Goal: Task Accomplishment & Management: Use online tool/utility

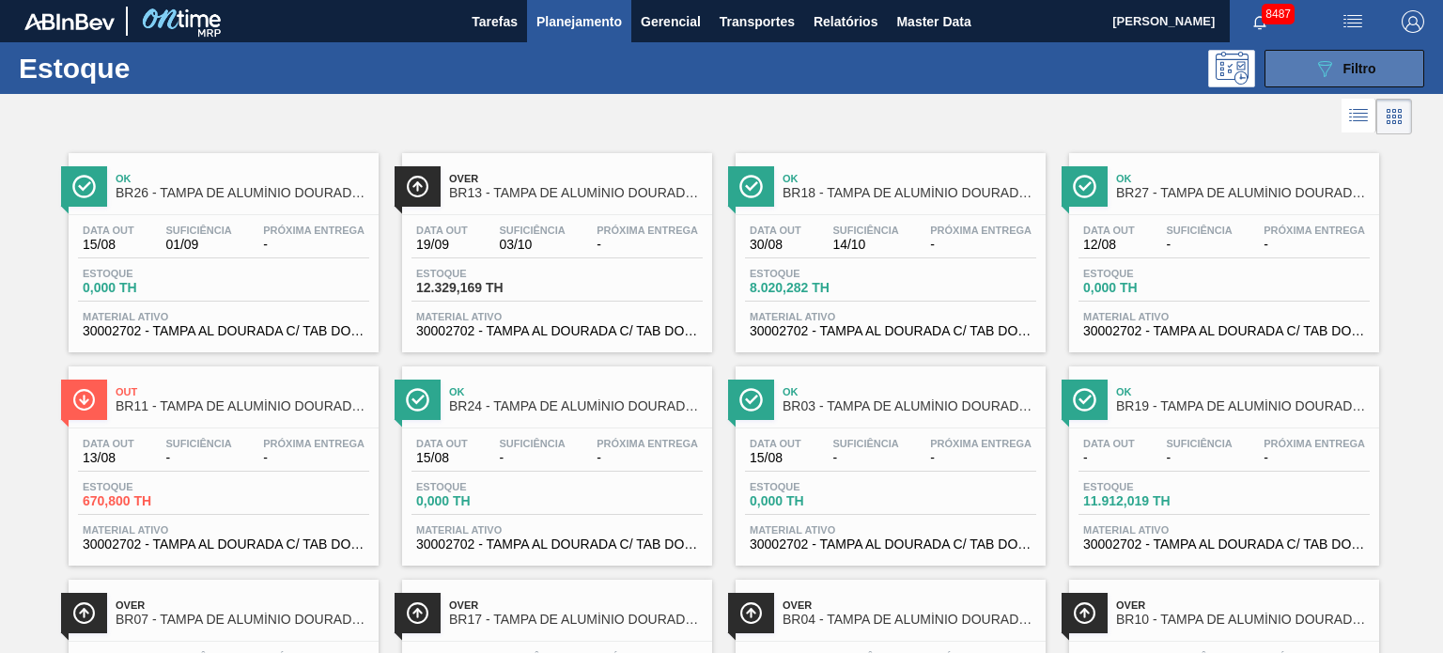
click at [1346, 75] on span "Filtro" at bounding box center [1359, 68] width 33 height 15
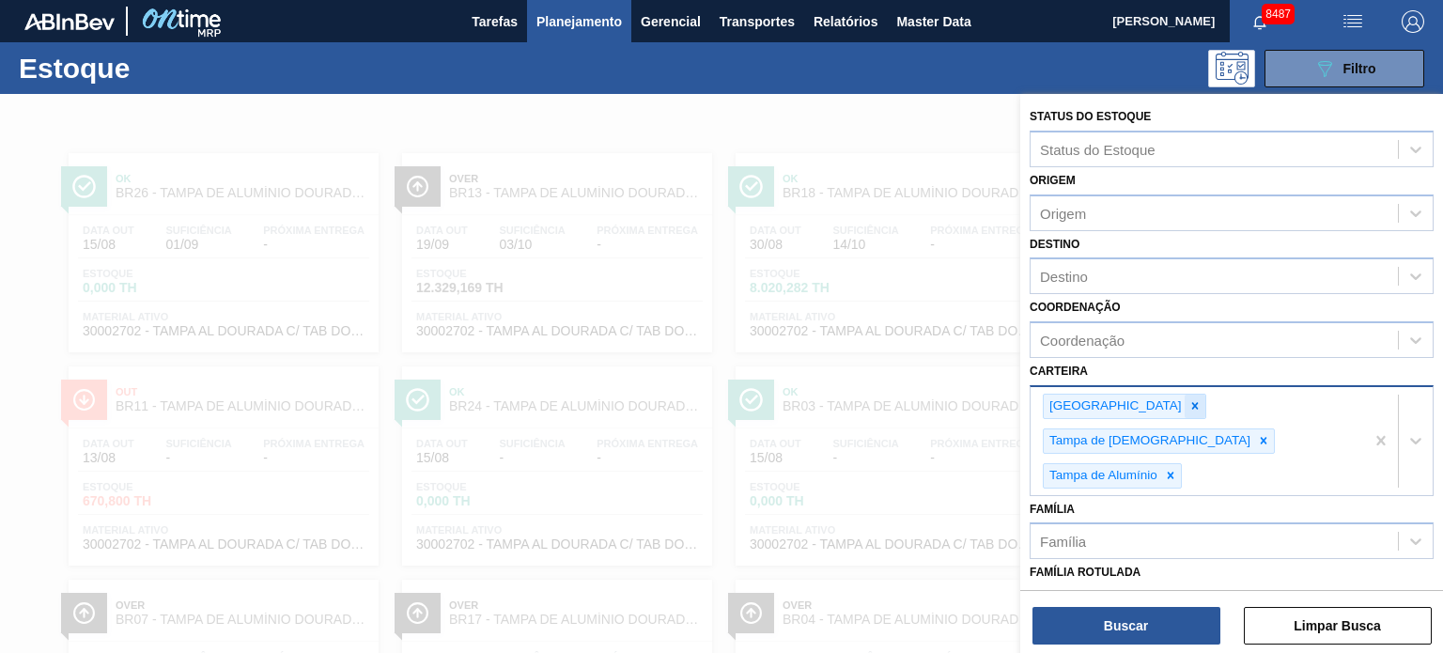
click at [1184, 404] on div at bounding box center [1194, 405] width 21 height 23
click at [1191, 404] on icon at bounding box center [1194, 406] width 7 height 7
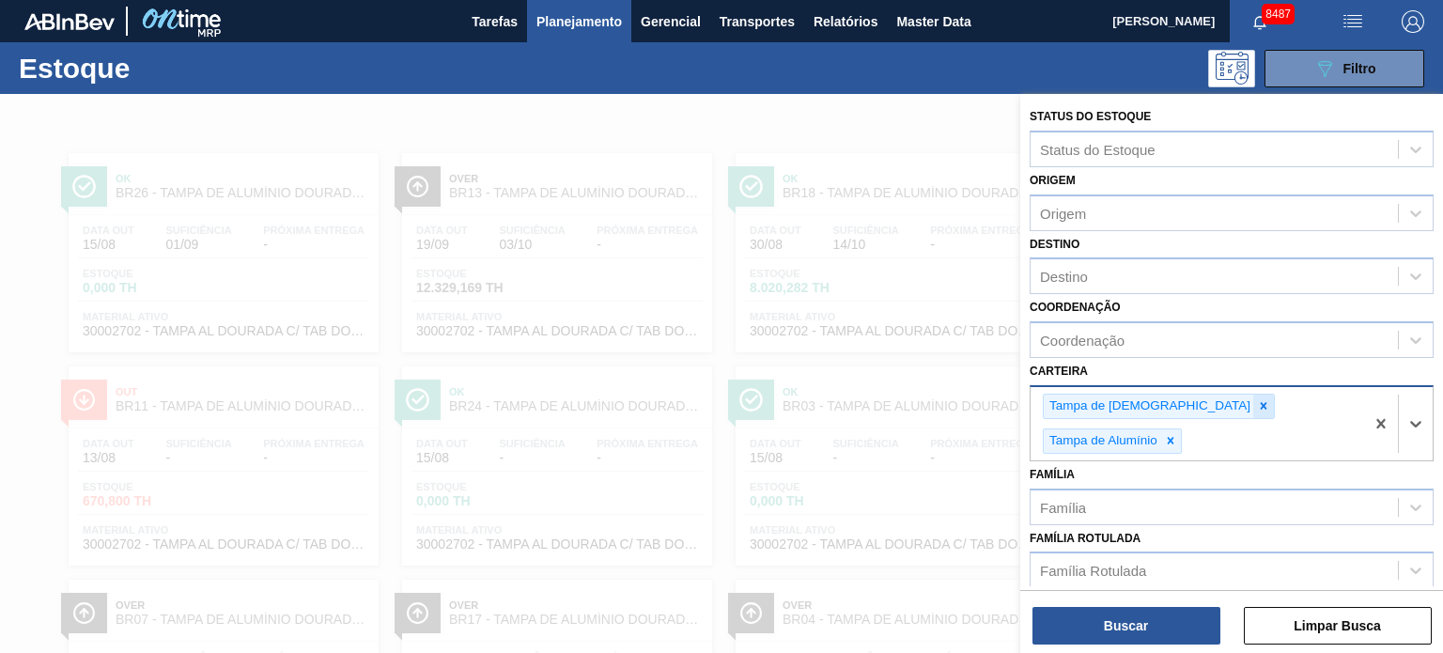
click at [1260, 404] on icon at bounding box center [1263, 406] width 7 height 7
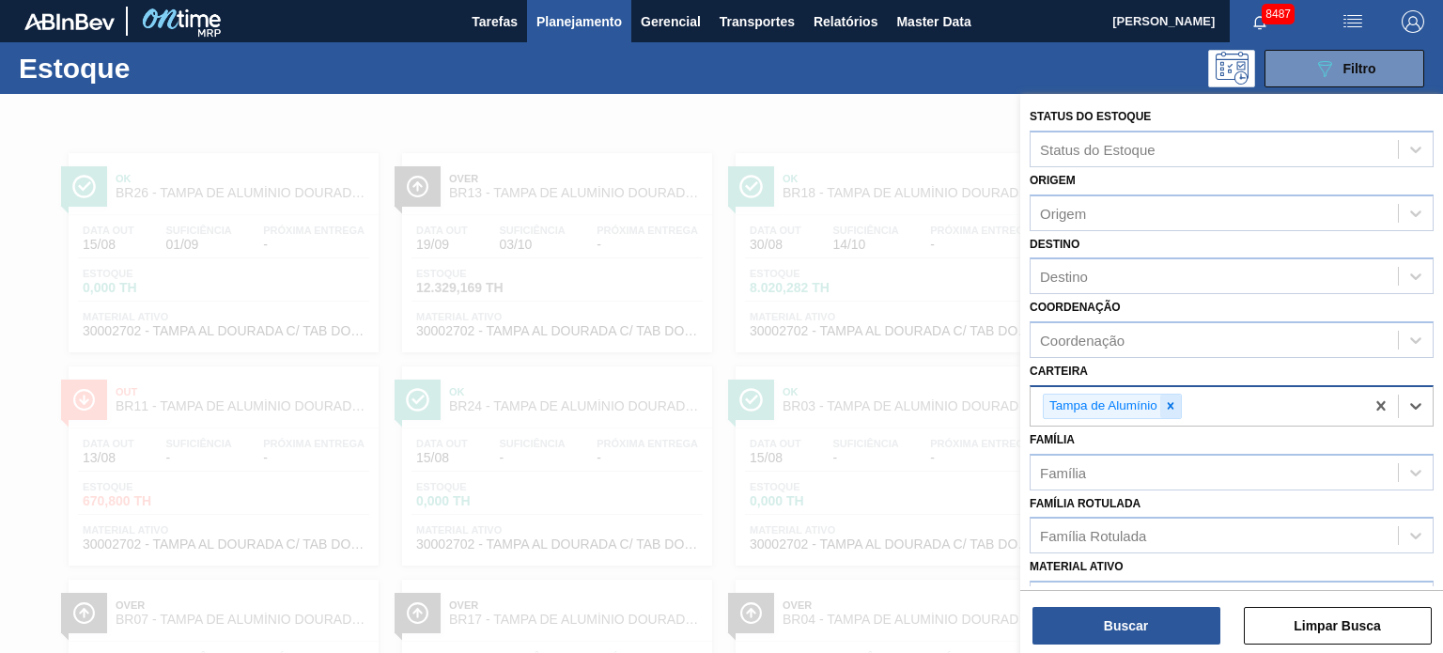
click at [1166, 404] on icon at bounding box center [1170, 405] width 13 height 13
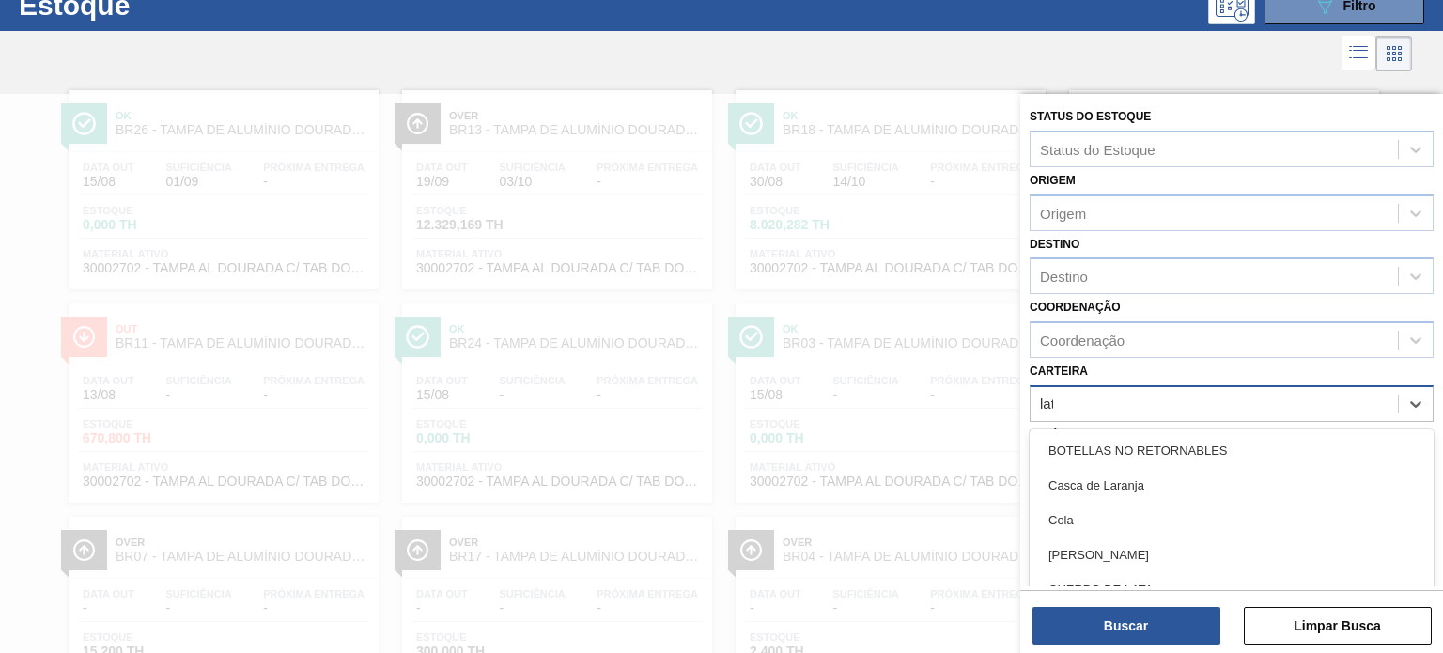
type input "lata"
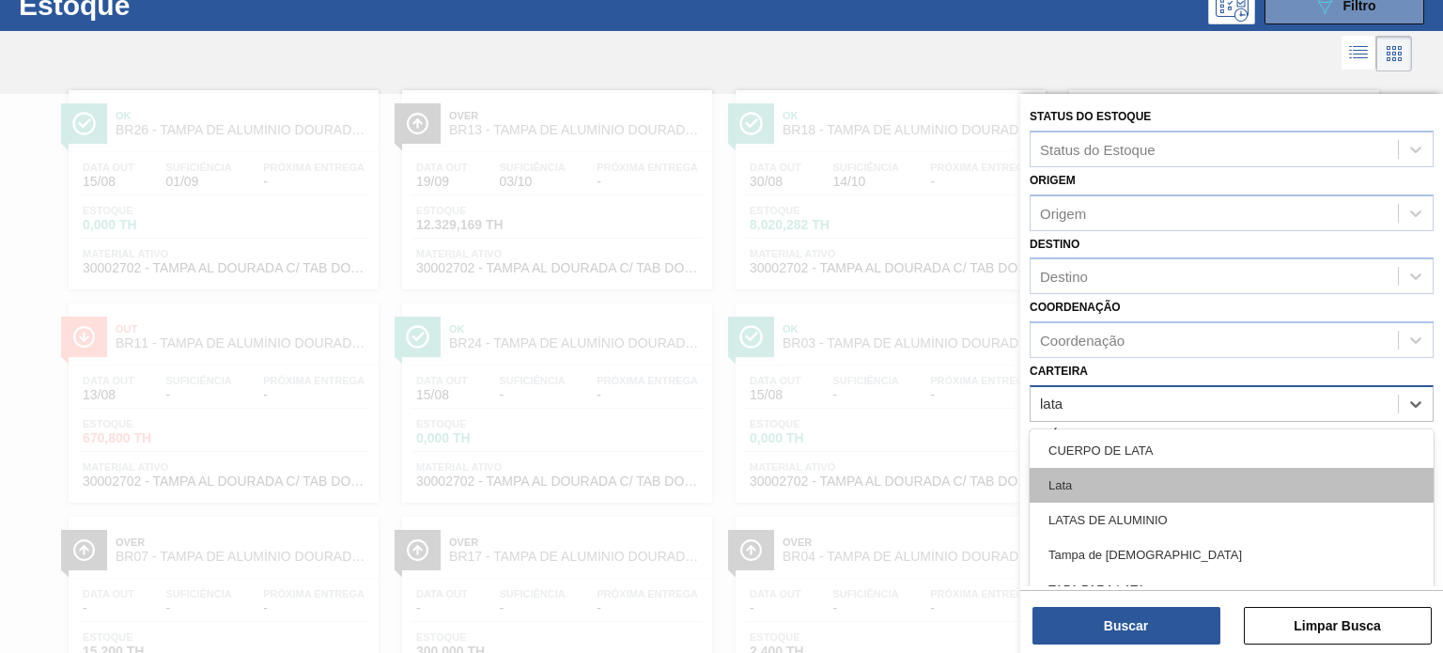
click at [1061, 496] on div "Lata" at bounding box center [1231, 485] width 404 height 35
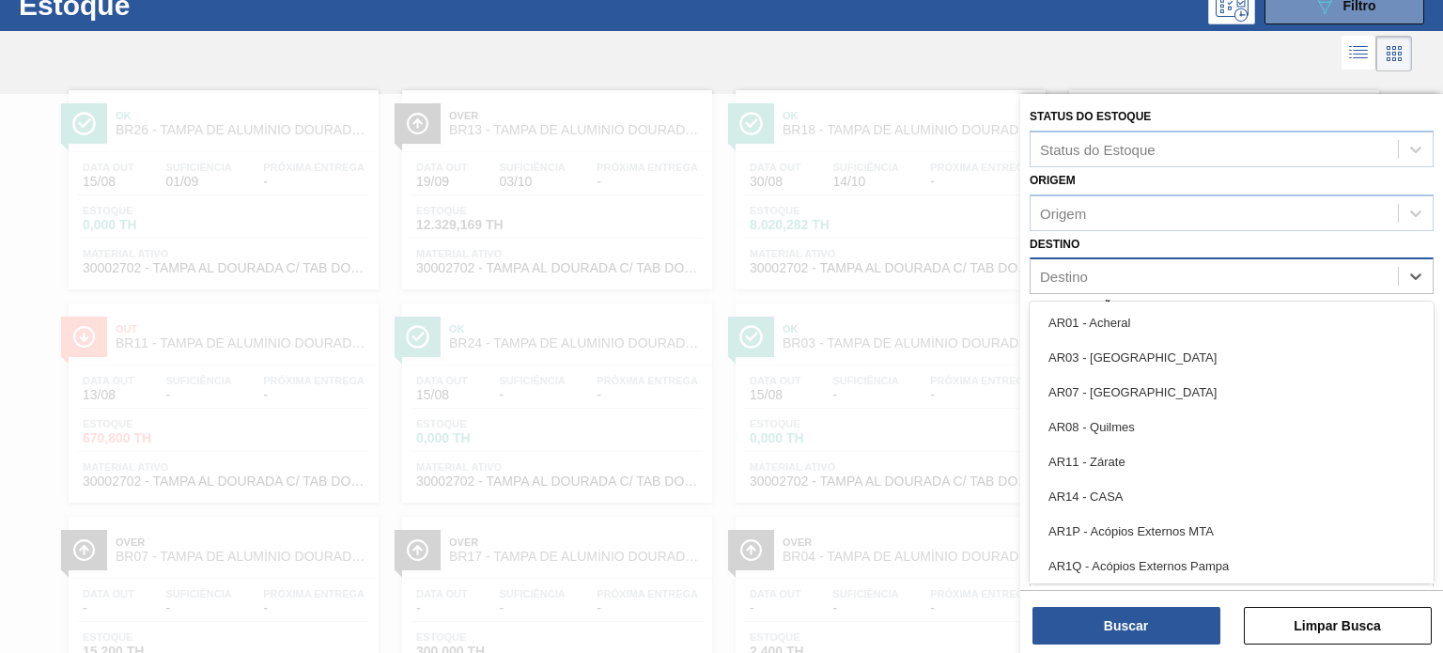
click at [1110, 264] on div "Destino" at bounding box center [1213, 276] width 367 height 27
type input "jua"
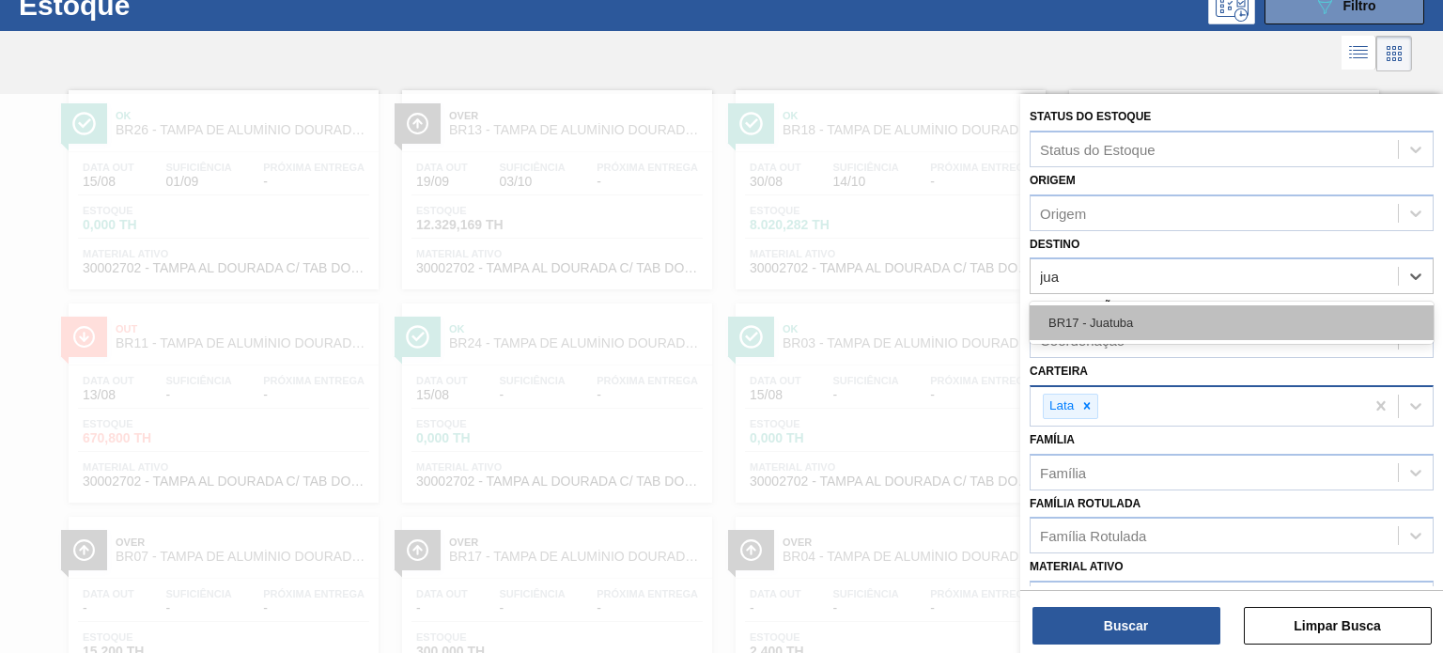
click at [1092, 311] on div "BR17 - Juatuba" at bounding box center [1231, 322] width 404 height 35
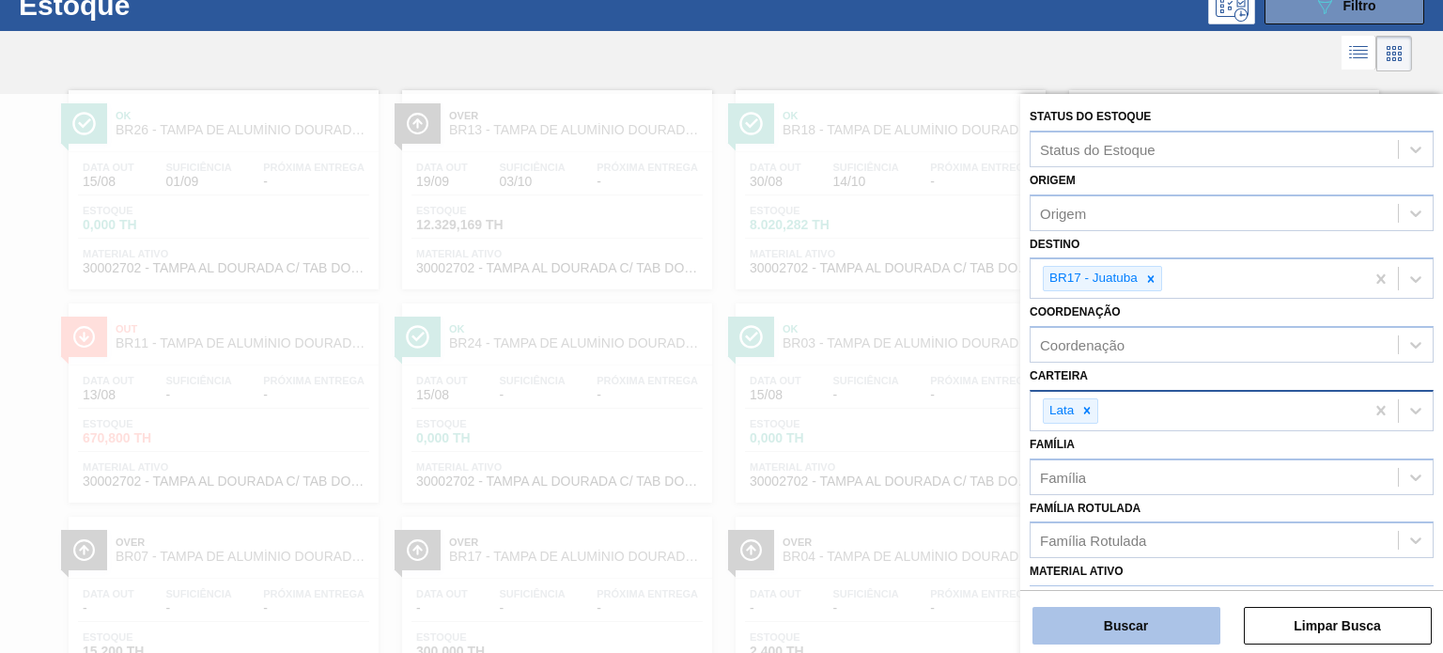
click at [1121, 625] on button "Buscar" at bounding box center [1126, 626] width 188 height 38
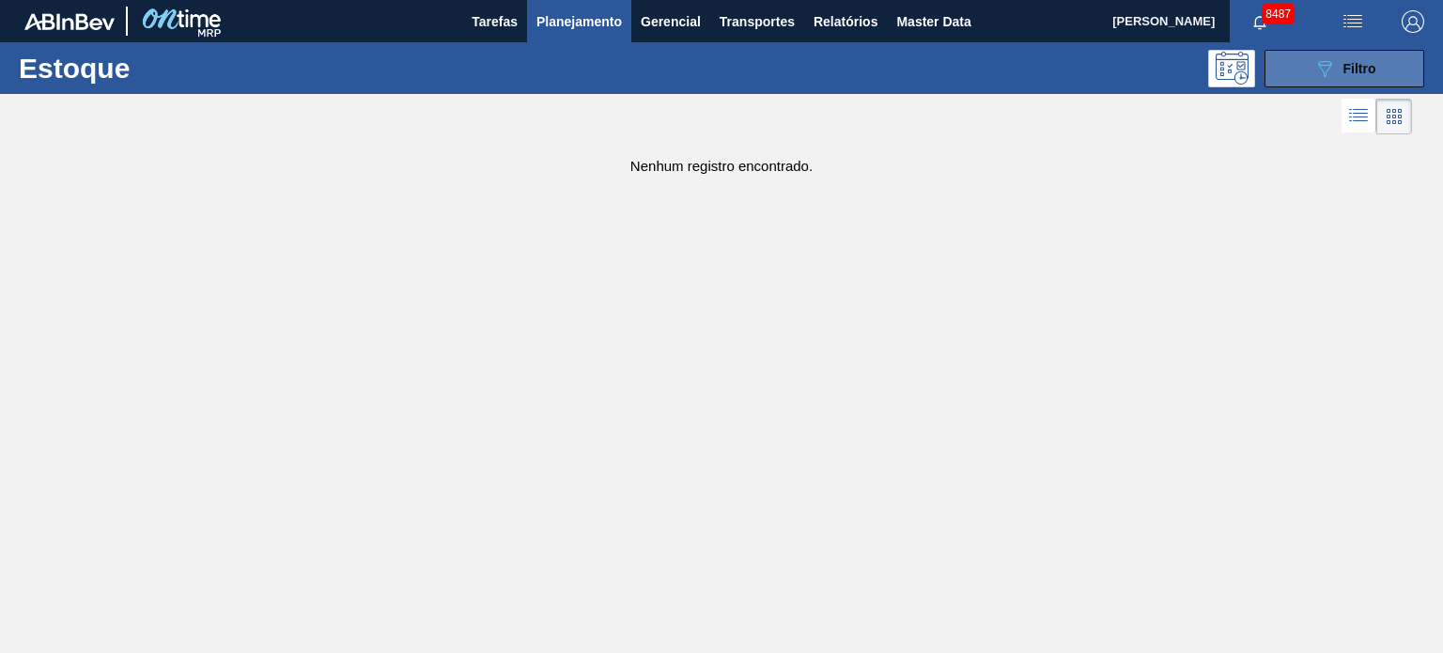
click at [1360, 62] on span "Filtro" at bounding box center [1359, 68] width 33 height 15
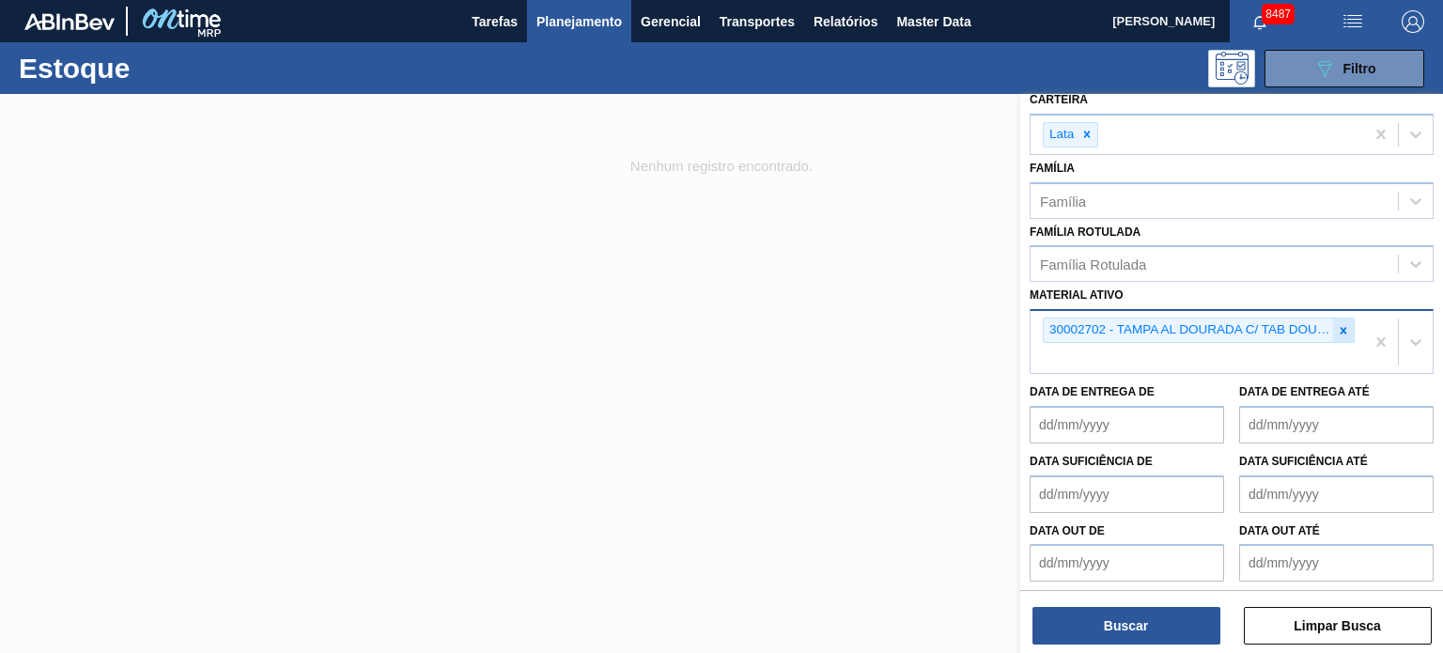
click at [1341, 328] on icon at bounding box center [1342, 330] width 13 height 13
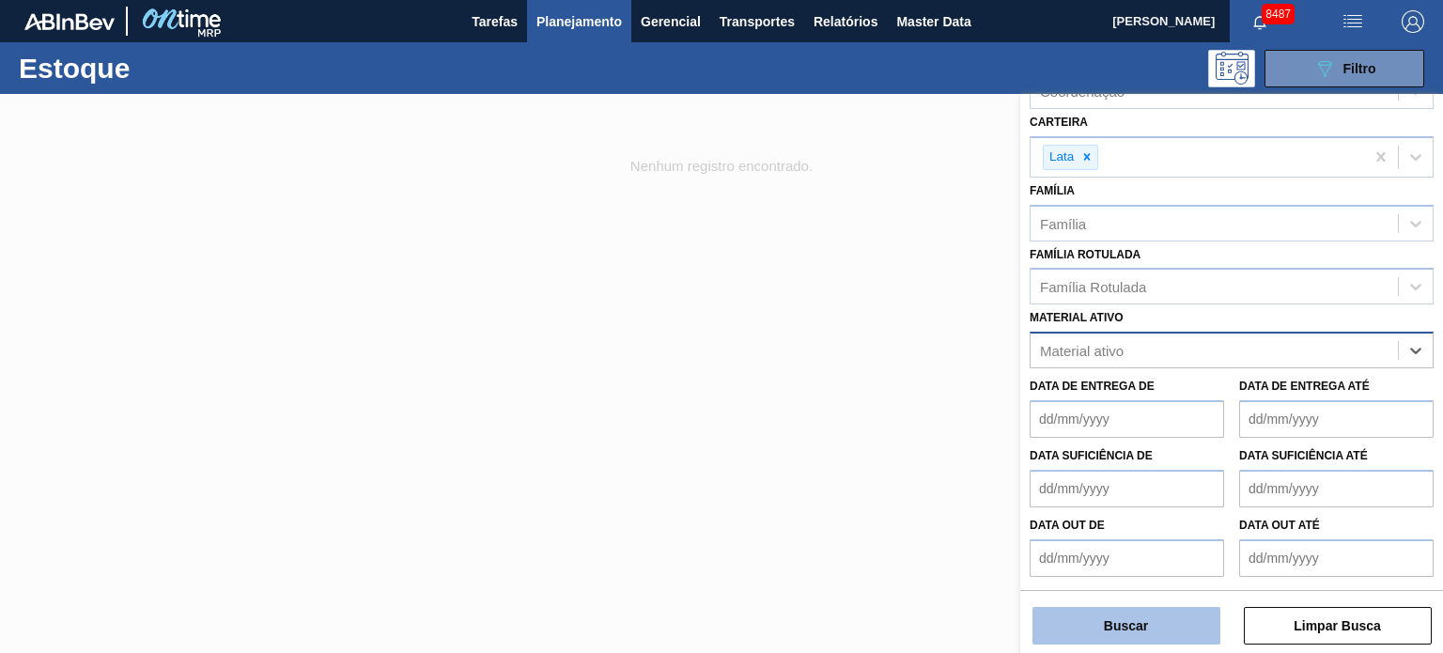
scroll to position [248, 0]
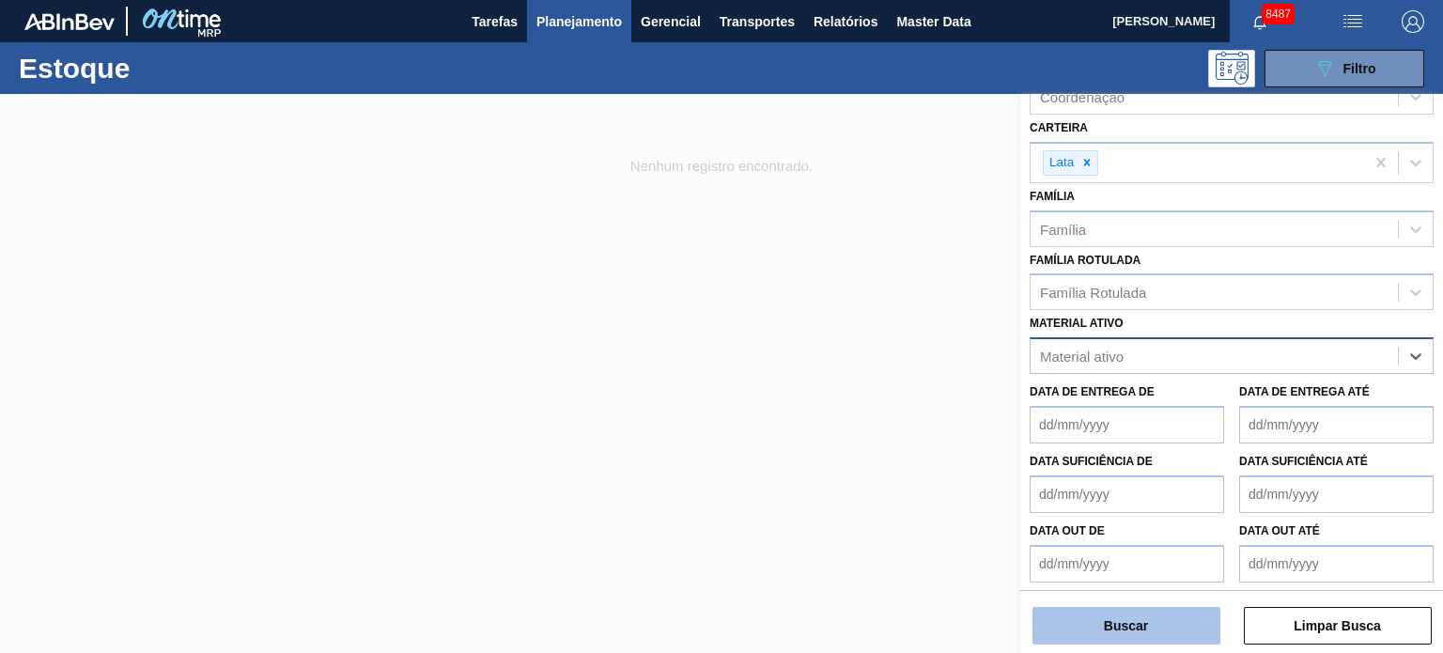
click at [1150, 626] on button "Buscar" at bounding box center [1126, 626] width 188 height 38
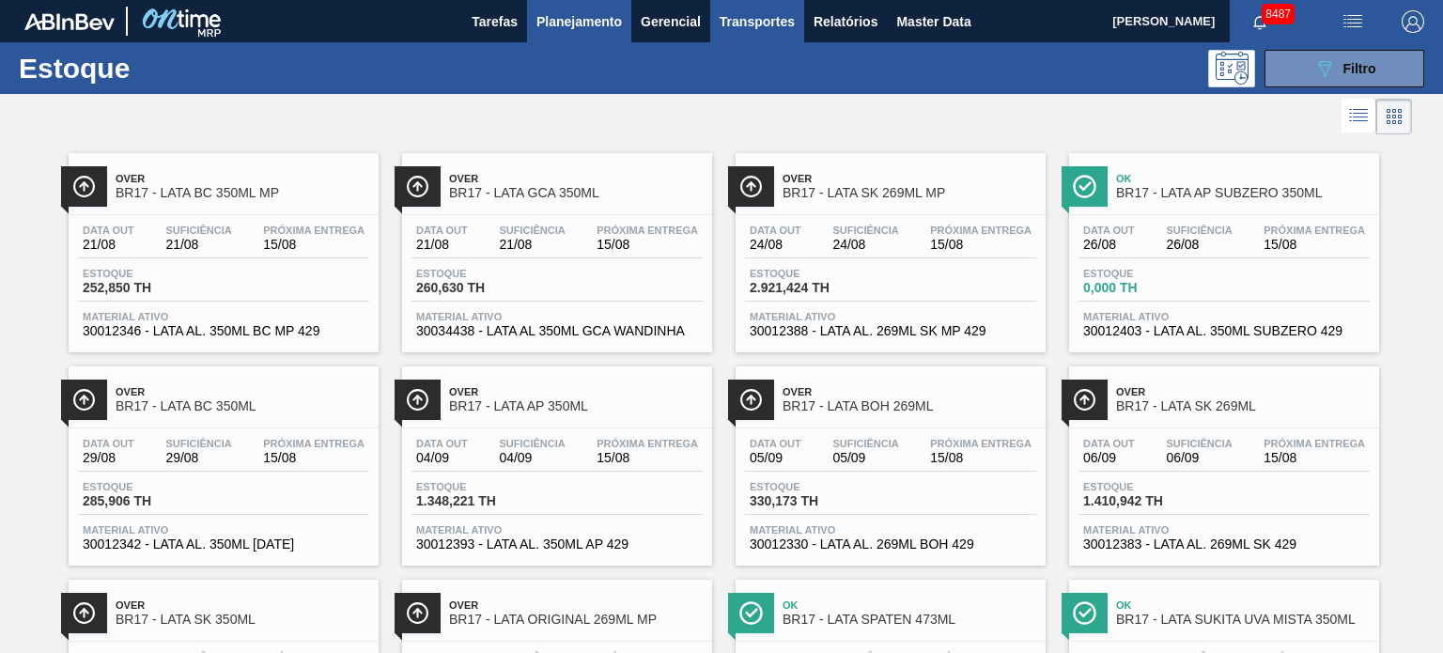
click at [746, 36] on button "Transportes" at bounding box center [757, 21] width 94 height 42
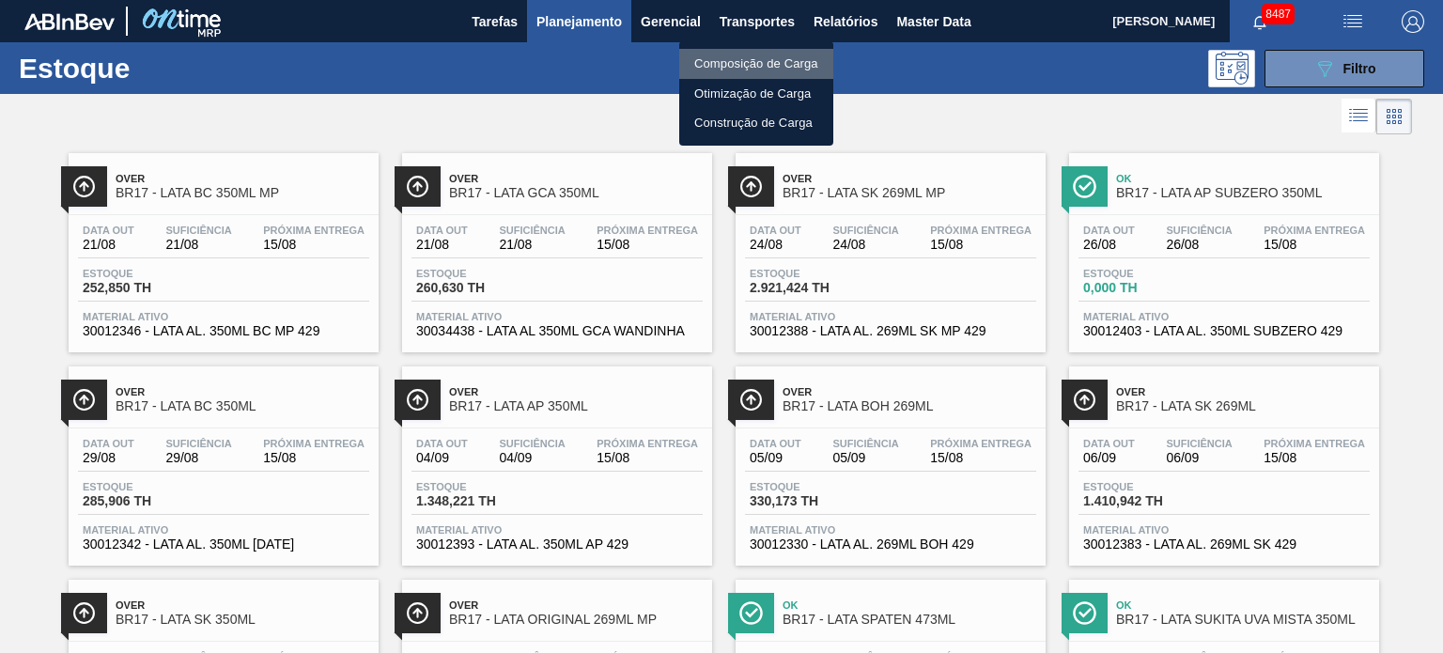
click at [743, 63] on li "Composição de Carga" at bounding box center [756, 64] width 154 height 30
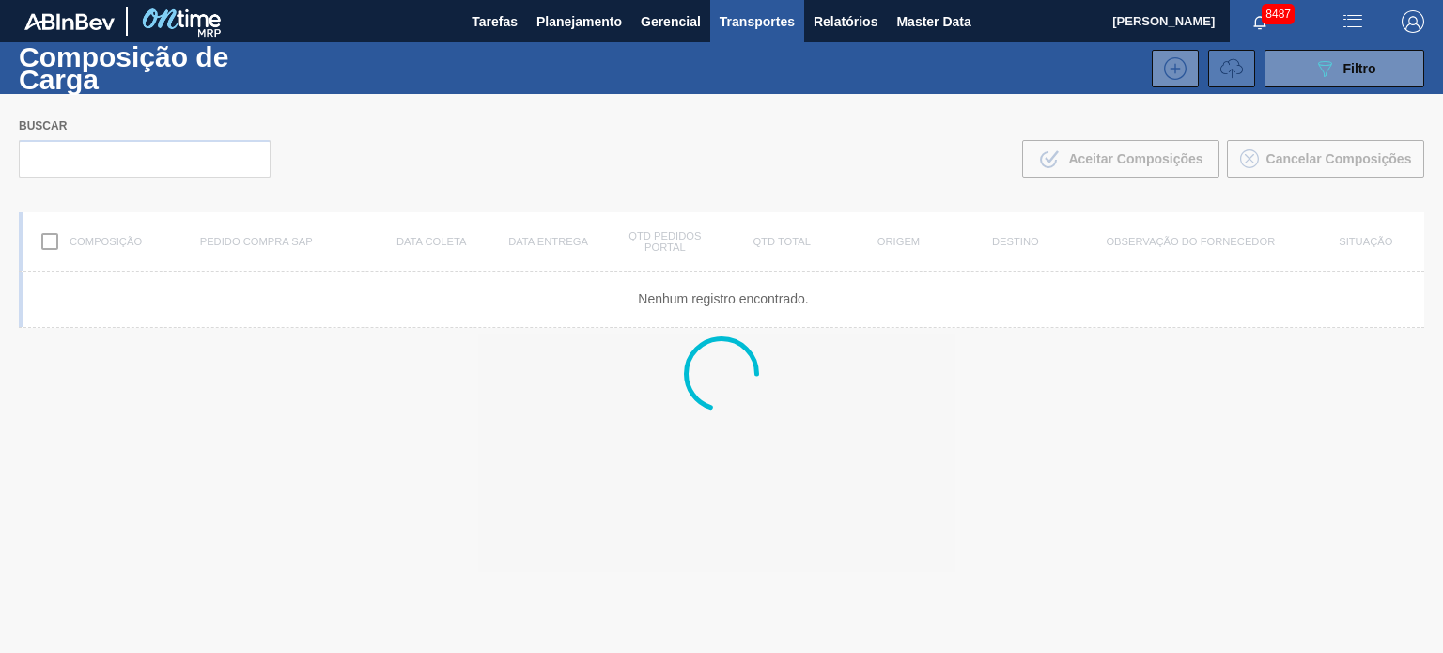
click at [1222, 70] on icon at bounding box center [1231, 68] width 23 height 23
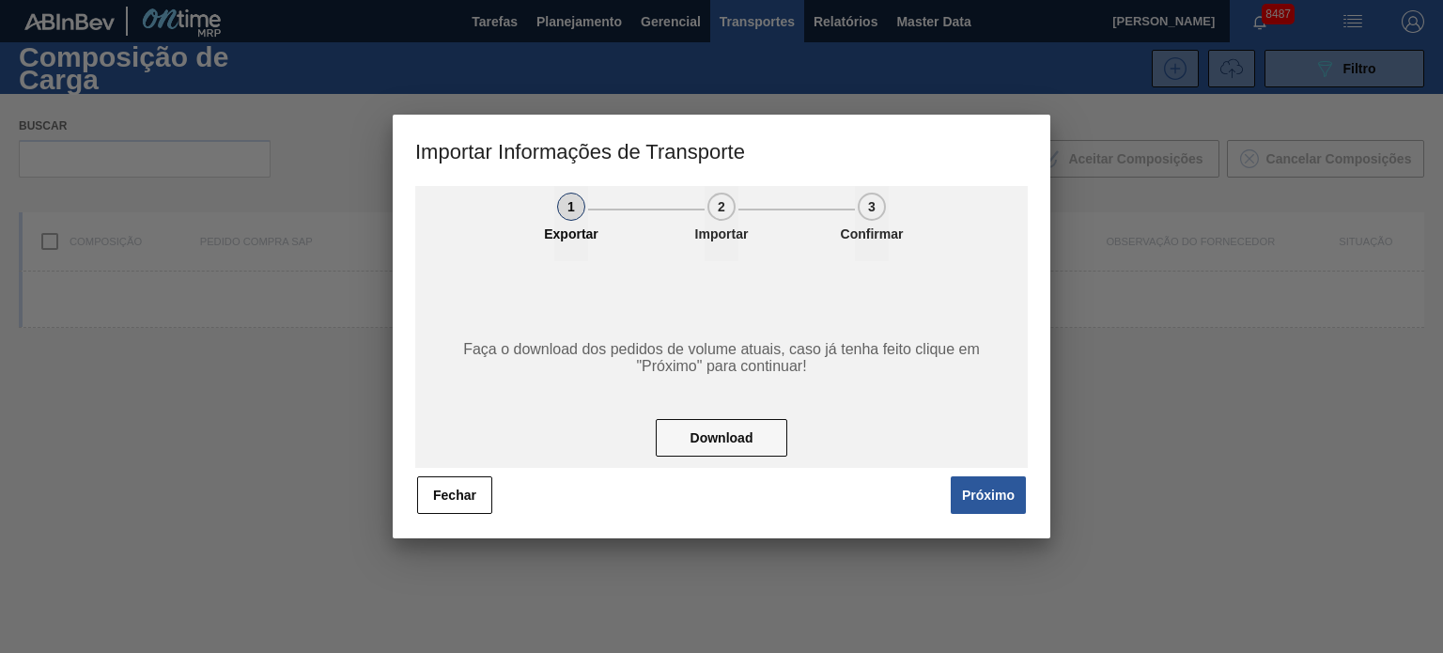
click at [994, 480] on button "Próximo" at bounding box center [987, 495] width 75 height 38
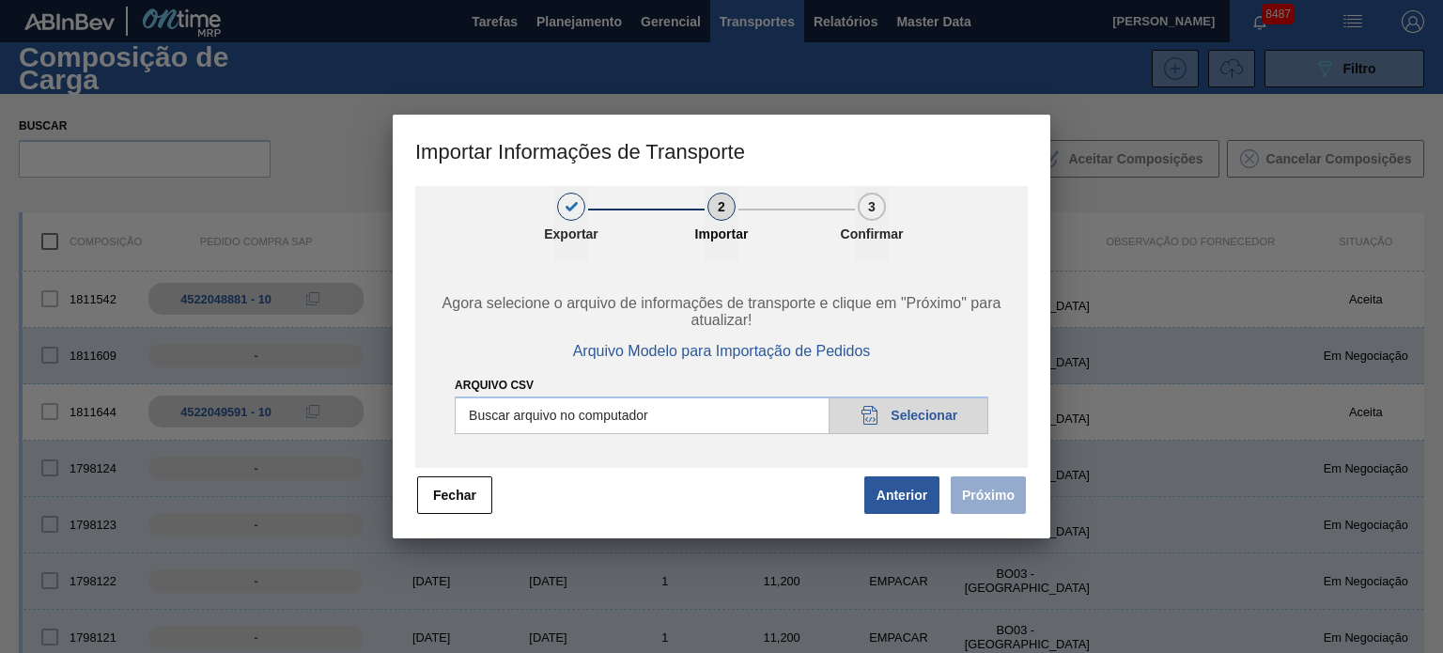
click at [974, 424] on input "Arquivo CSV" at bounding box center [721, 415] width 533 height 38
type input "C:\fakepath\IMP.csv"
click at [985, 496] on button "Próximo" at bounding box center [987, 495] width 75 height 38
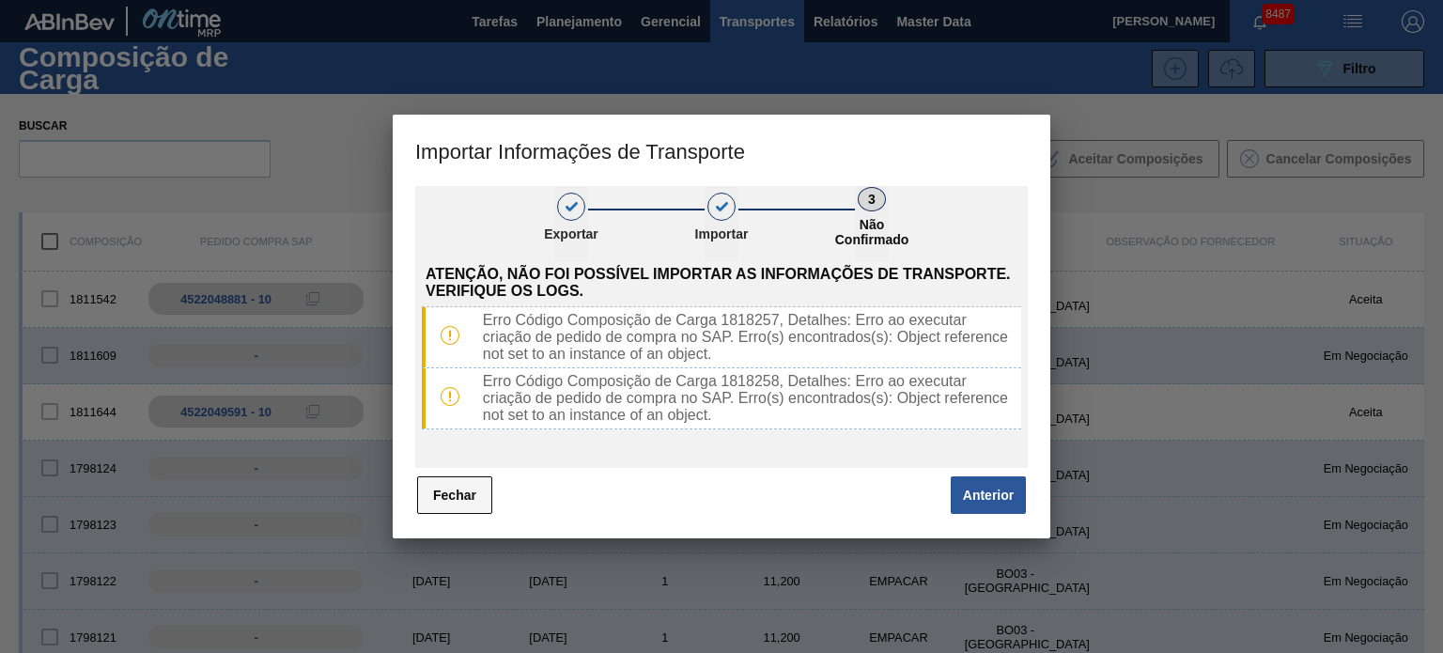
click at [455, 489] on button "Fechar" at bounding box center [454, 495] width 75 height 38
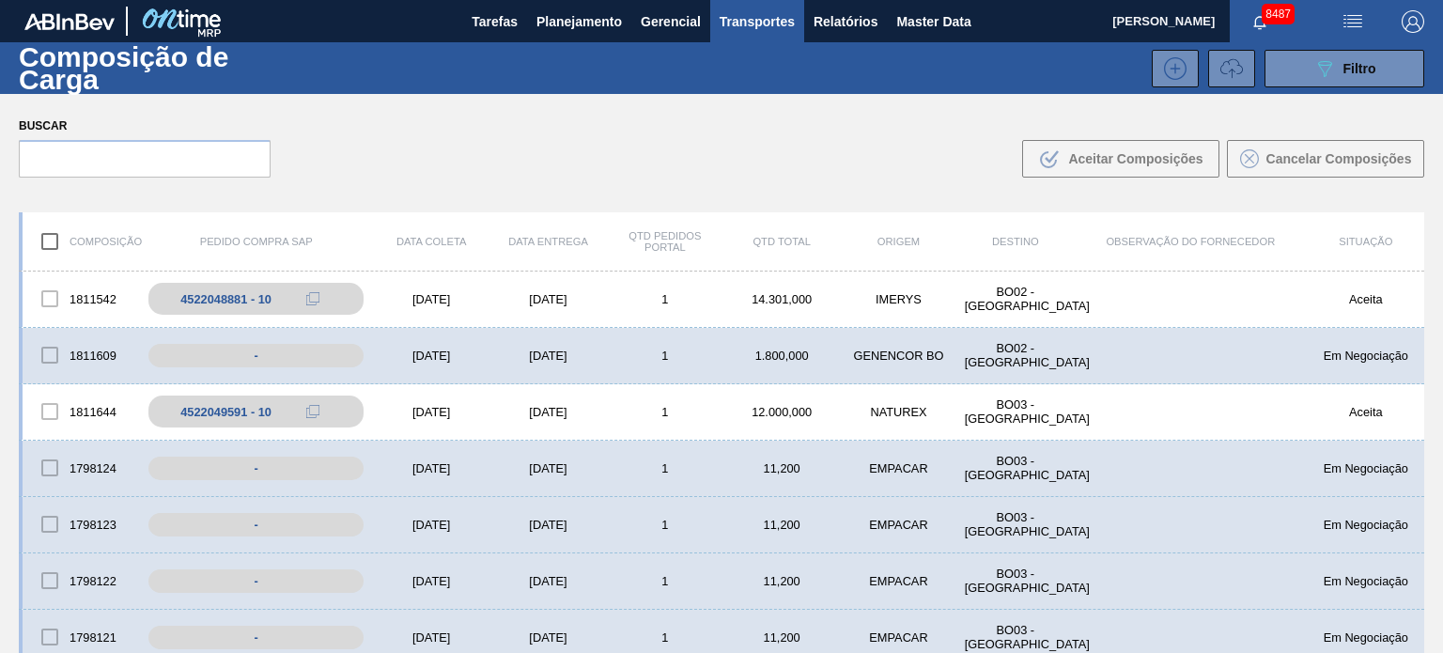
click at [1323, 0] on body "Tarefas Planejamento Gerencial Transportes Relatórios Master Data MARILIA RIBEI…" at bounding box center [721, 0] width 1443 height 0
click at [1326, 59] on icon "089F7B8B-B2A5-4AFE-B5C0-19BA573D28AC" at bounding box center [1324, 68] width 23 height 23
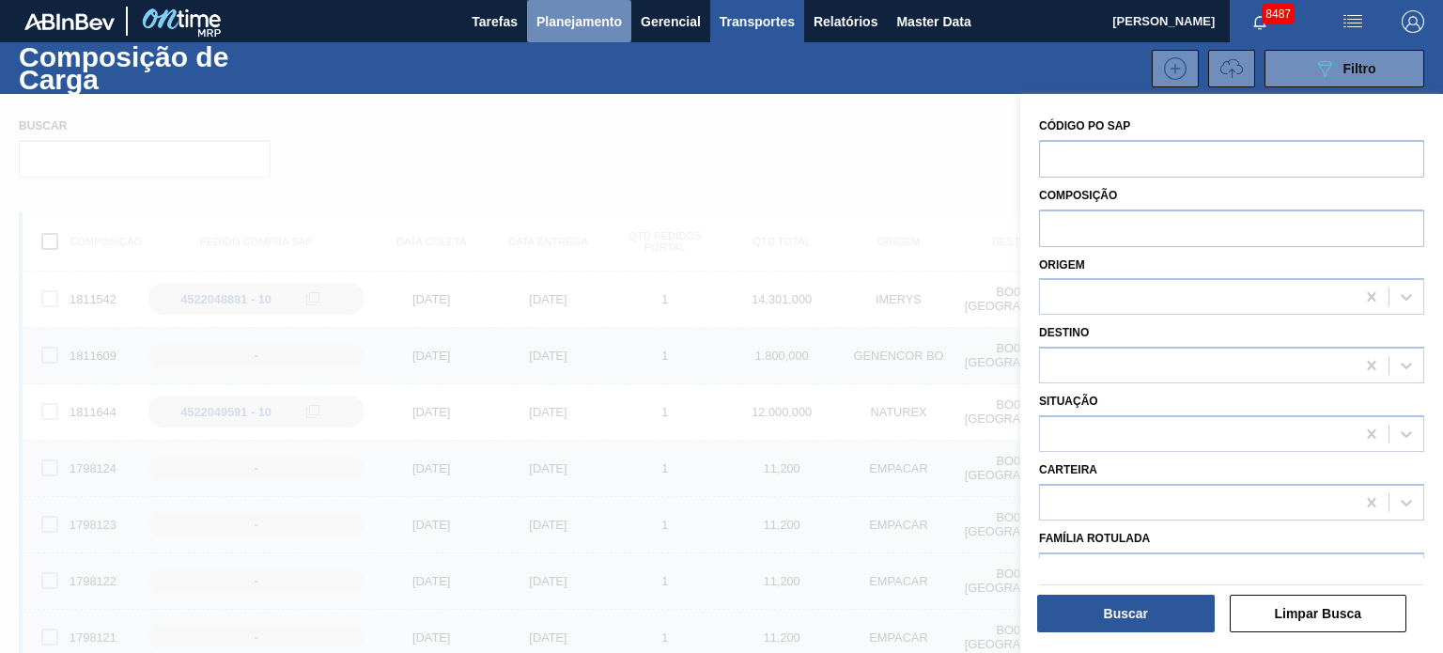
click at [589, 10] on span "Planejamento" at bounding box center [578, 21] width 85 height 23
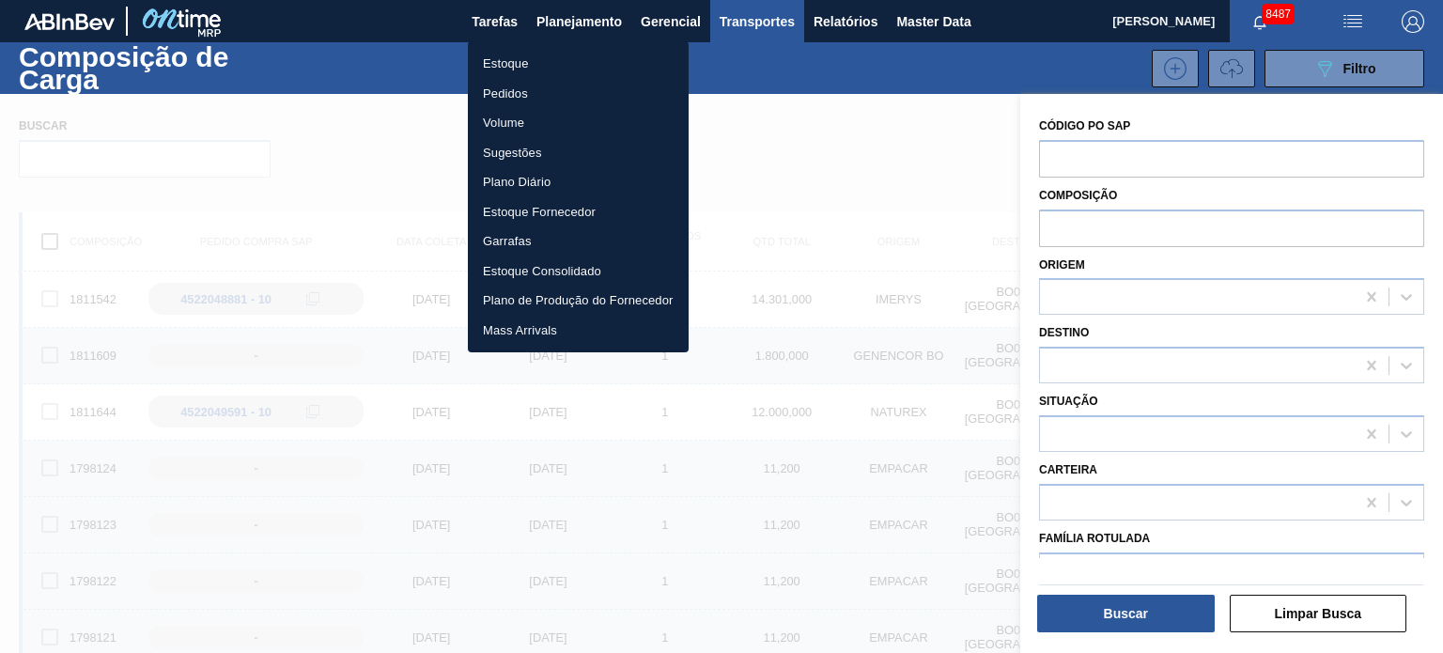
click at [530, 67] on li "Estoque" at bounding box center [578, 64] width 221 height 30
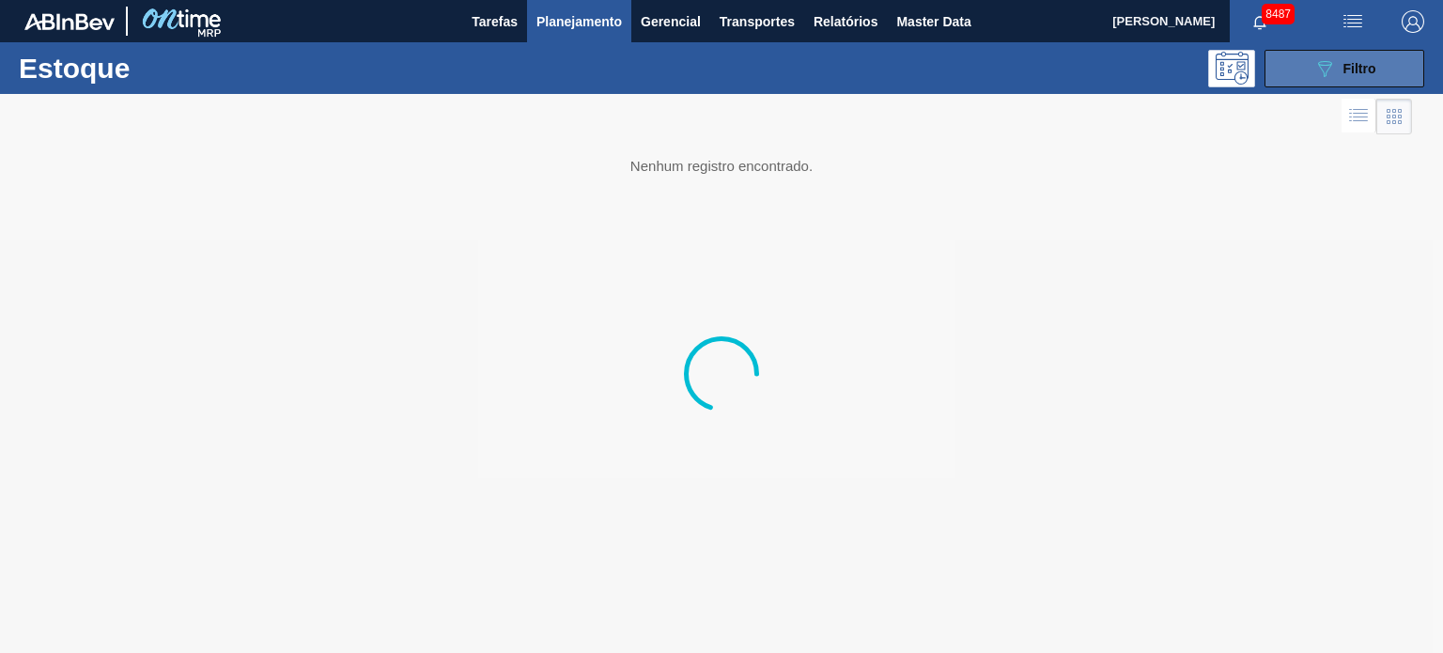
click at [1308, 74] on button "089F7B8B-B2A5-4AFE-B5C0-19BA573D28AC Filtro" at bounding box center [1344, 69] width 160 height 38
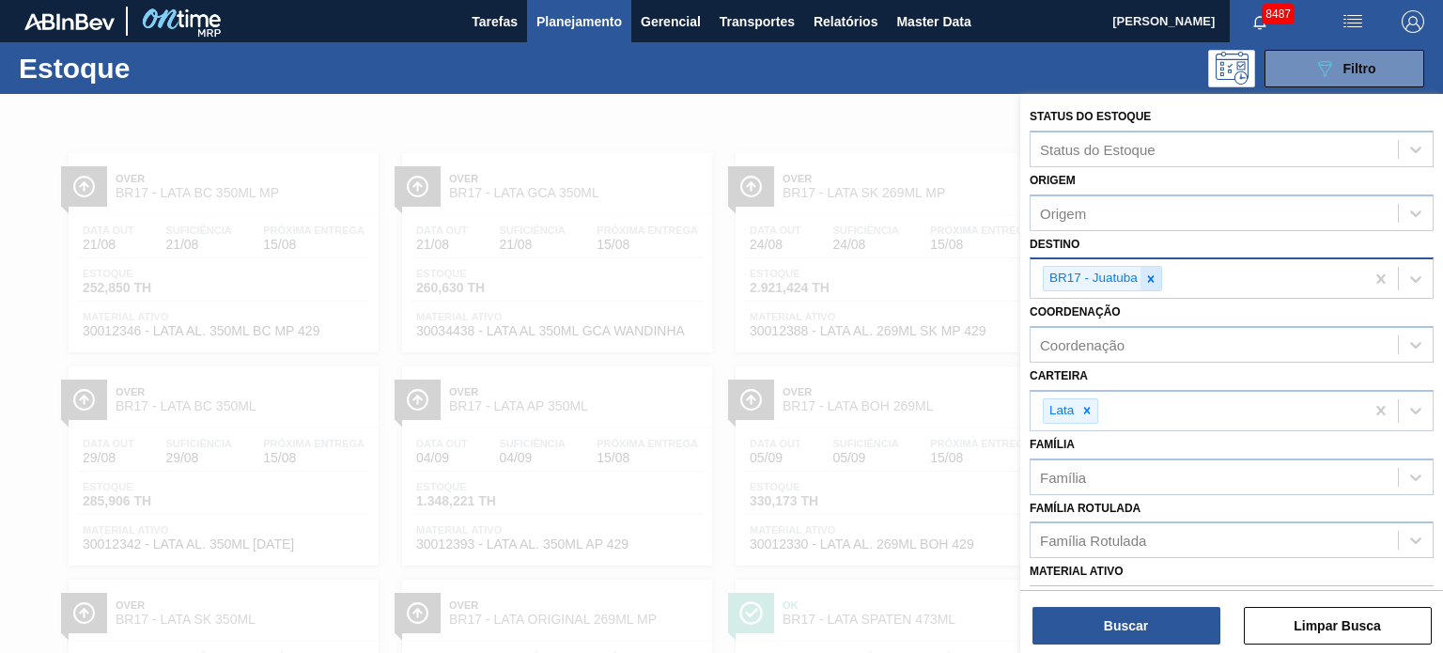
drag, startPoint x: 1134, startPoint y: 281, endPoint x: 1146, endPoint y: 281, distance: 11.3
click at [1136, 281] on div "BR17 - Juatuba" at bounding box center [1091, 278] width 97 height 23
click at [1147, 281] on icon at bounding box center [1150, 278] width 13 height 13
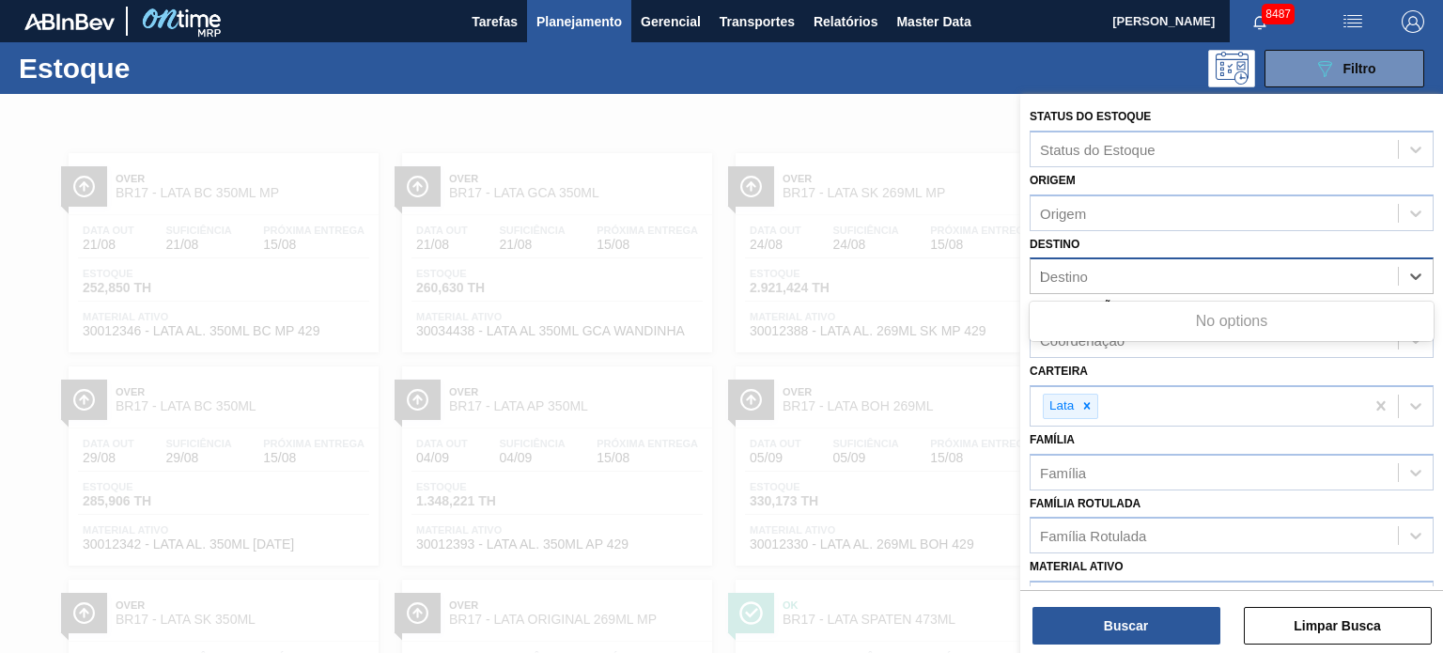
type input "lu"
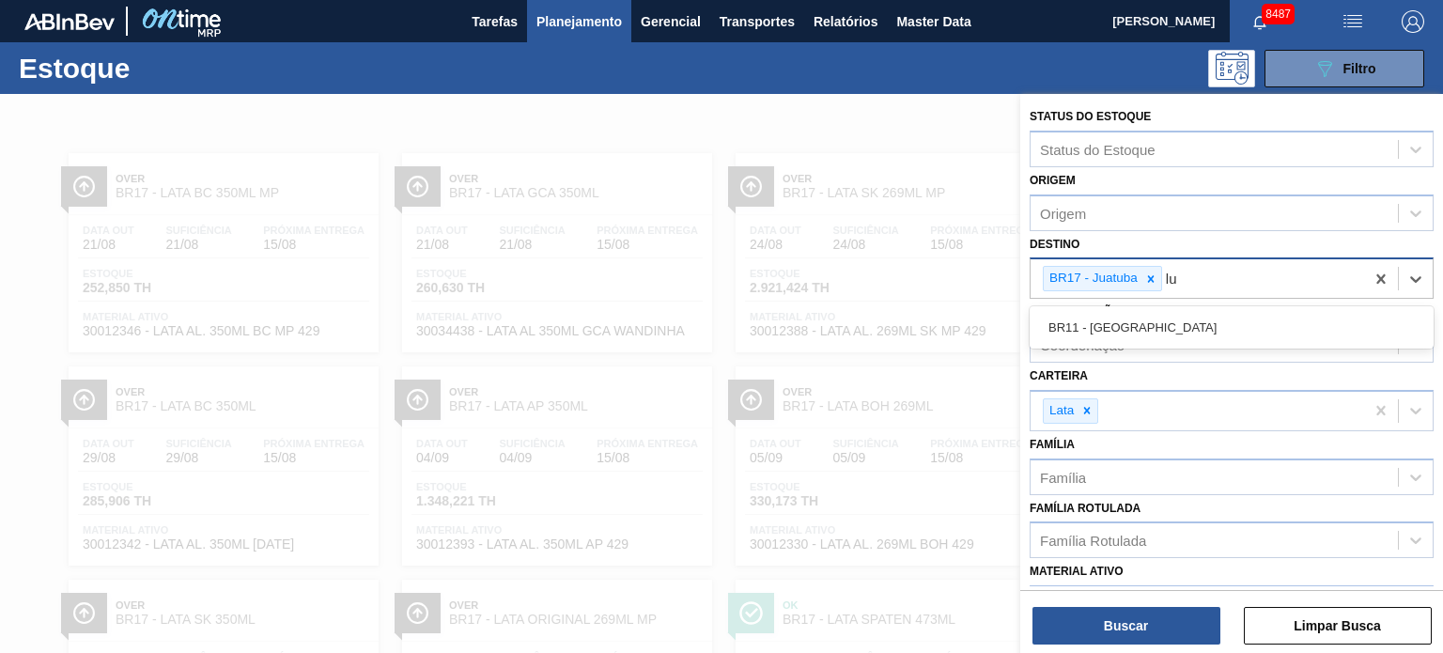
click at [1150, 281] on icon at bounding box center [1150, 278] width 13 height 13
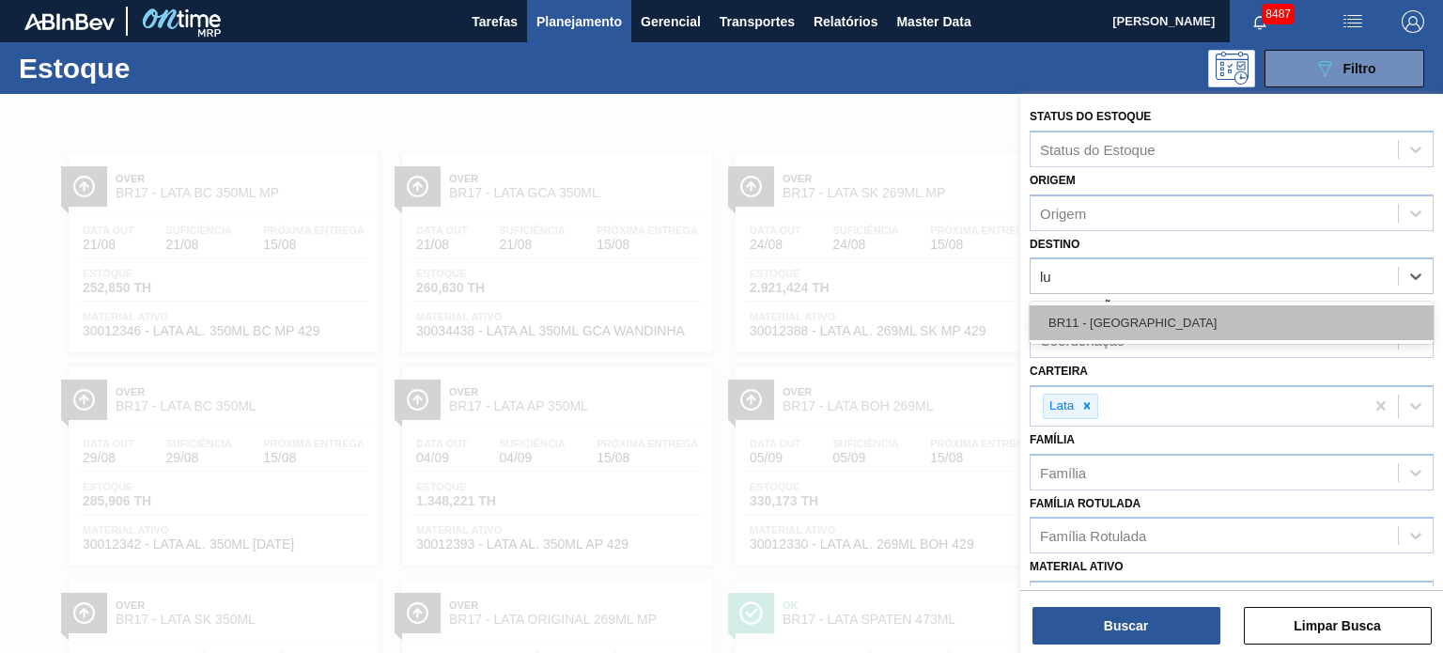
click at [1150, 326] on div "BR11 - São Luís" at bounding box center [1231, 322] width 404 height 35
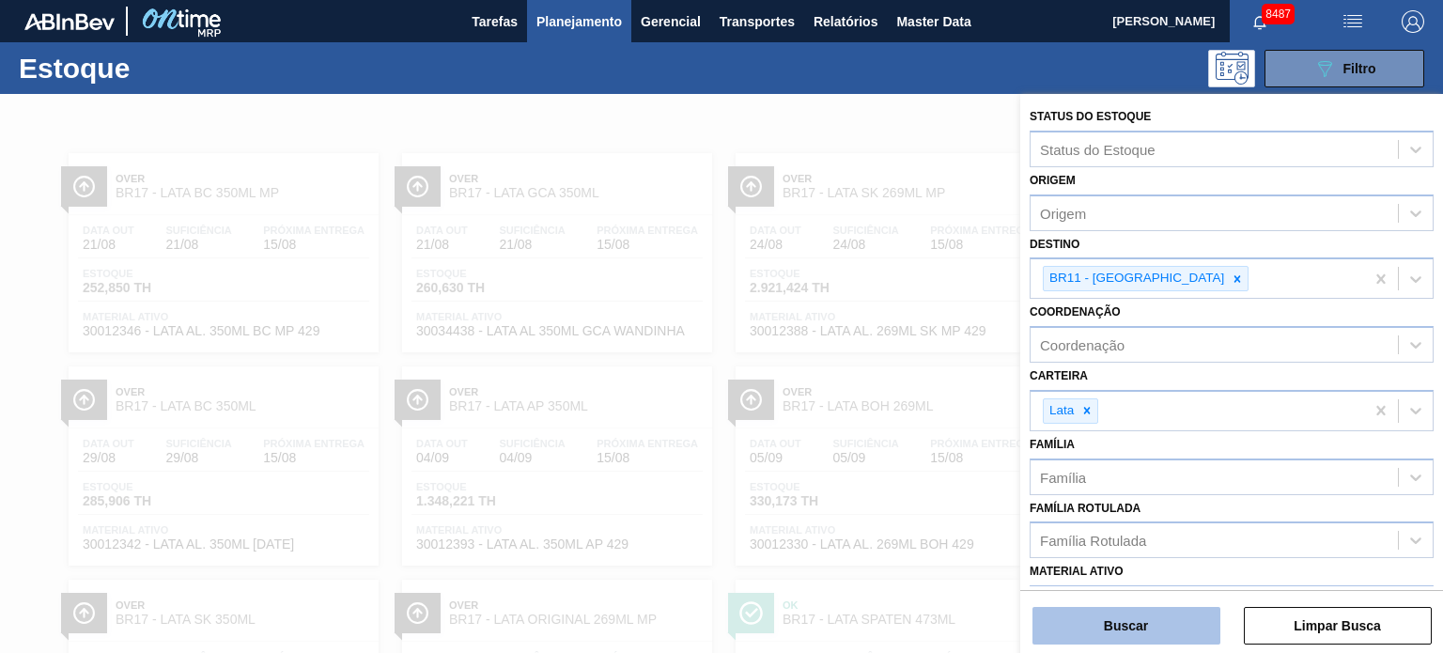
click at [1138, 615] on button "Buscar" at bounding box center [1126, 626] width 188 height 38
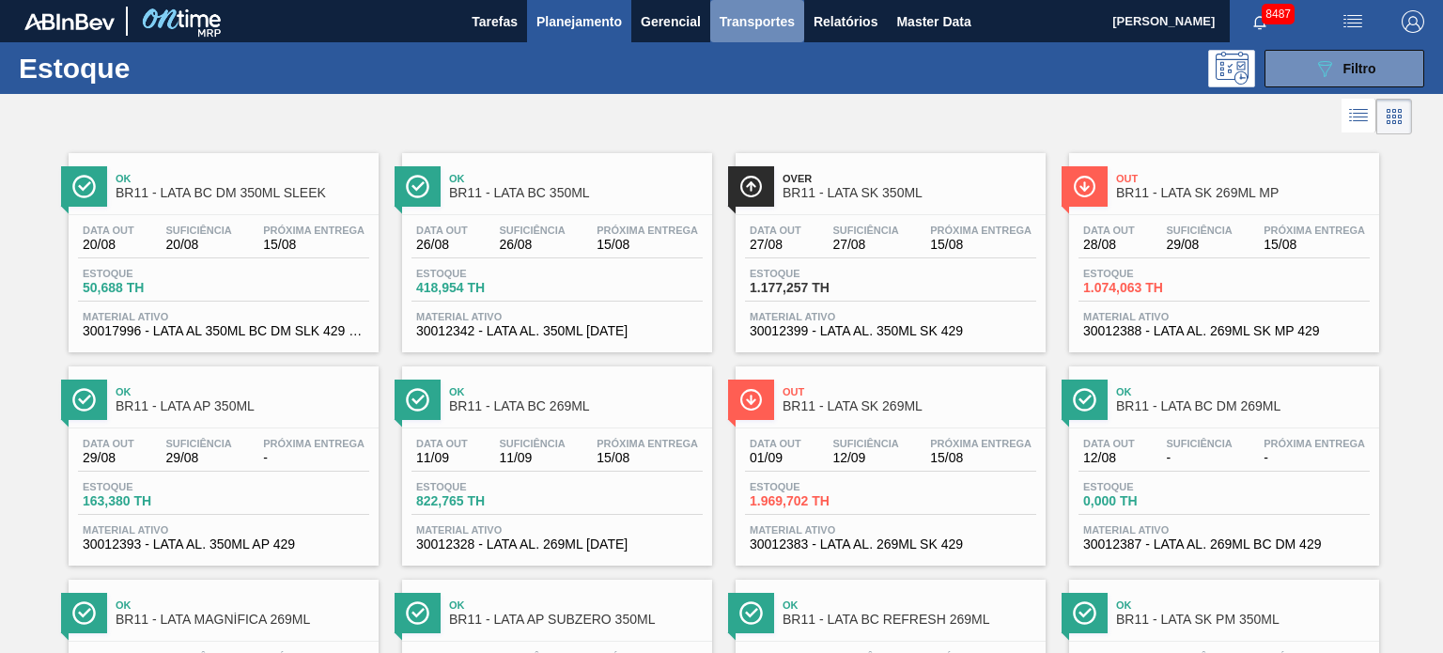
click at [752, 16] on span "Transportes" at bounding box center [756, 21] width 75 height 23
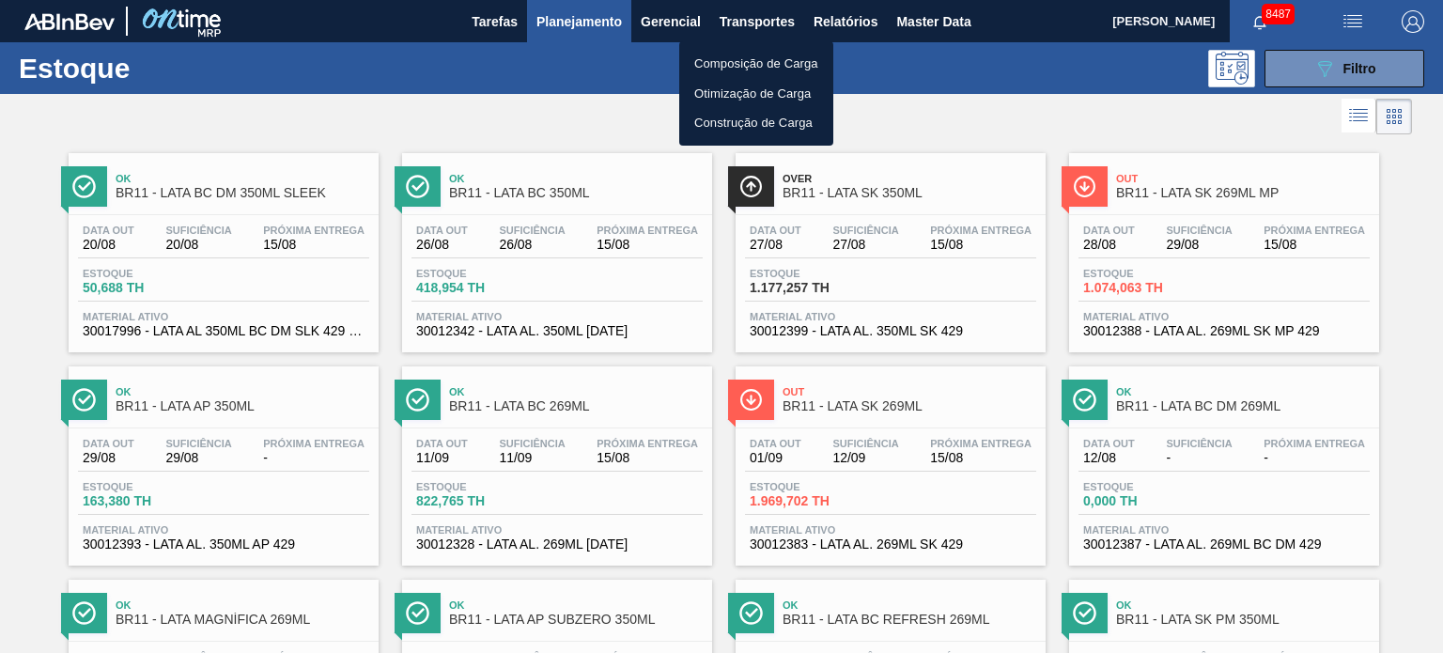
click at [736, 57] on li "Composição de Carga" at bounding box center [756, 64] width 154 height 30
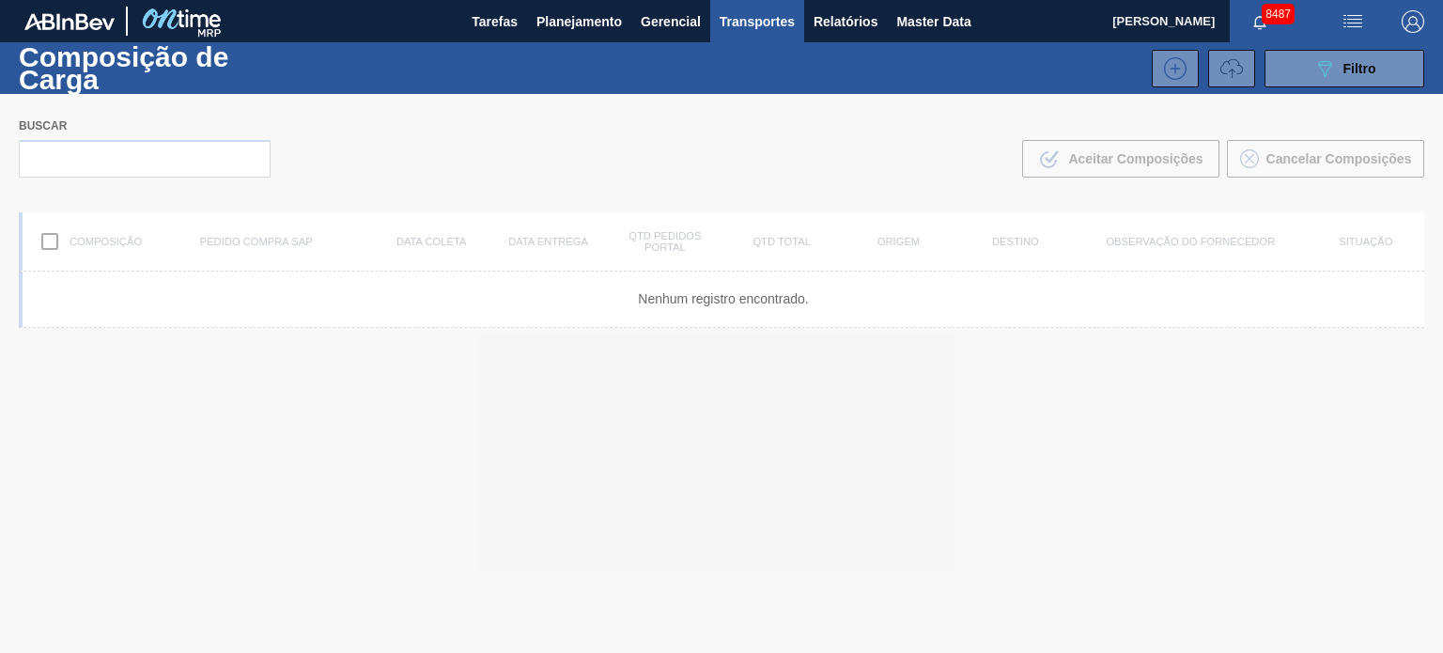
drag, startPoint x: 1242, startPoint y: 67, endPoint x: 1185, endPoint y: 176, distance: 122.7
click at [1240, 69] on button at bounding box center [1231, 69] width 47 height 38
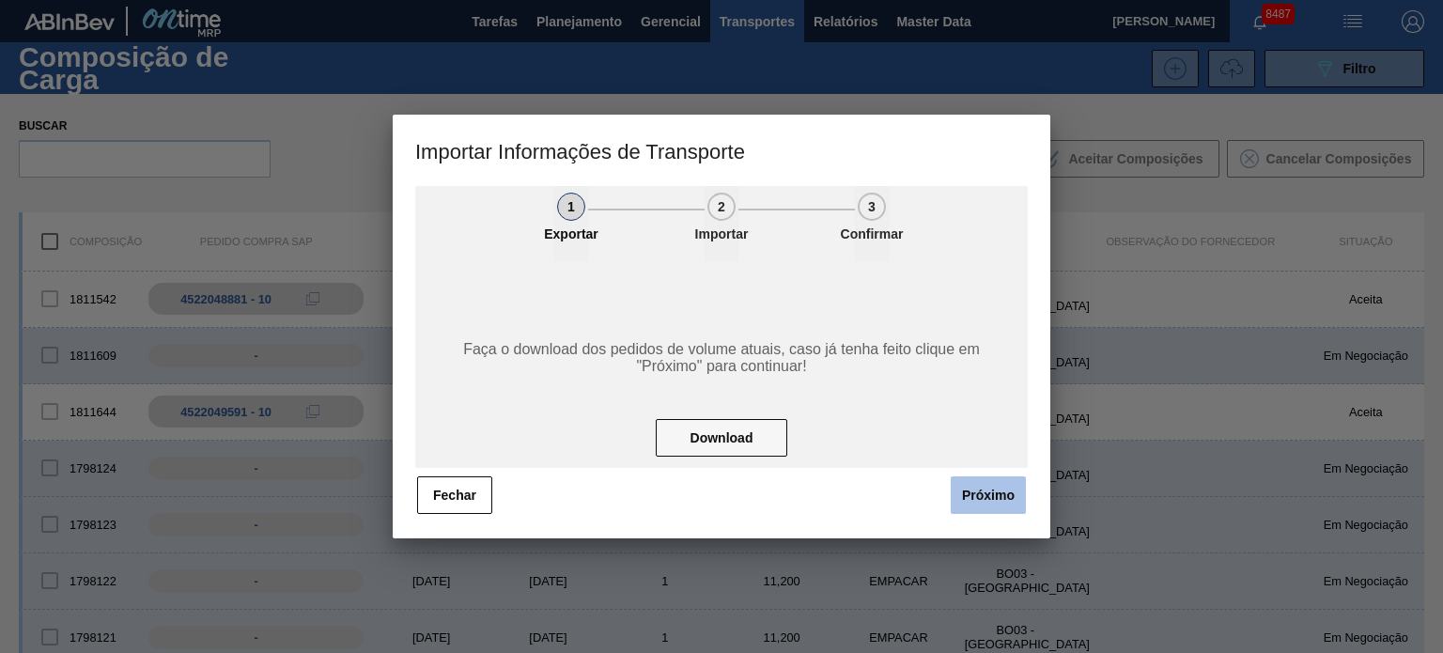
click at [965, 492] on button "Próximo" at bounding box center [987, 495] width 75 height 38
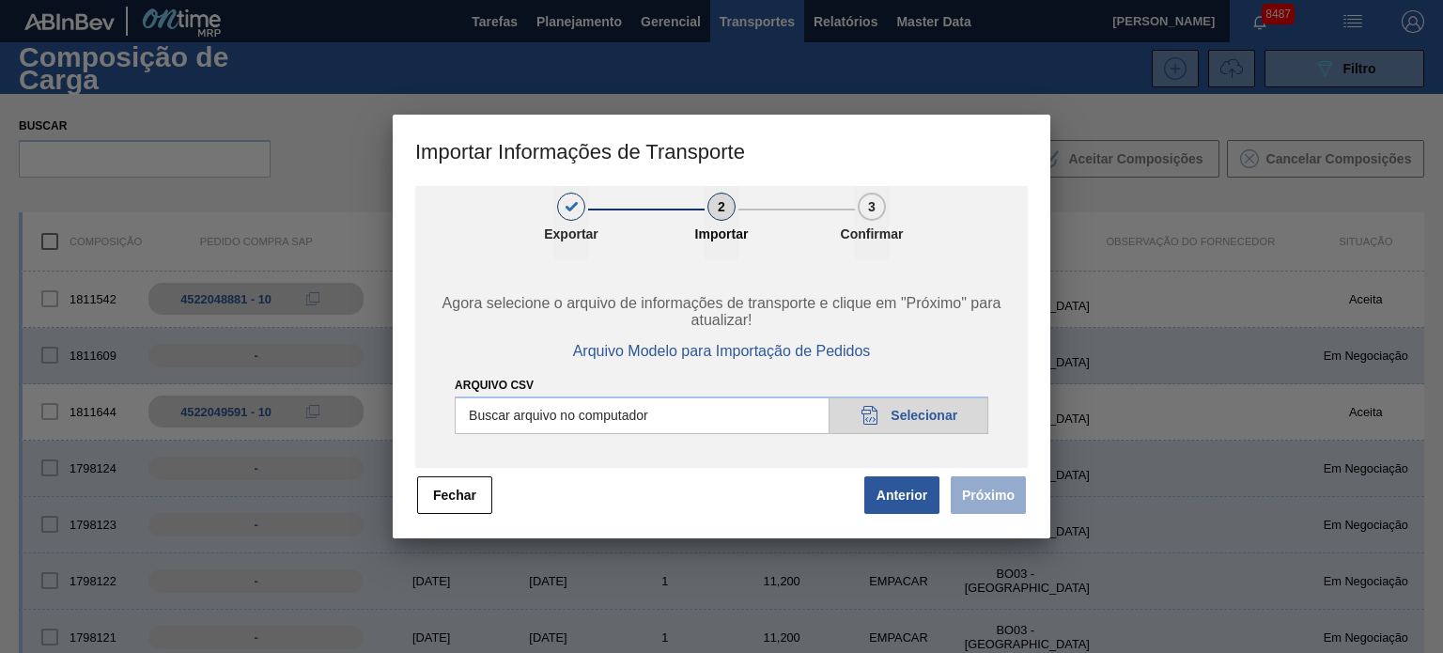
click at [953, 420] on input "Arquivo CSV" at bounding box center [721, 415] width 533 height 38
type input "C:\fakepath\IMP.csv"
click at [992, 498] on button "Próximo" at bounding box center [987, 495] width 75 height 38
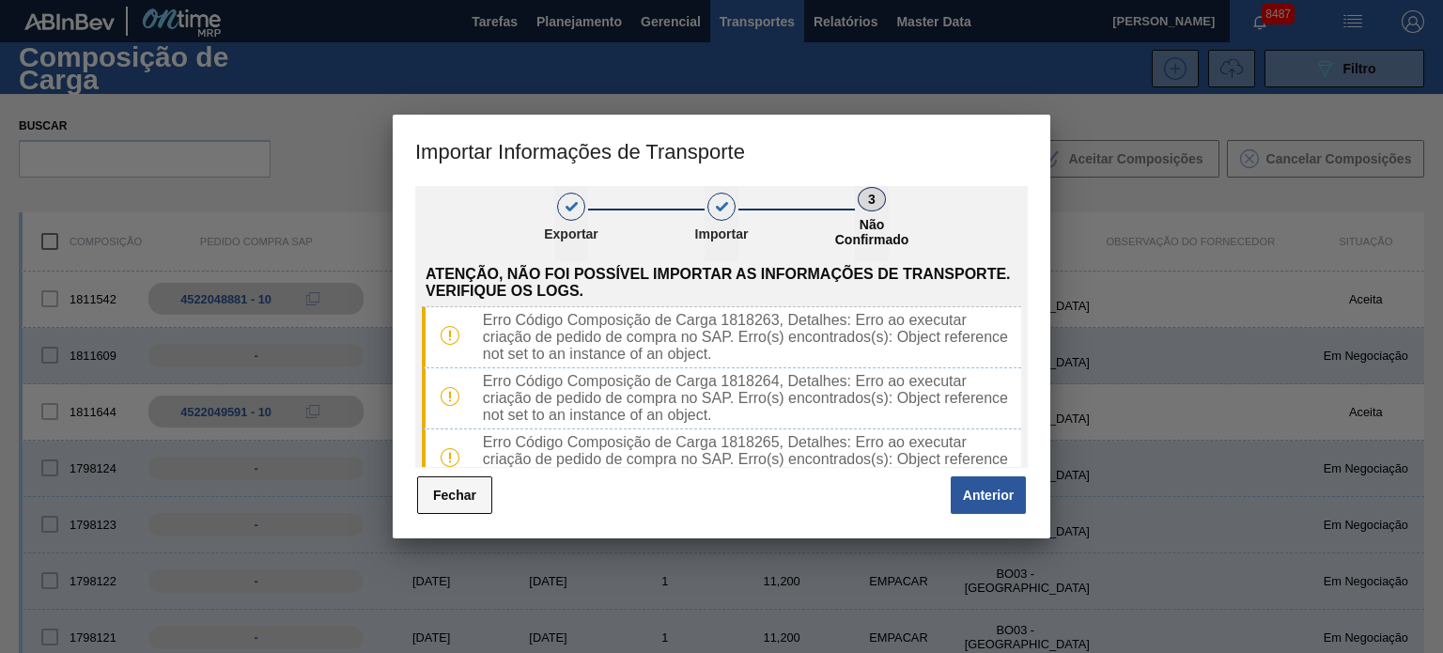
click at [463, 508] on button "Fechar" at bounding box center [454, 495] width 75 height 38
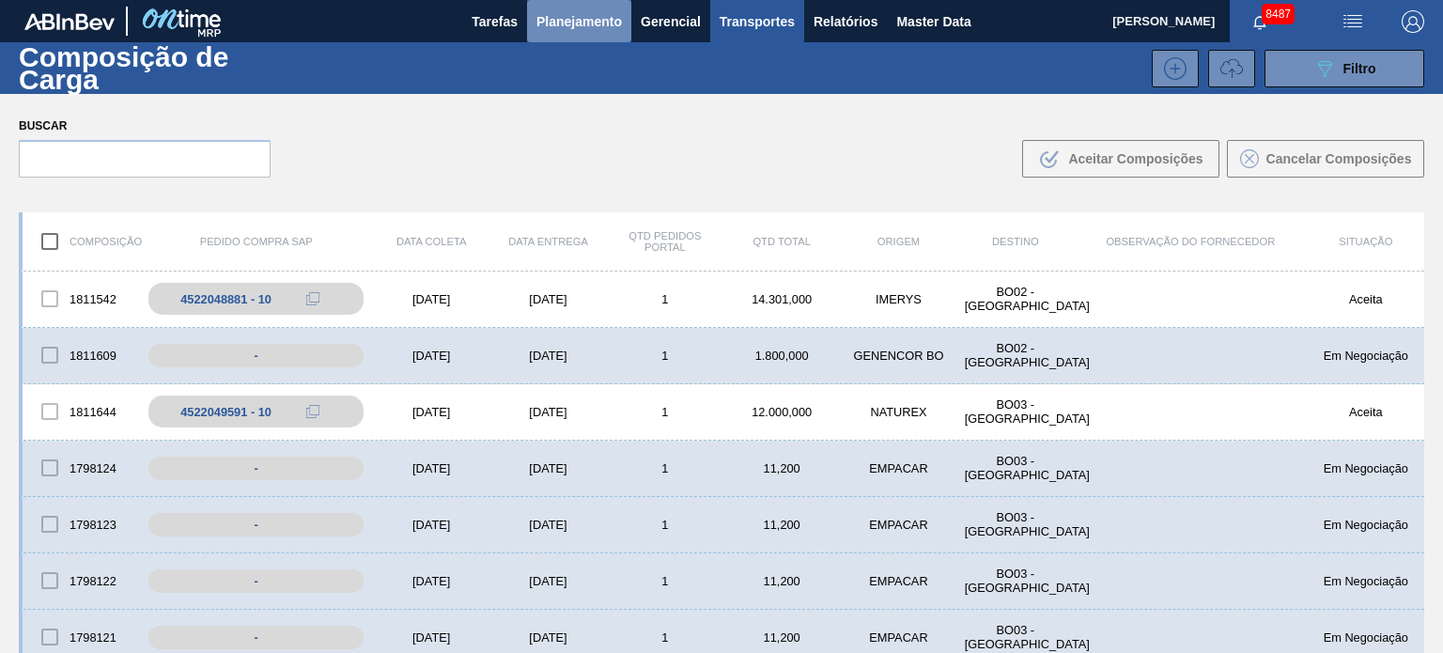
click at [564, 7] on button "Planejamento" at bounding box center [579, 21] width 104 height 42
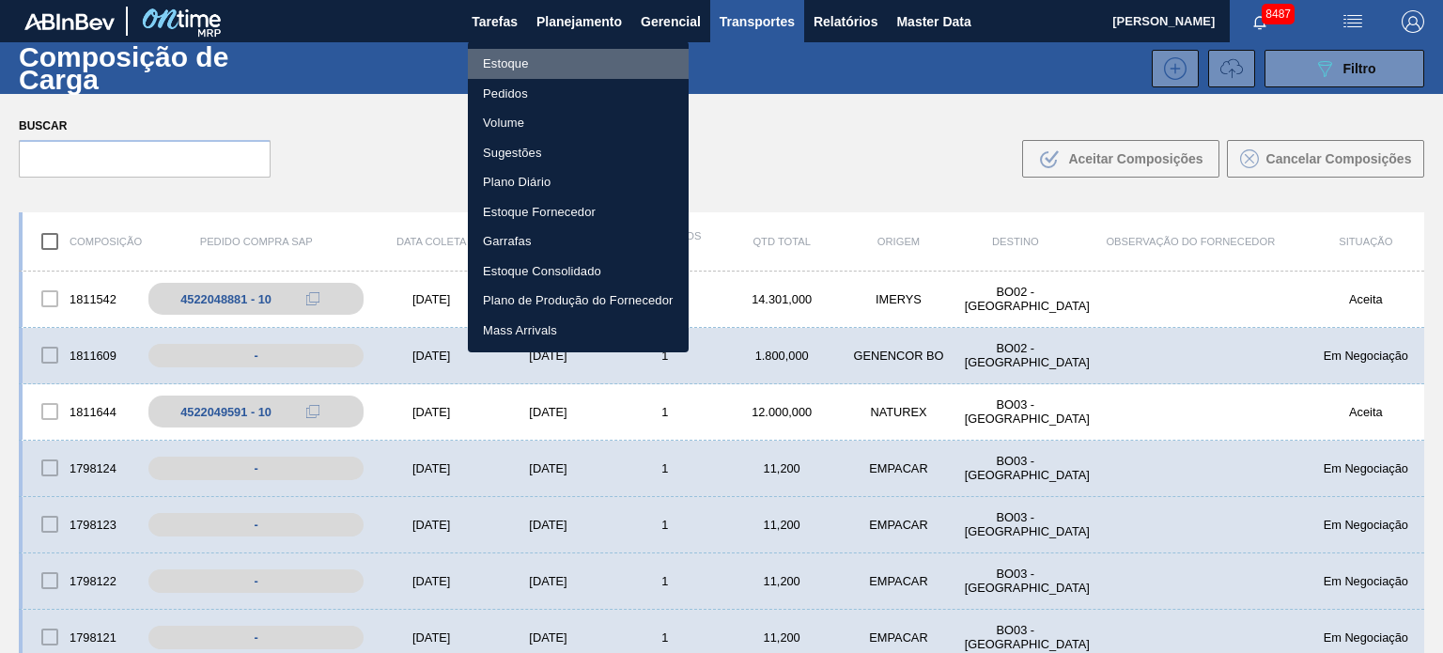
click at [566, 53] on li "Estoque" at bounding box center [578, 64] width 221 height 30
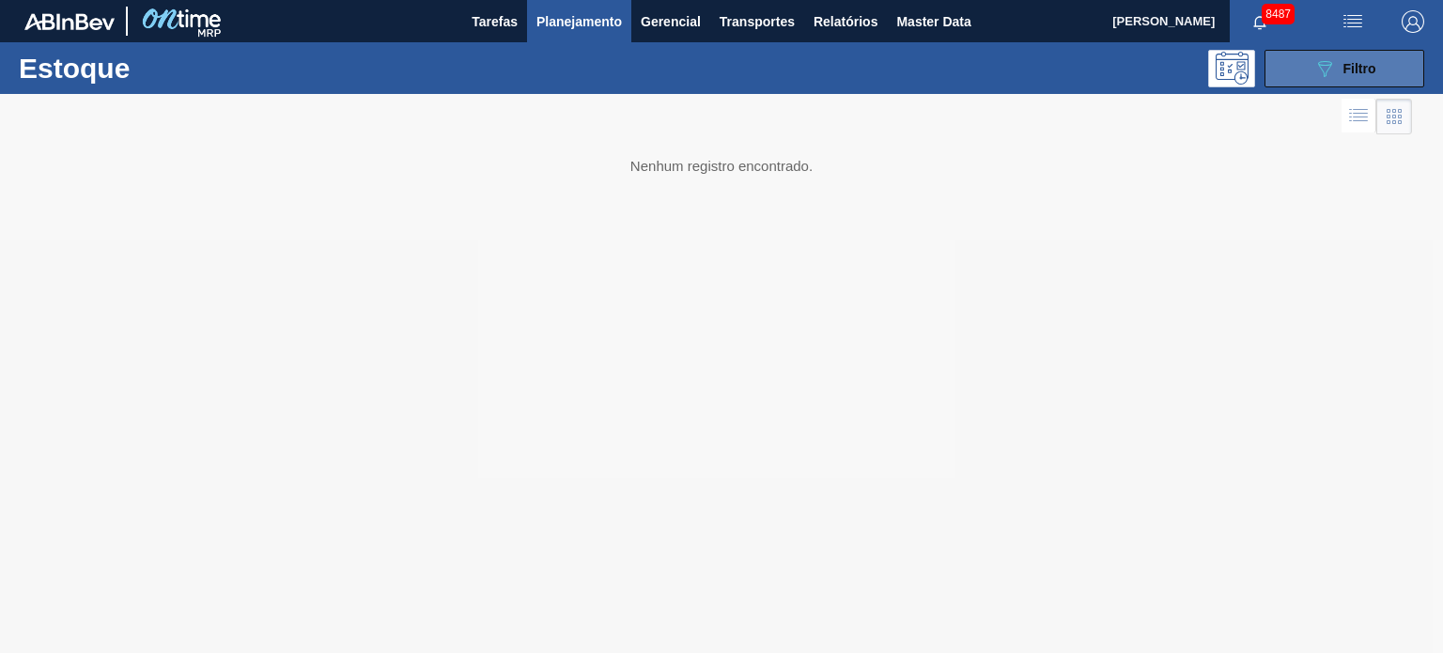
click at [1356, 74] on span "Filtro" at bounding box center [1359, 68] width 33 height 15
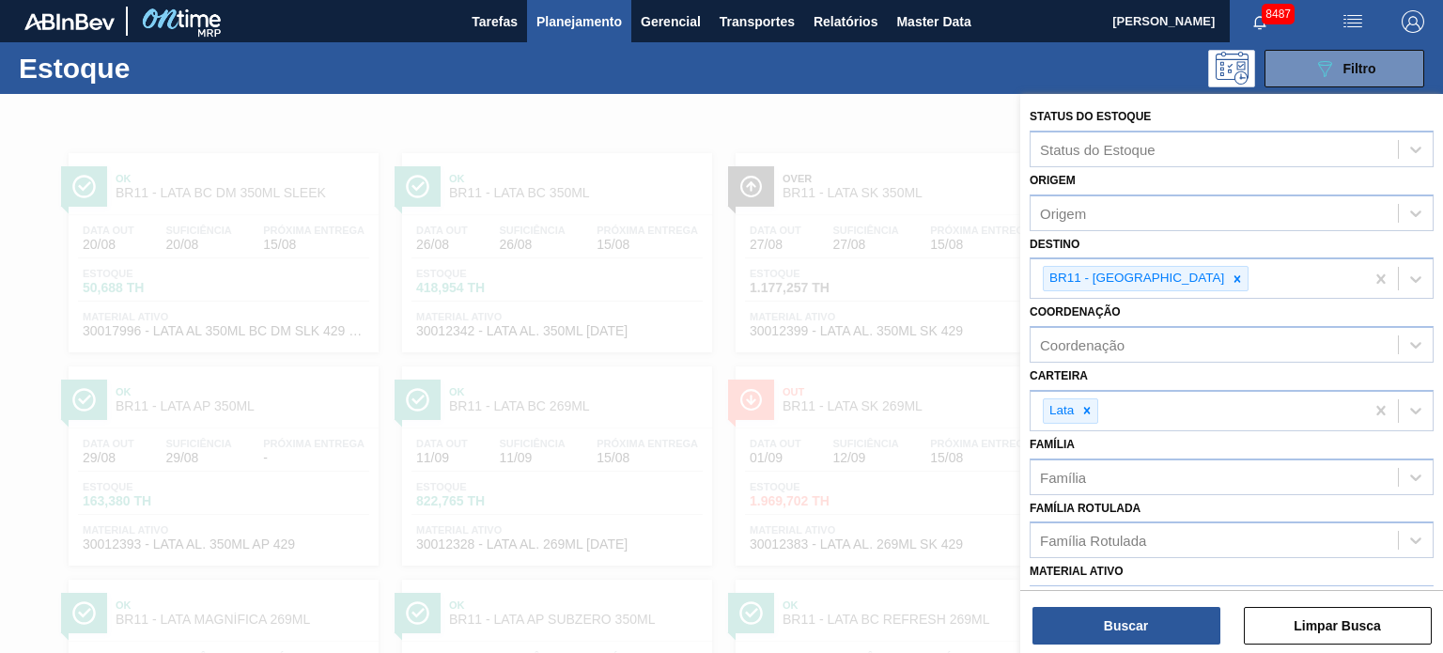
click at [857, 300] on div at bounding box center [721, 420] width 1443 height 653
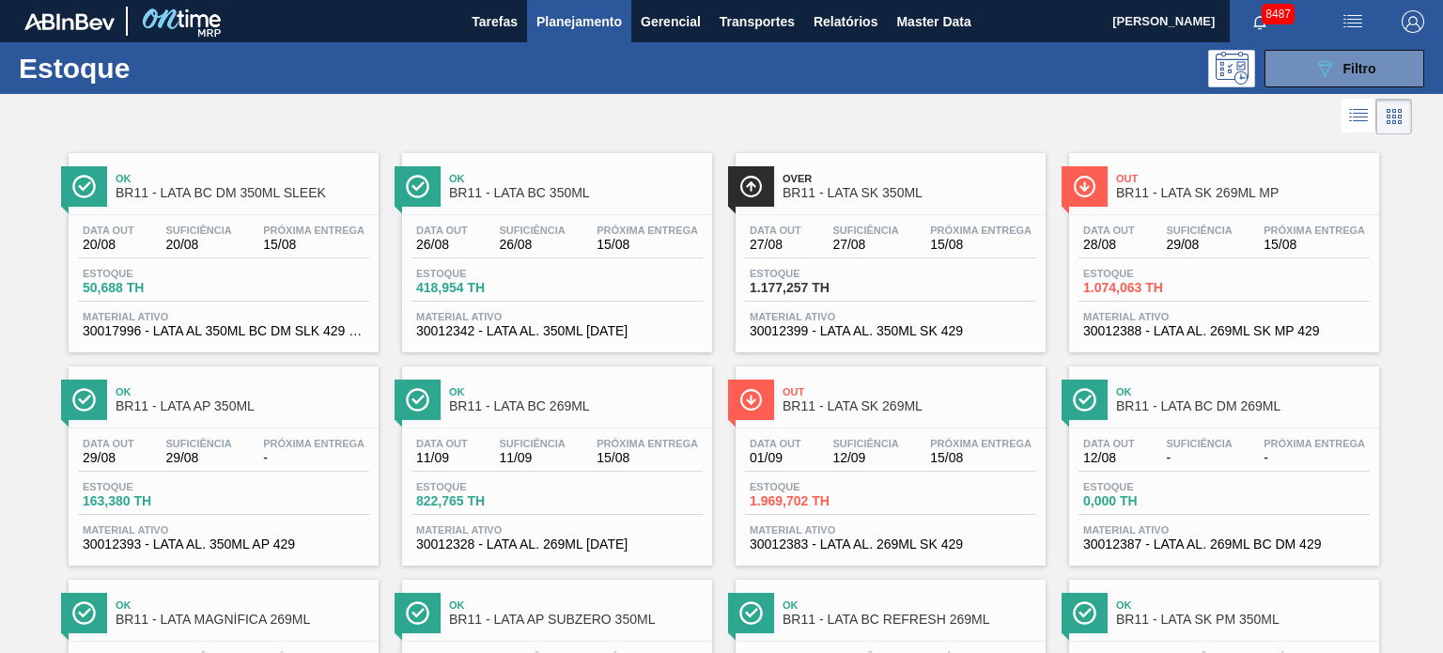
click at [904, 198] on span "BR11 - LATA SK 350ML" at bounding box center [909, 193] width 254 height 14
click at [760, 25] on span "Transportes" at bounding box center [756, 21] width 75 height 23
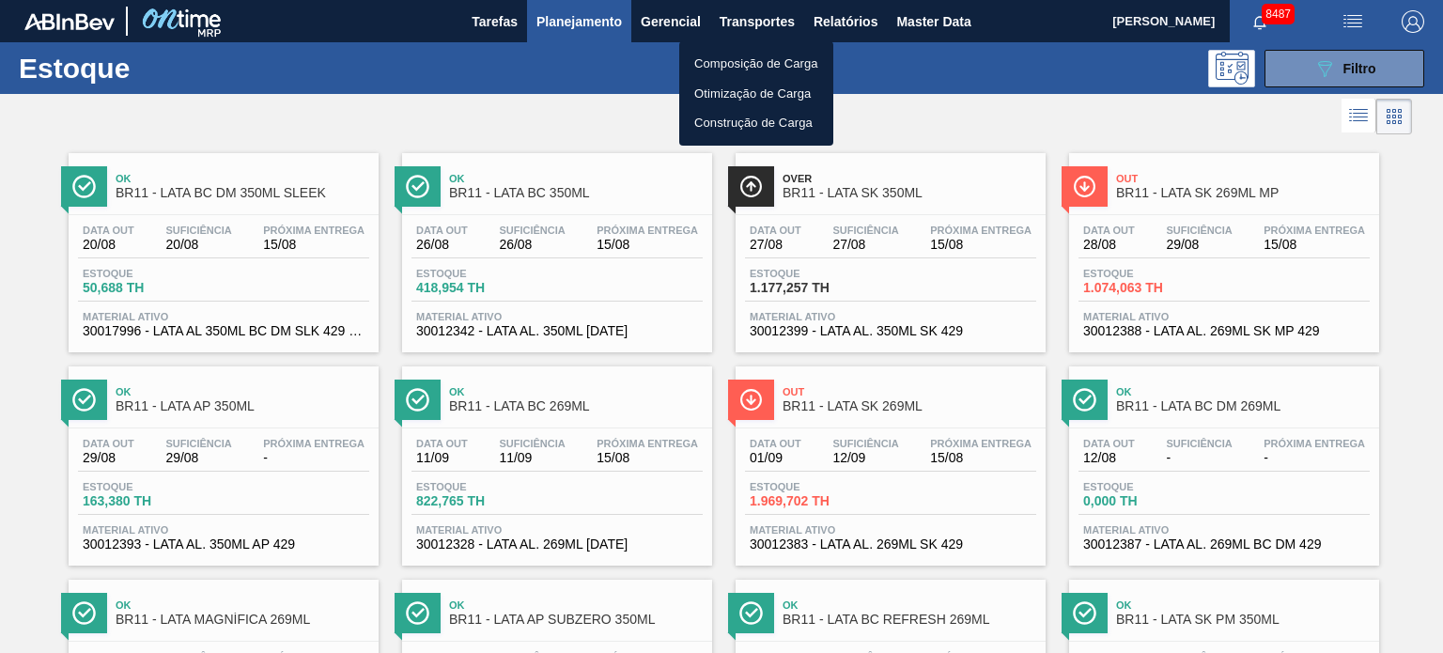
click at [746, 65] on li "Composição de Carga" at bounding box center [756, 64] width 154 height 30
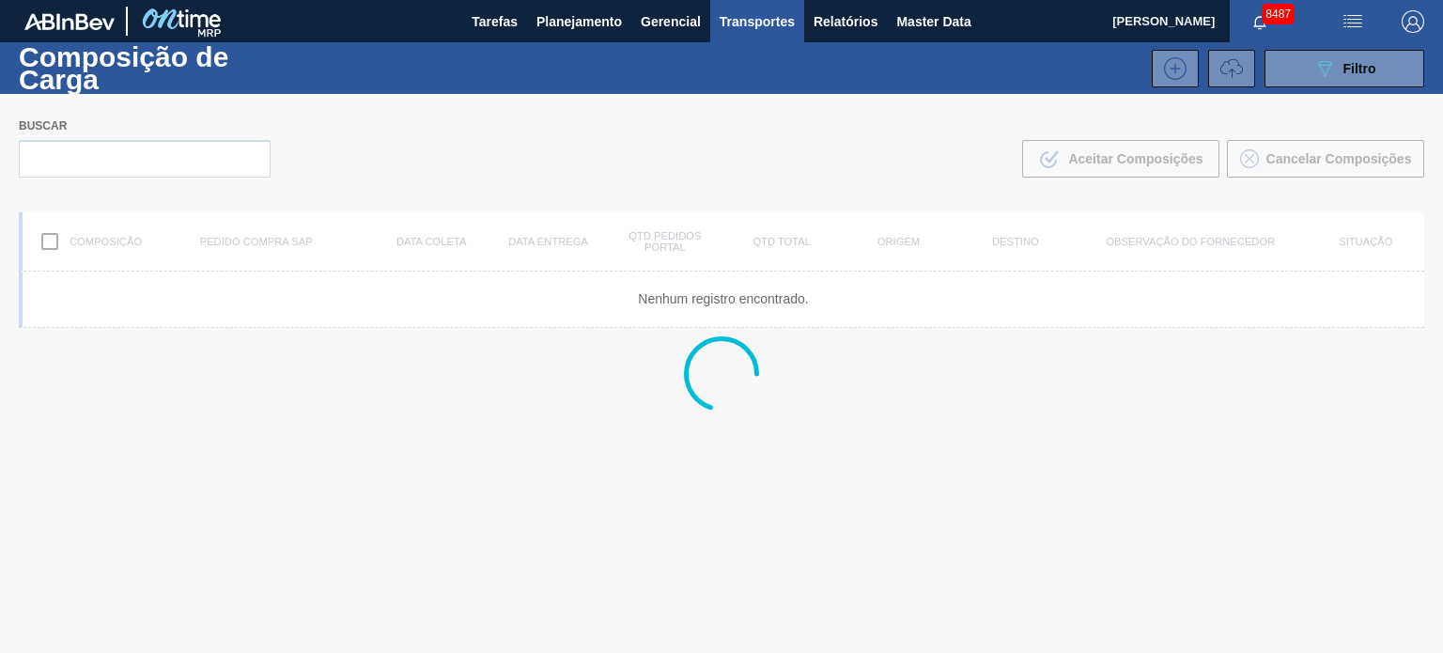
drag, startPoint x: 1223, startPoint y: 68, endPoint x: 1197, endPoint y: 131, distance: 67.8
click at [1224, 68] on icon at bounding box center [1231, 68] width 23 height 23
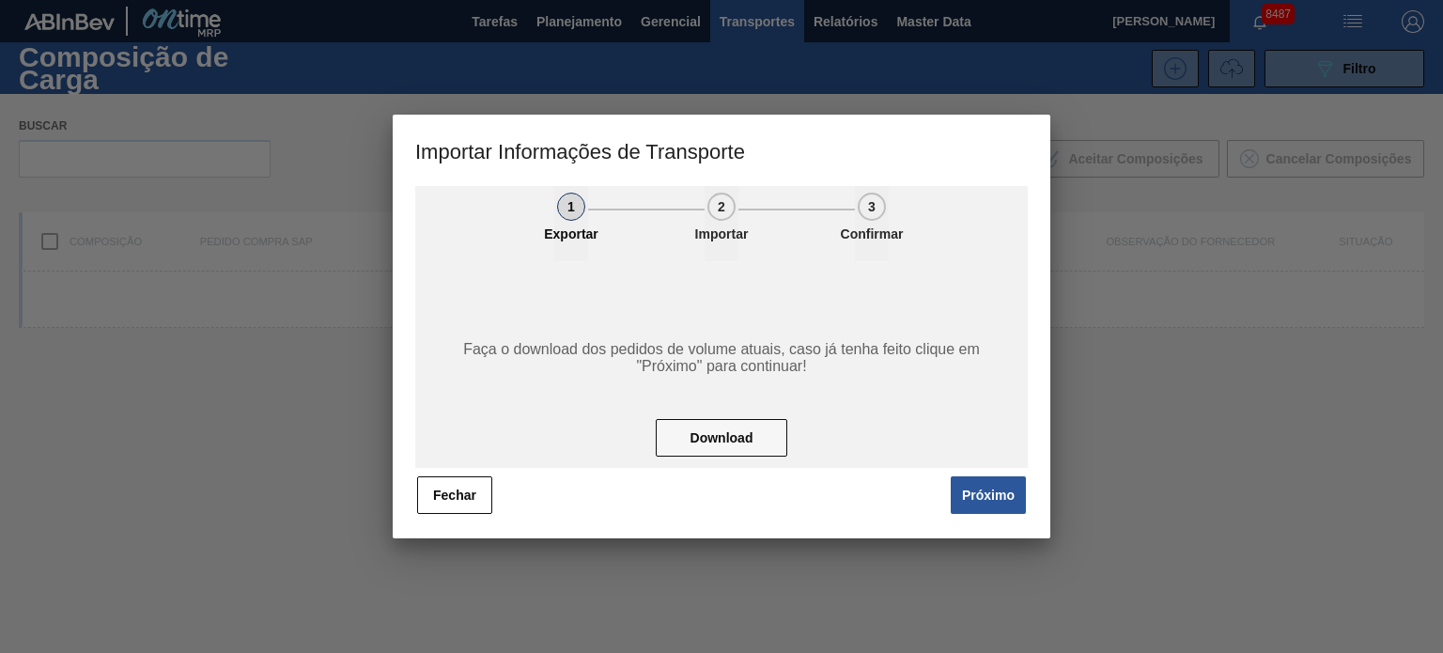
drag, startPoint x: 995, startPoint y: 497, endPoint x: 973, endPoint y: 476, distance: 30.6
click at [995, 496] on button "Próximo" at bounding box center [987, 495] width 75 height 38
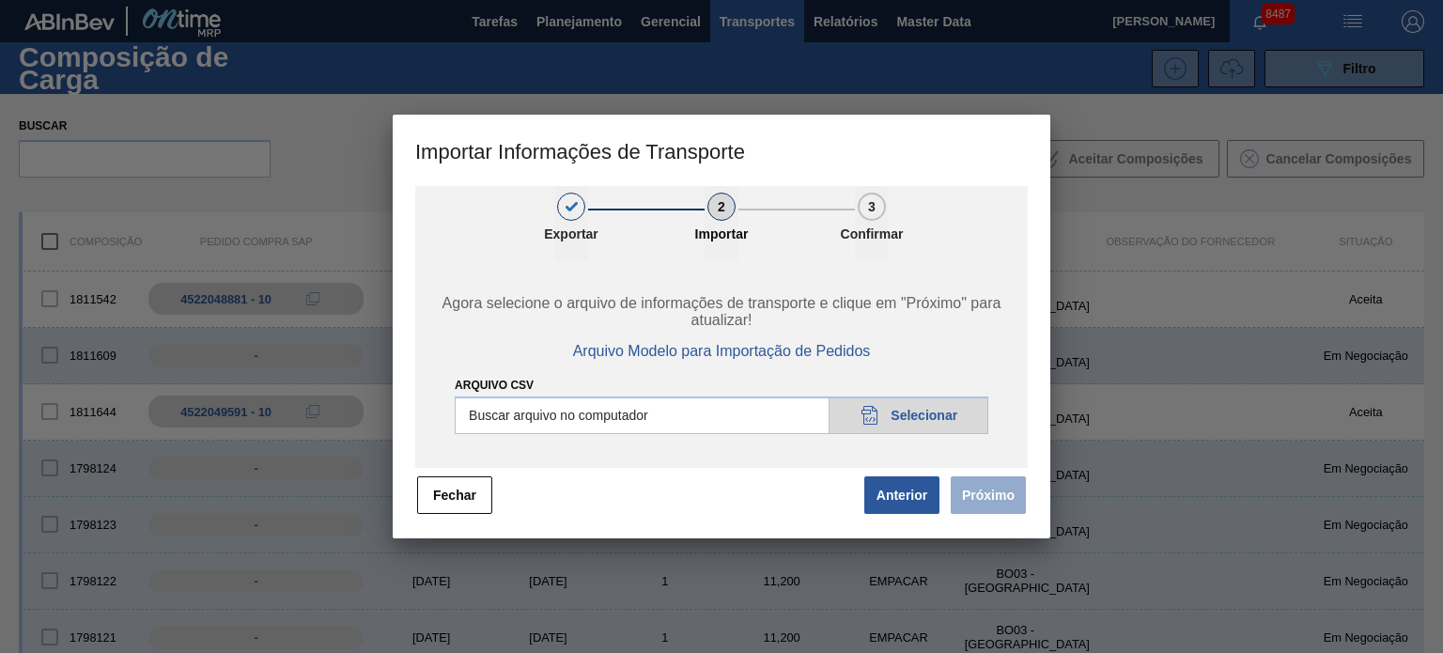
click at [938, 431] on input "Arquivo CSV" at bounding box center [721, 415] width 533 height 38
type input "C:\fakepath\IMP.csv"
click at [994, 507] on button "Próximo" at bounding box center [987, 495] width 75 height 38
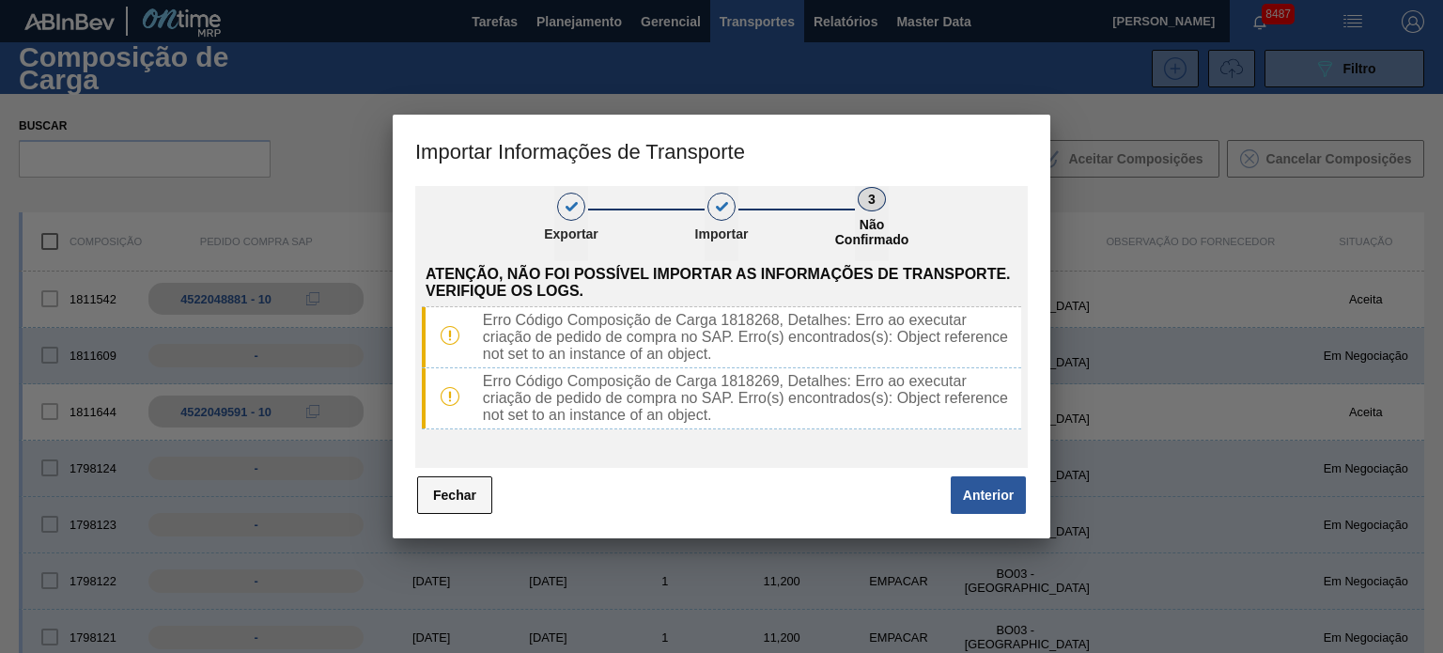
click at [456, 491] on button "Fechar" at bounding box center [454, 495] width 75 height 38
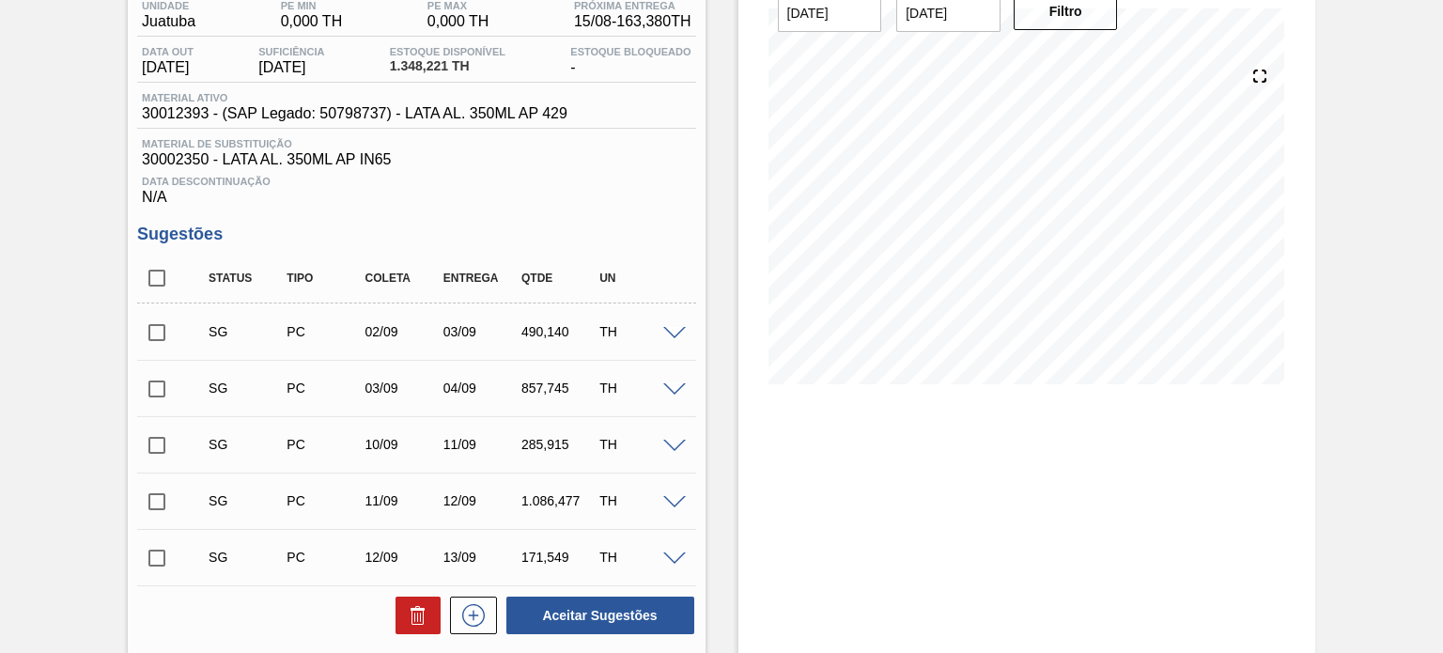
scroll to position [188, 0]
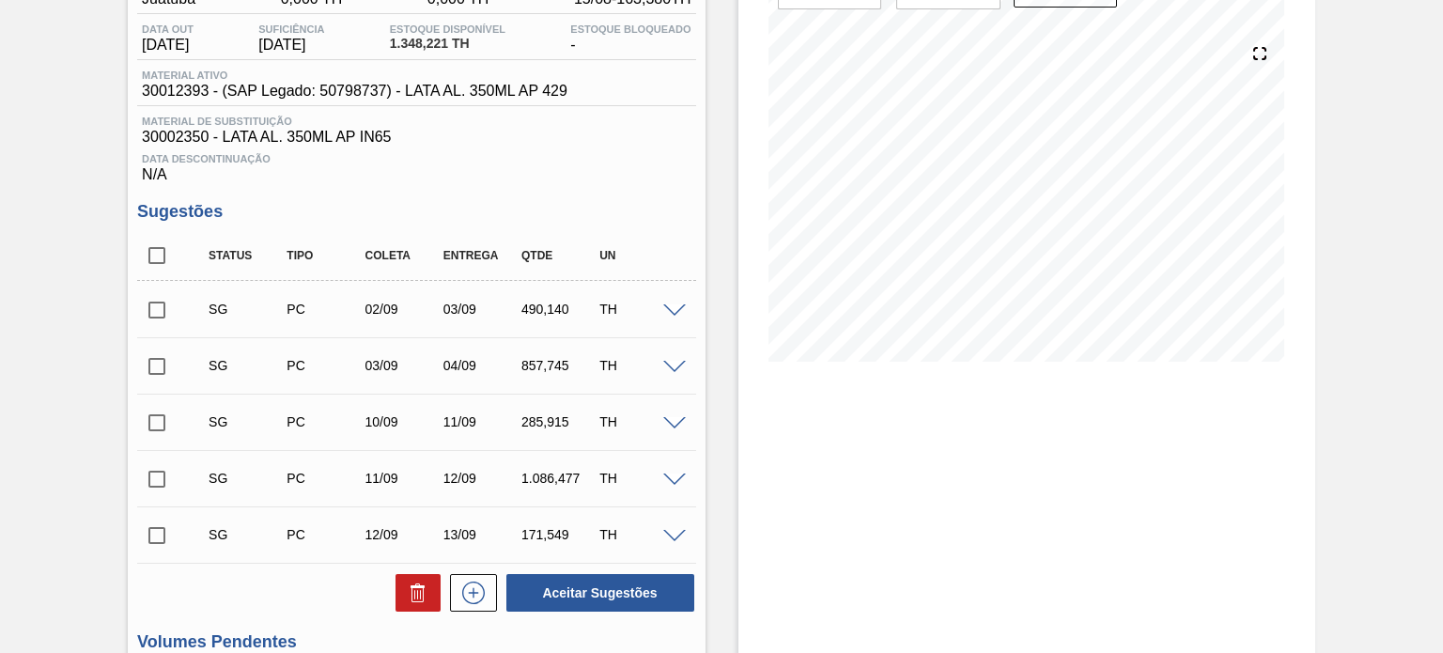
click at [666, 307] on span at bounding box center [674, 311] width 23 height 14
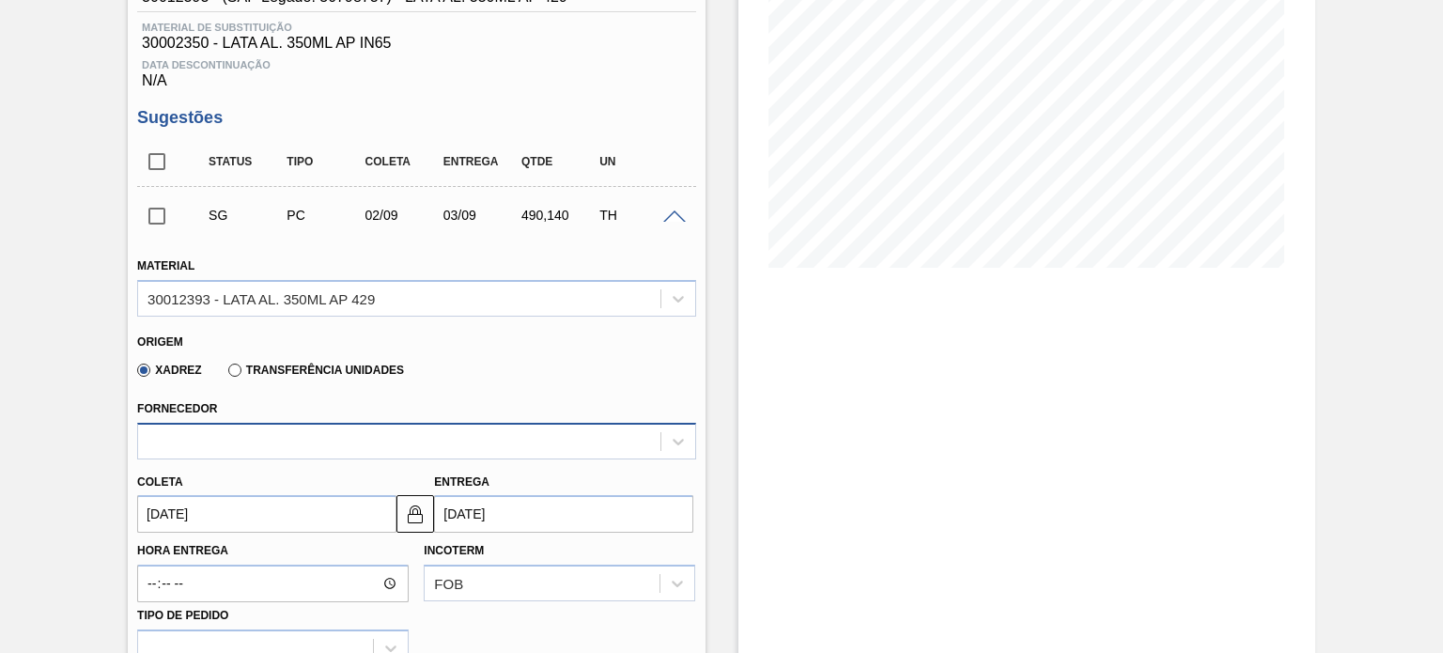
click at [319, 441] on div at bounding box center [416, 441] width 558 height 37
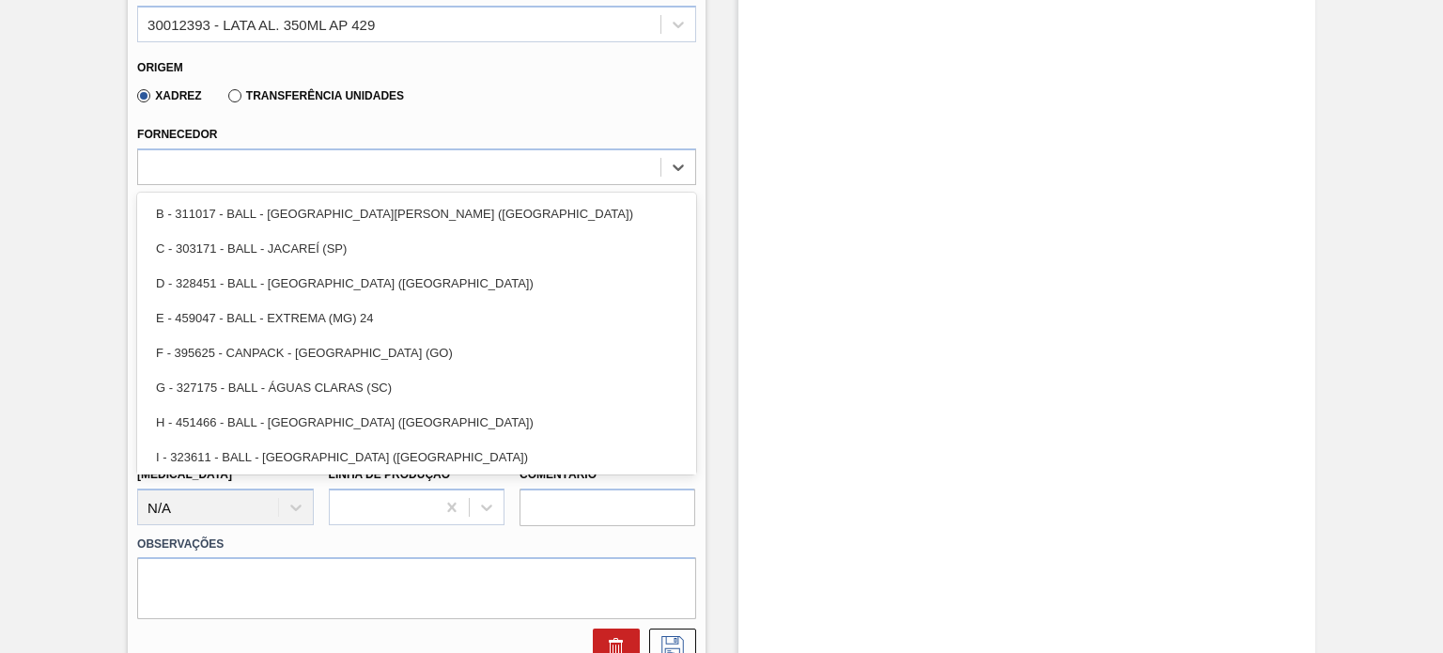
scroll to position [572, 0]
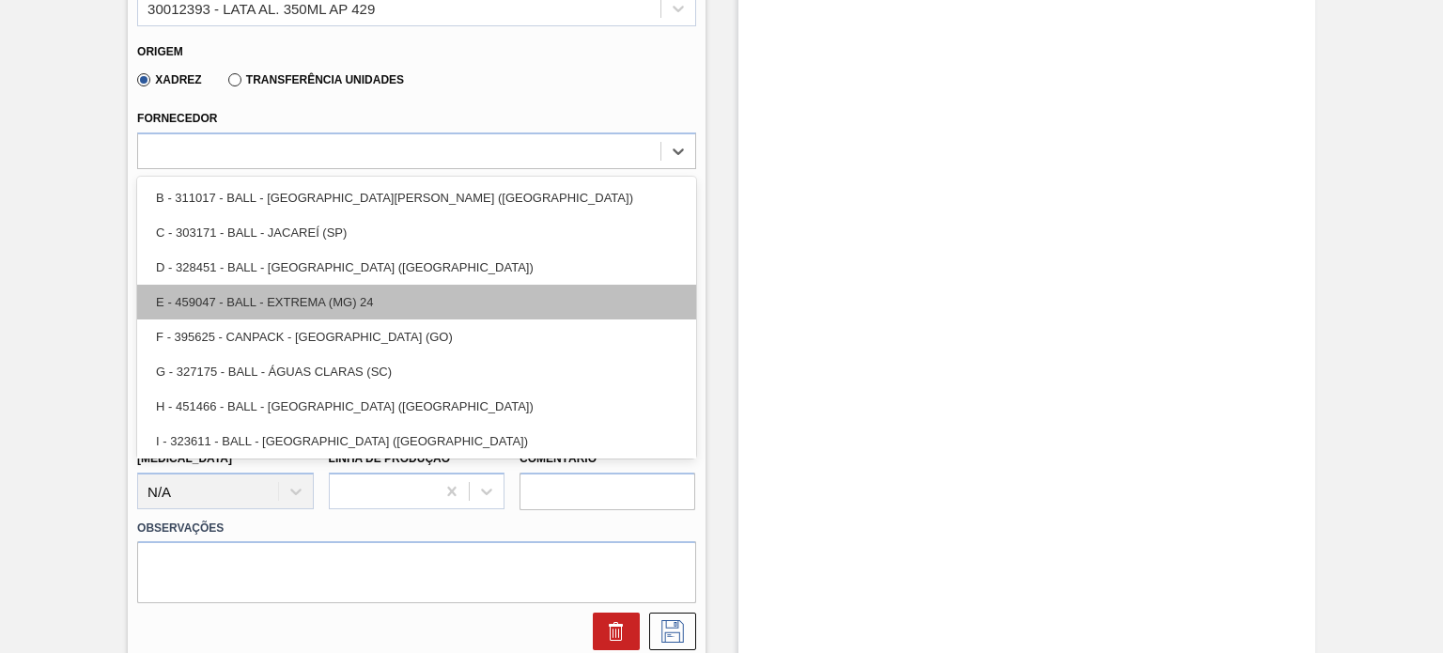
click at [413, 294] on div "E - 459047 - BALL - EXTREMA (MG) 24" at bounding box center [416, 302] width 558 height 35
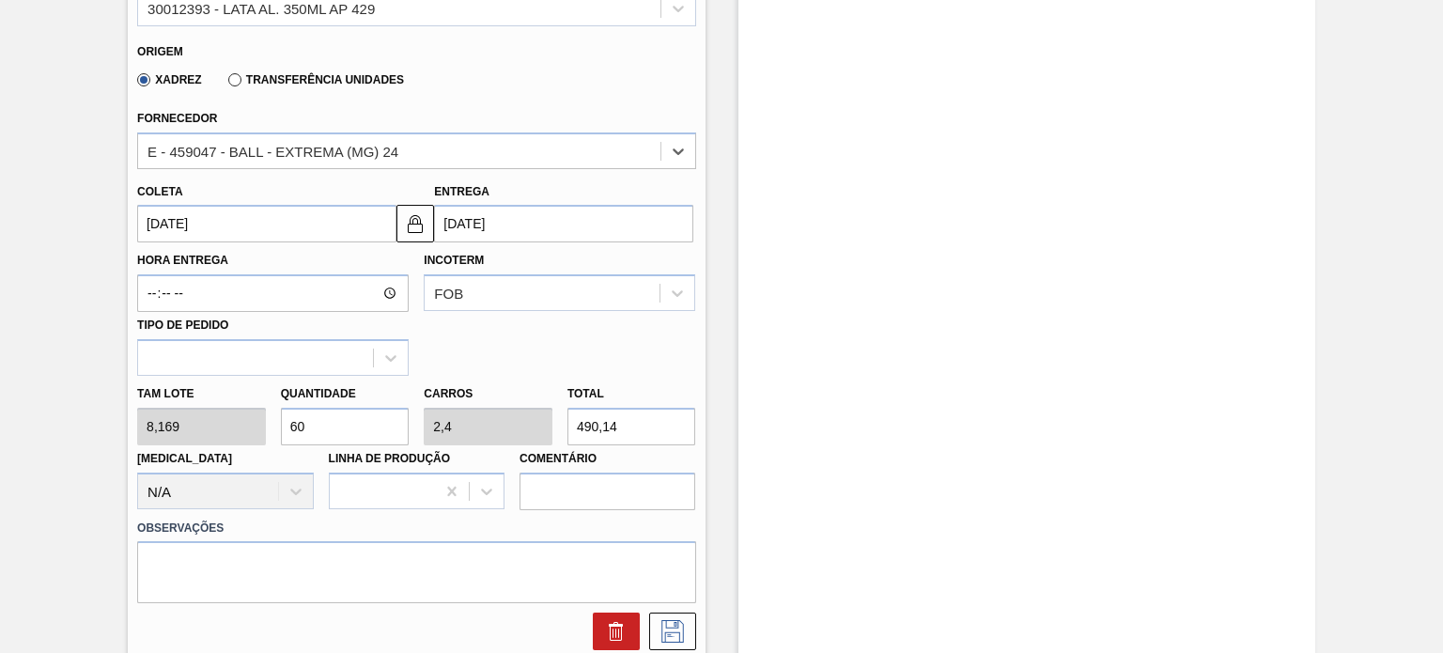
click at [258, 212] on input "02/09/2025" at bounding box center [266, 224] width 259 height 38
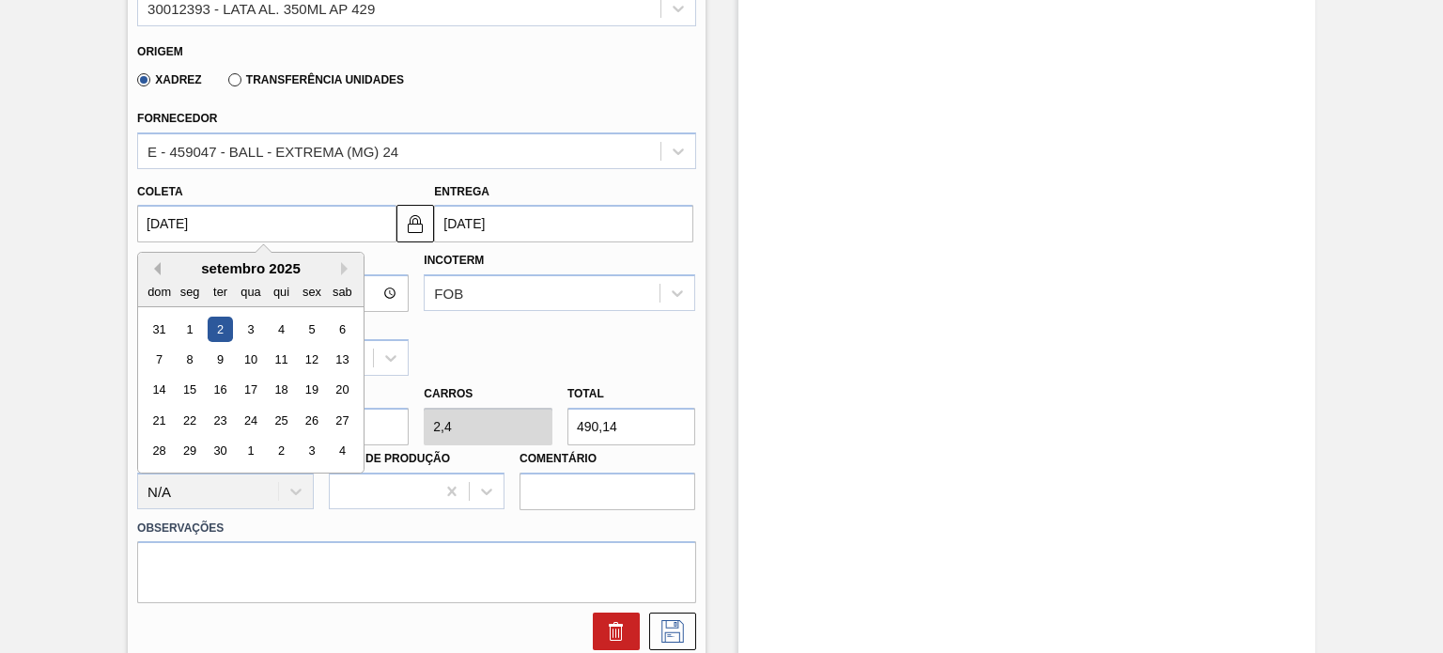
click at [152, 265] on button "Previous Month" at bounding box center [153, 268] width 13 height 13
click at [311, 388] on div "15" at bounding box center [311, 390] width 25 height 25
type input "[DATE]"
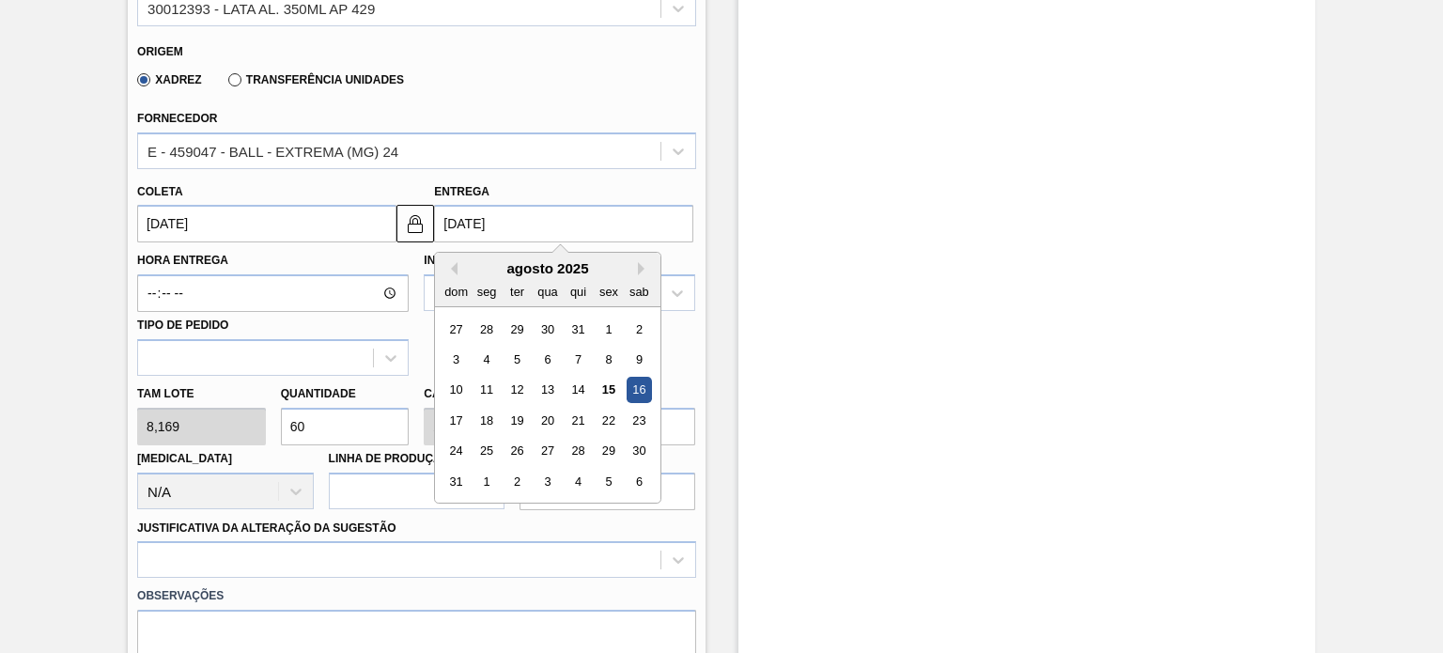
click at [434, 217] on input "[DATE]" at bounding box center [563, 224] width 259 height 38
click at [415, 219] on img at bounding box center [415, 223] width 23 height 23
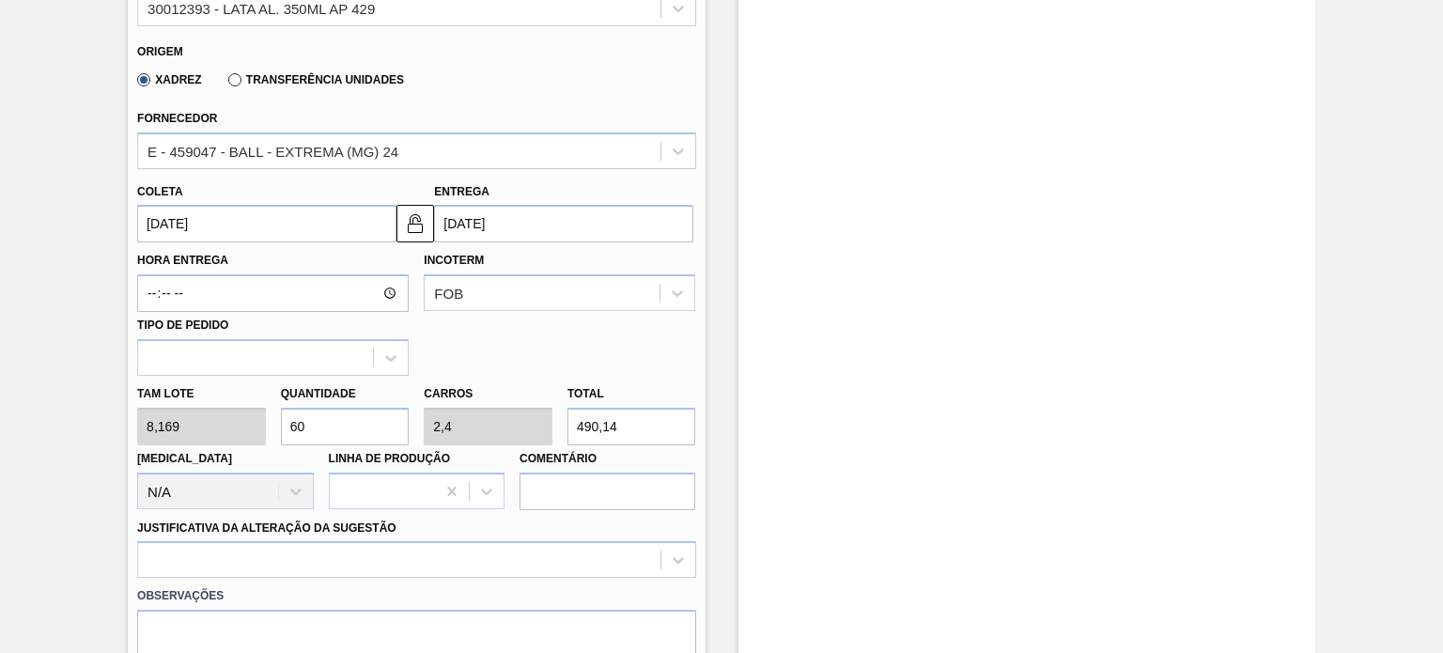
click at [518, 219] on input "[DATE]" at bounding box center [563, 224] width 259 height 38
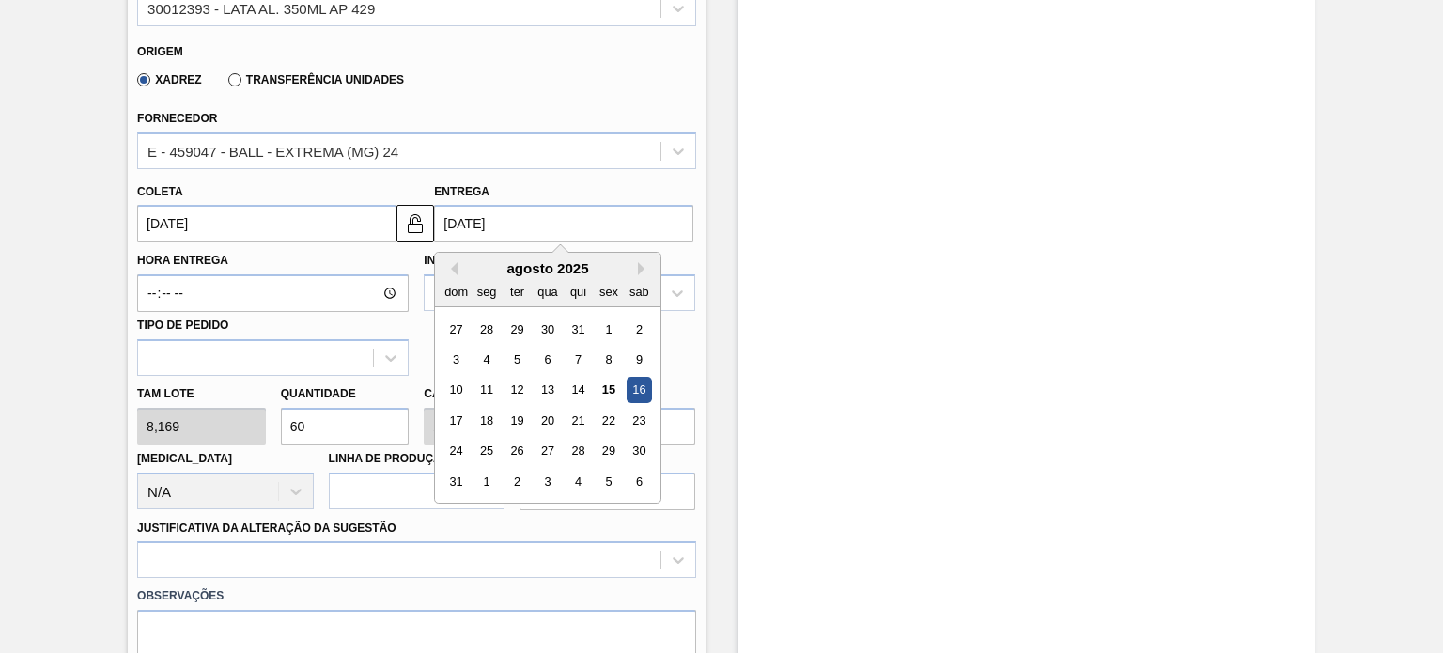
click at [455, 424] on div "17" at bounding box center [455, 420] width 25 height 25
type input "[DATE]"
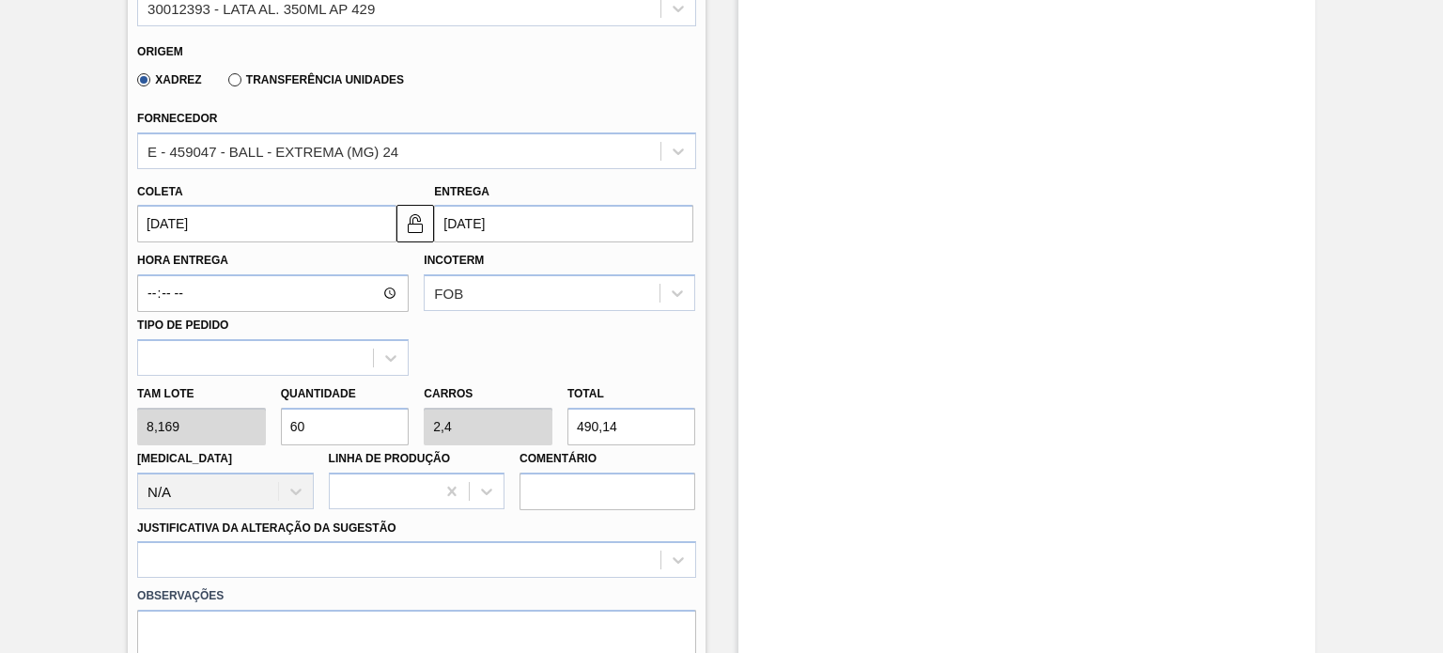
click at [237, 430] on div "Tam lote 8,169 Quantidade 60 Carros 2,4 Total 490,14 Doca N/A Linha de Produção…" at bounding box center [416, 443] width 573 height 134
type input "4"
type input "0,16"
type input "32,676"
type input "40"
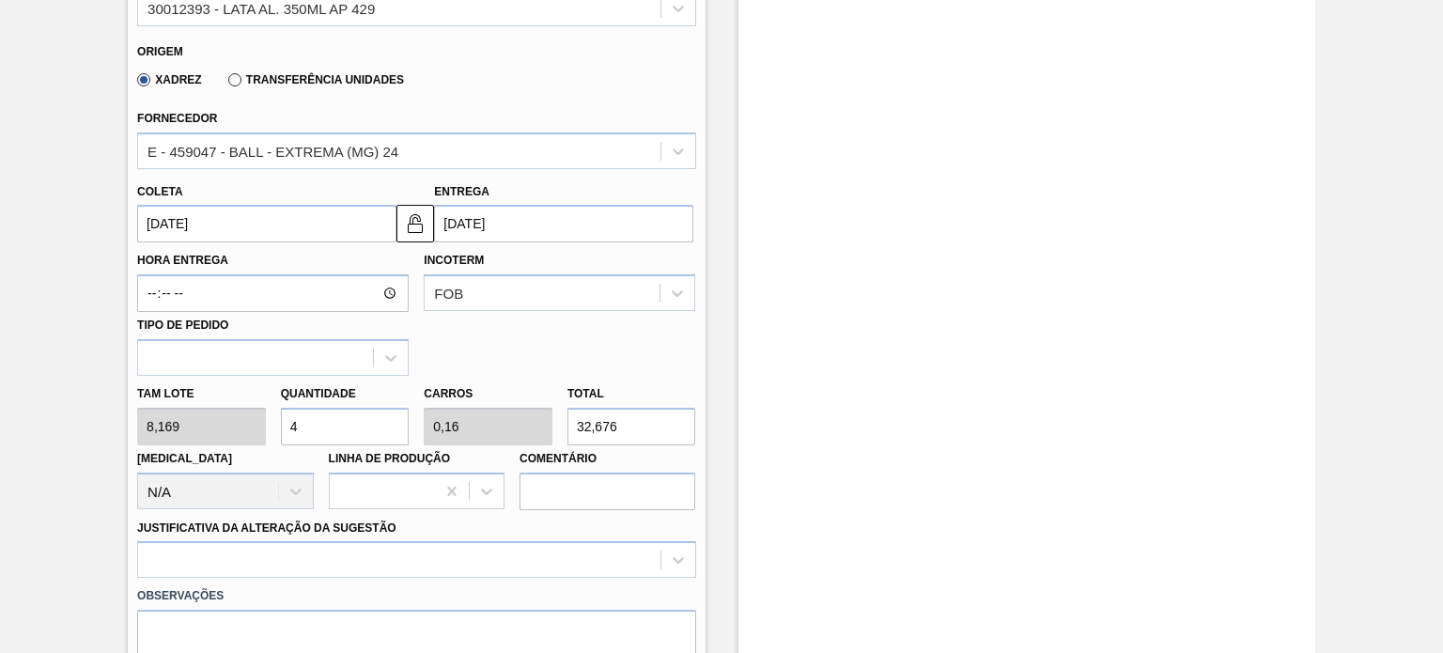
type input "1,6"
type input "326,76"
type input "40"
click at [415, 558] on div at bounding box center [416, 559] width 558 height 37
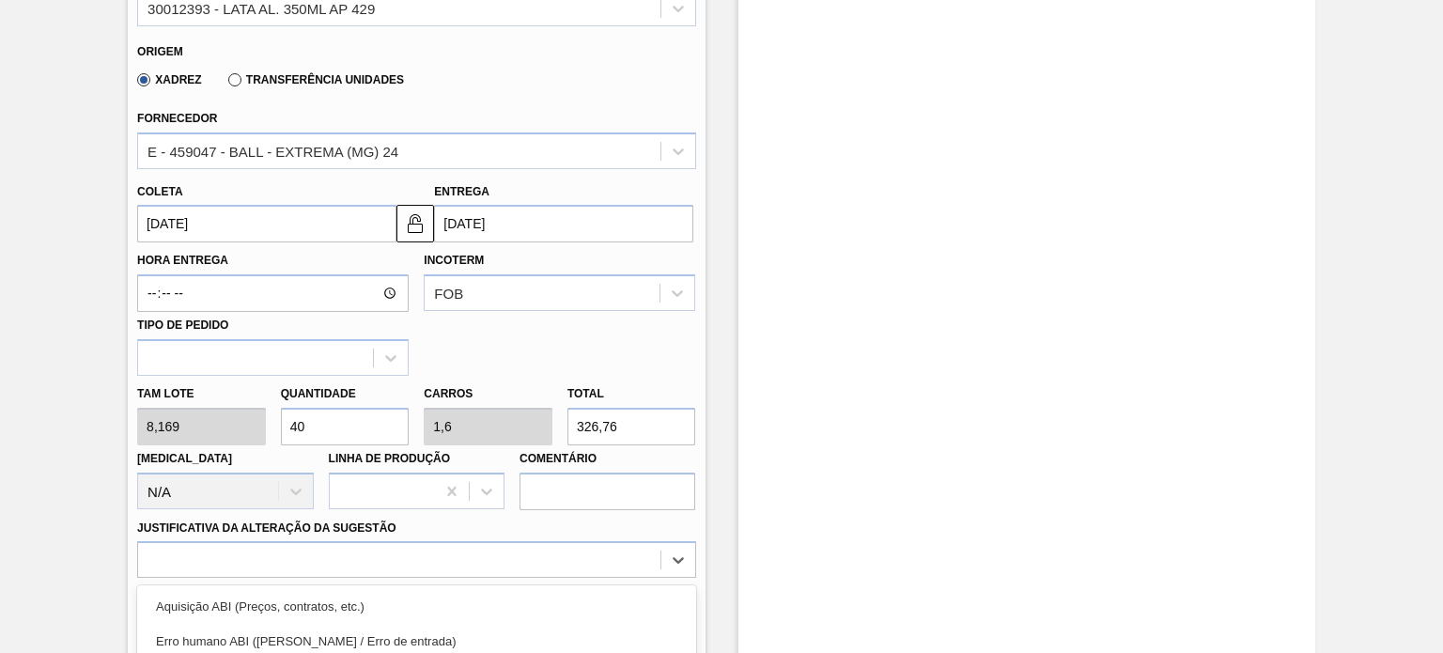
scroll to position [793, 0]
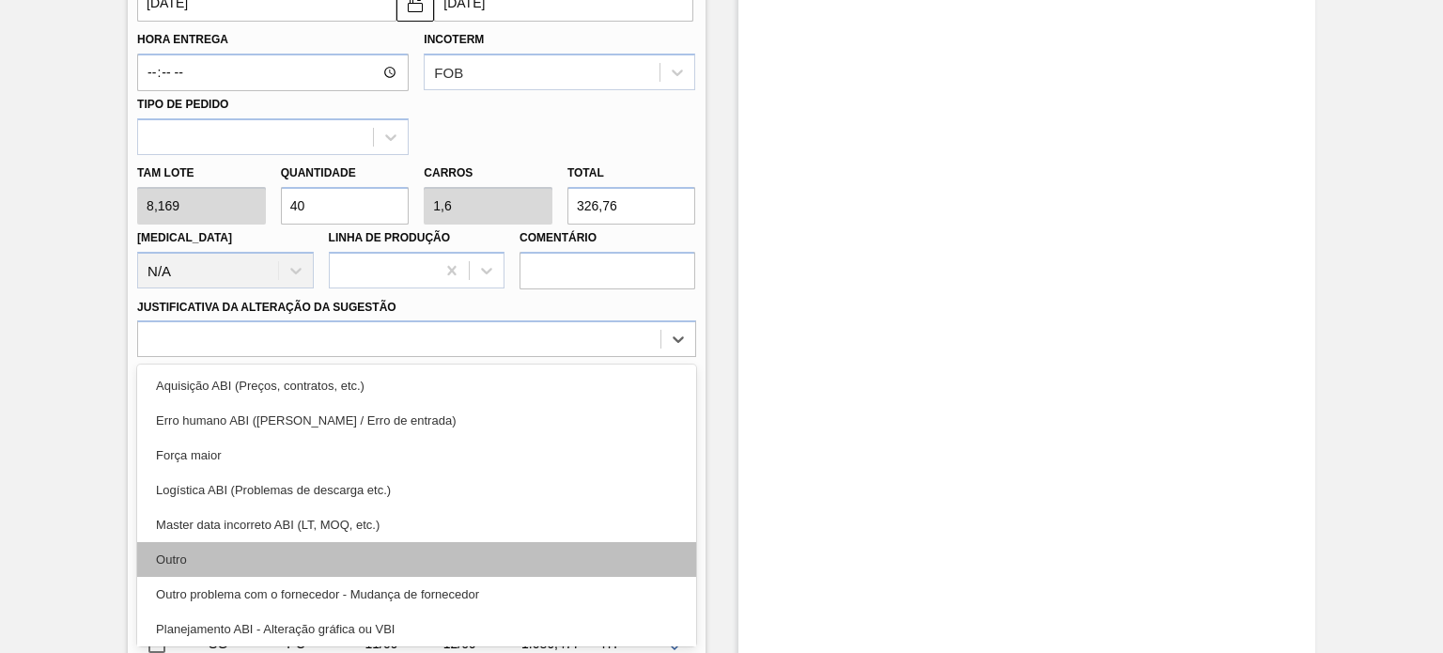
click at [362, 551] on div "Outro" at bounding box center [416, 559] width 558 height 35
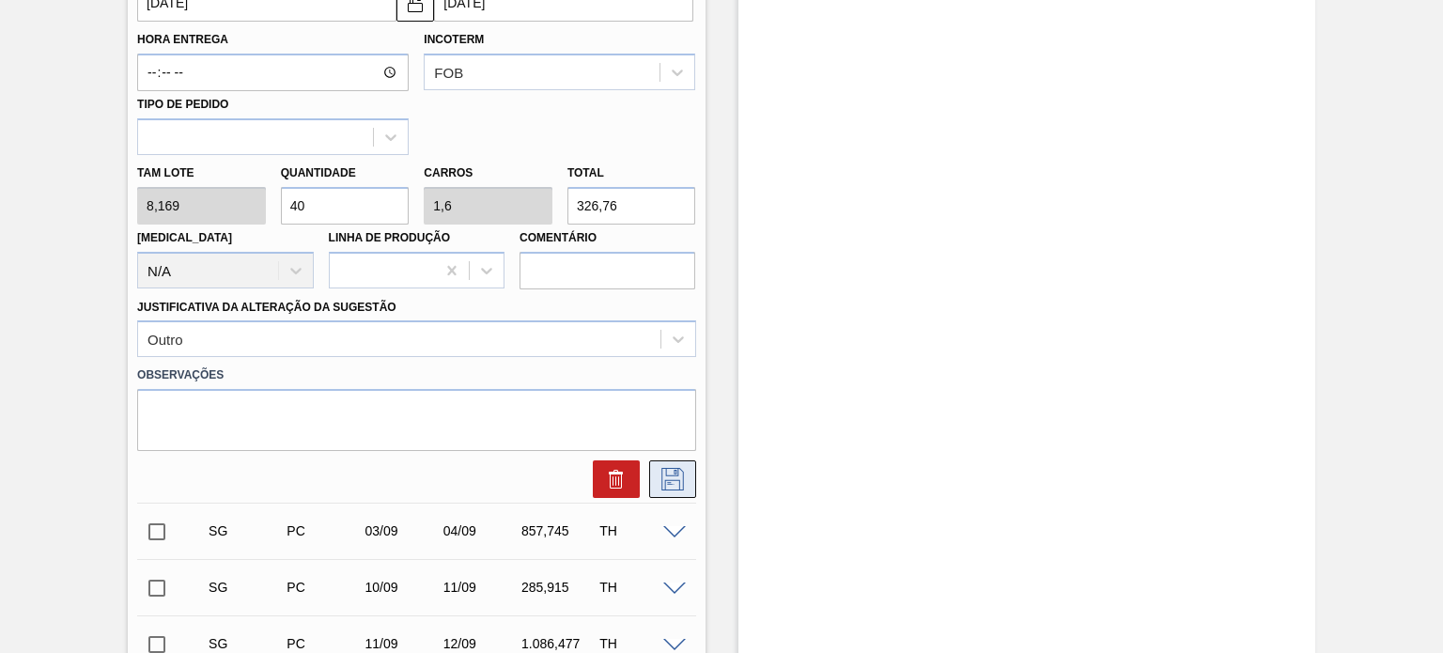
click at [669, 460] on button at bounding box center [672, 479] width 47 height 38
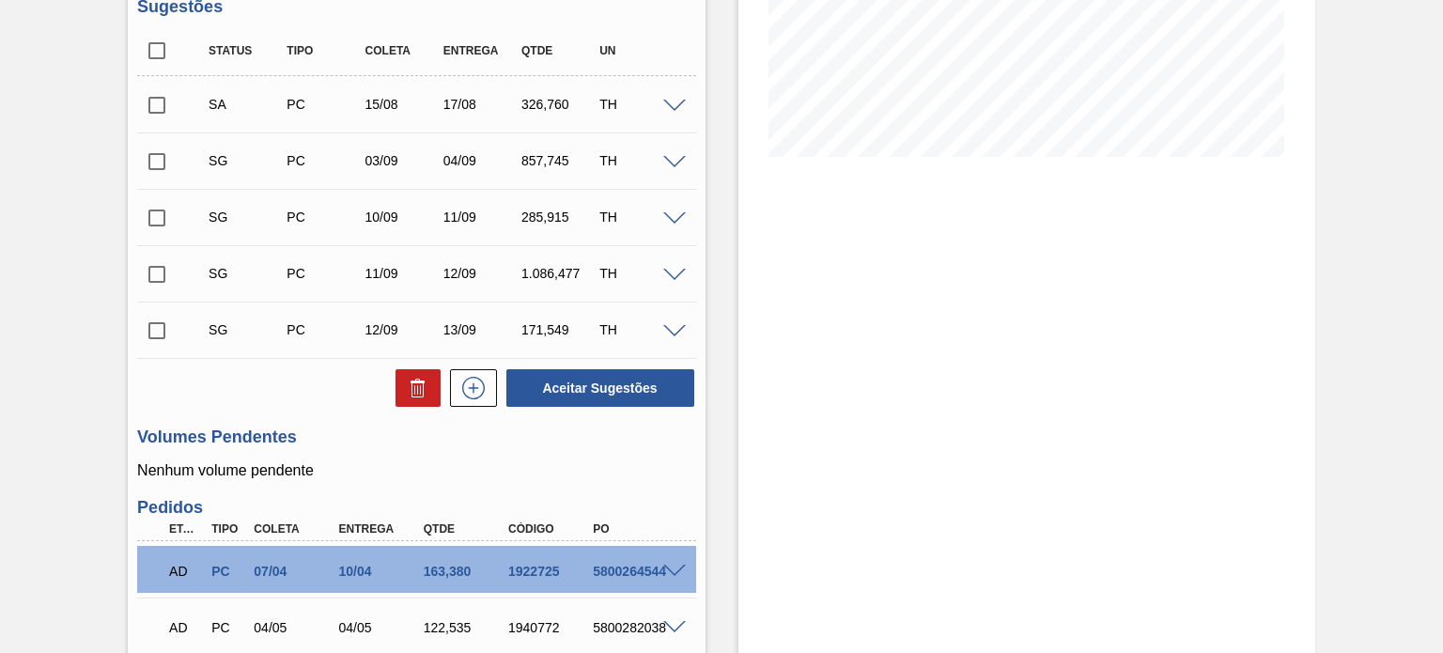
scroll to position [323, 0]
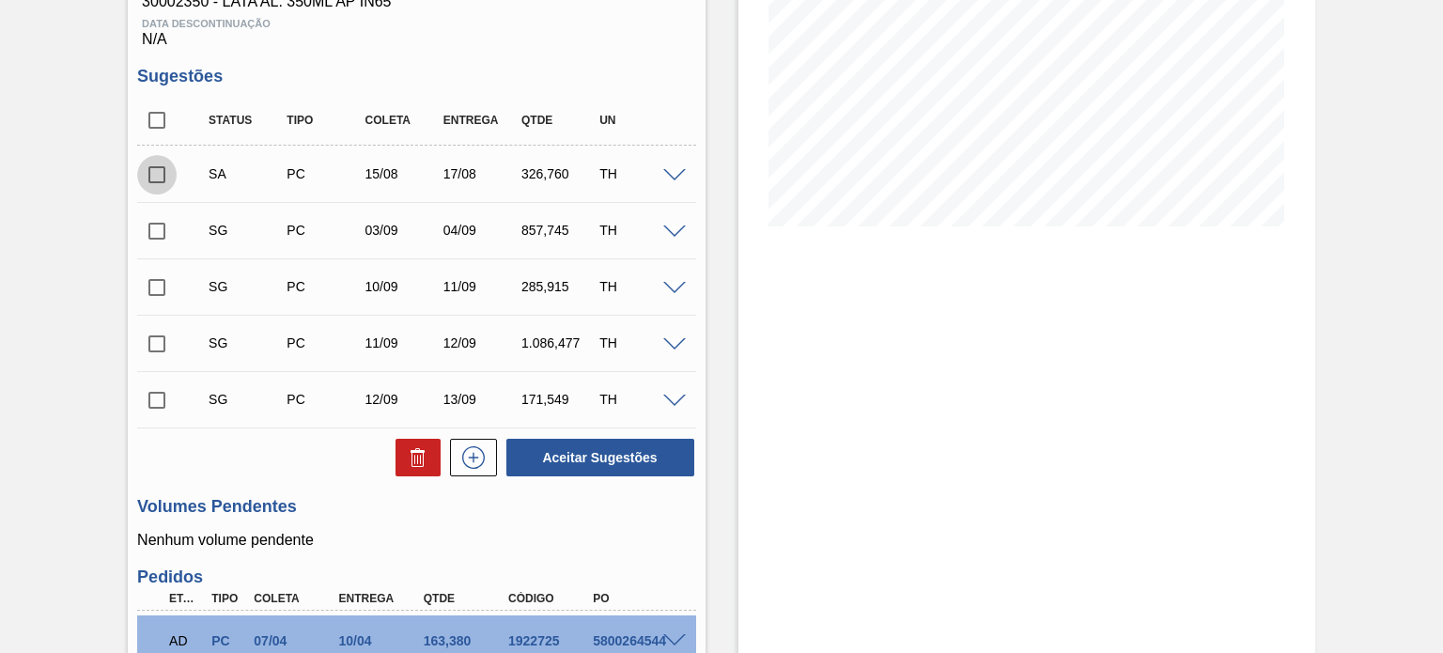
click at [146, 172] on input "checkbox" at bounding box center [156, 174] width 39 height 39
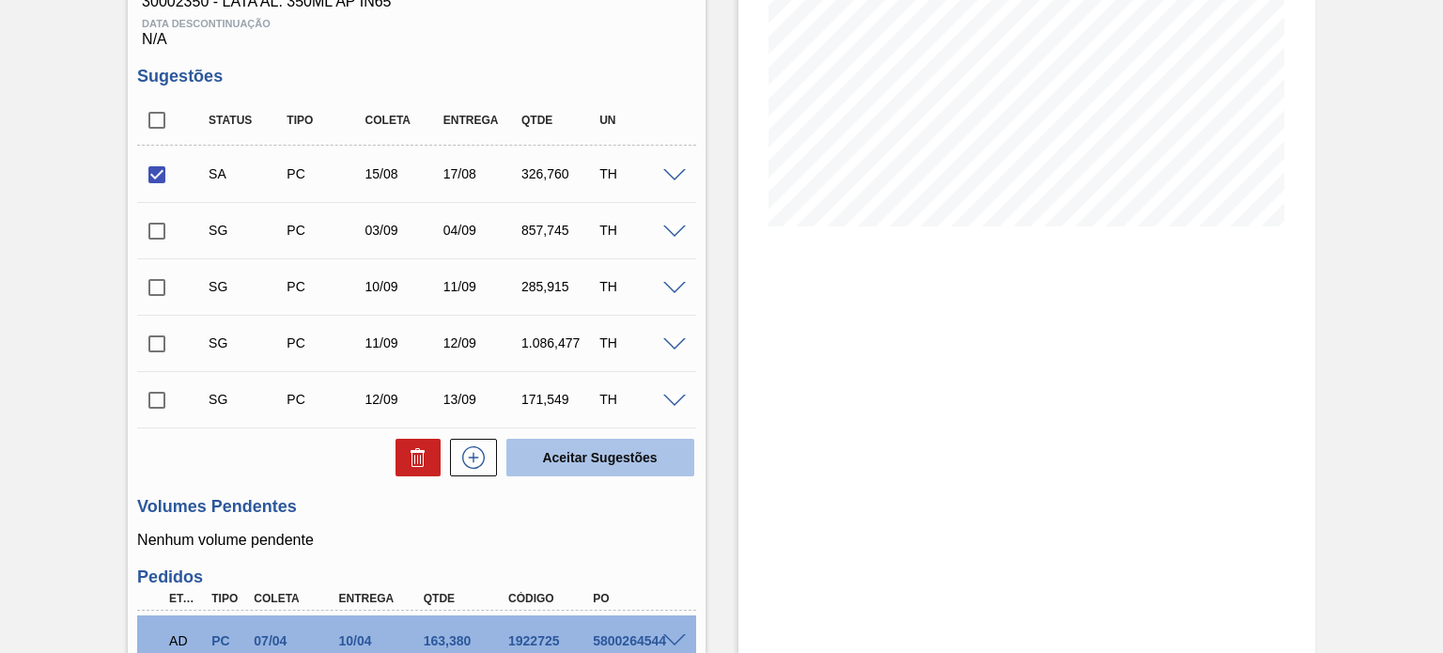
click at [662, 469] on button "Aceitar Sugestões" at bounding box center [600, 458] width 188 height 38
checkbox input "false"
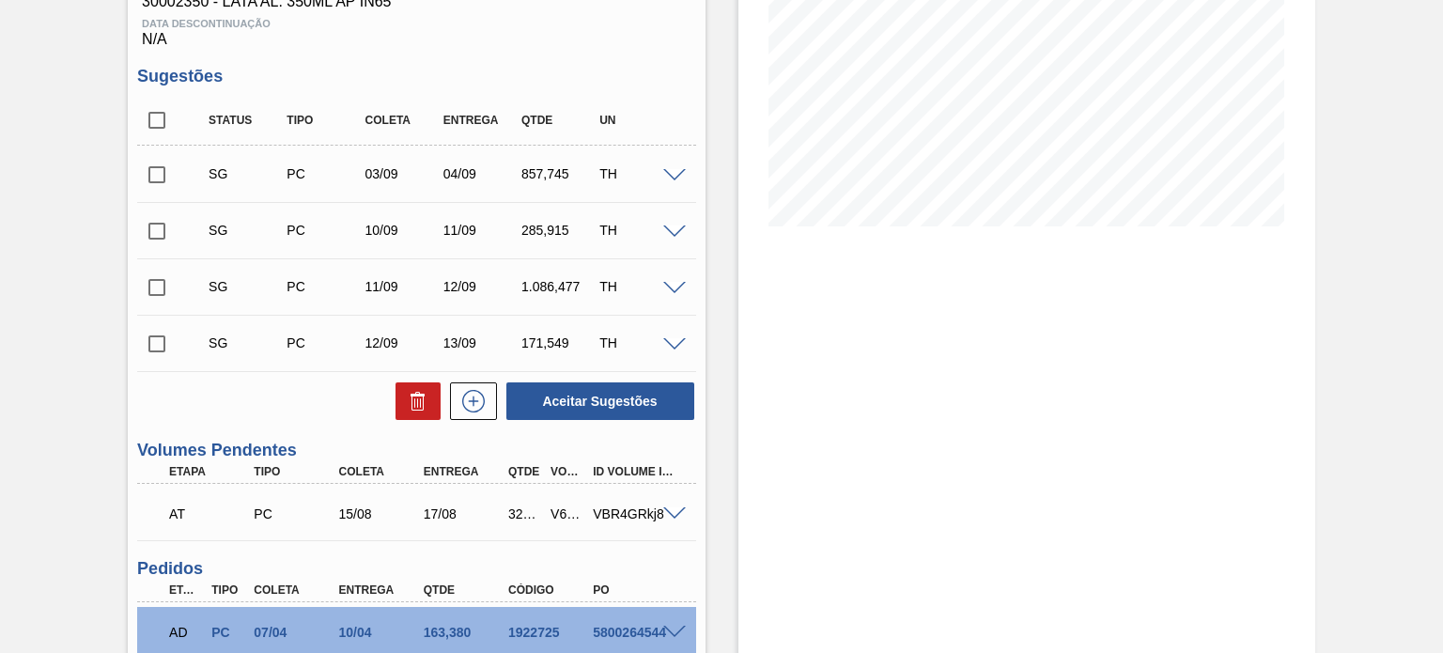
click at [551, 514] on div "V616249" at bounding box center [567, 513] width 42 height 15
copy div "V616249"
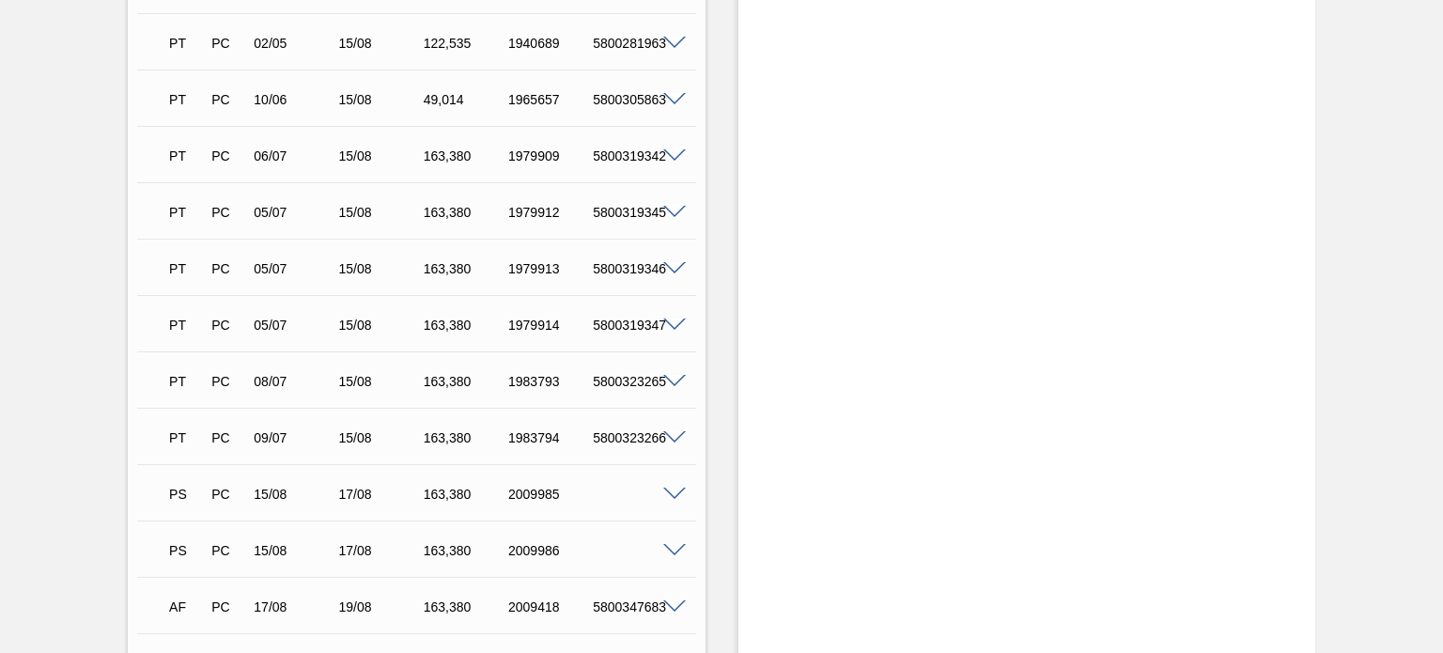
scroll to position [1878, 0]
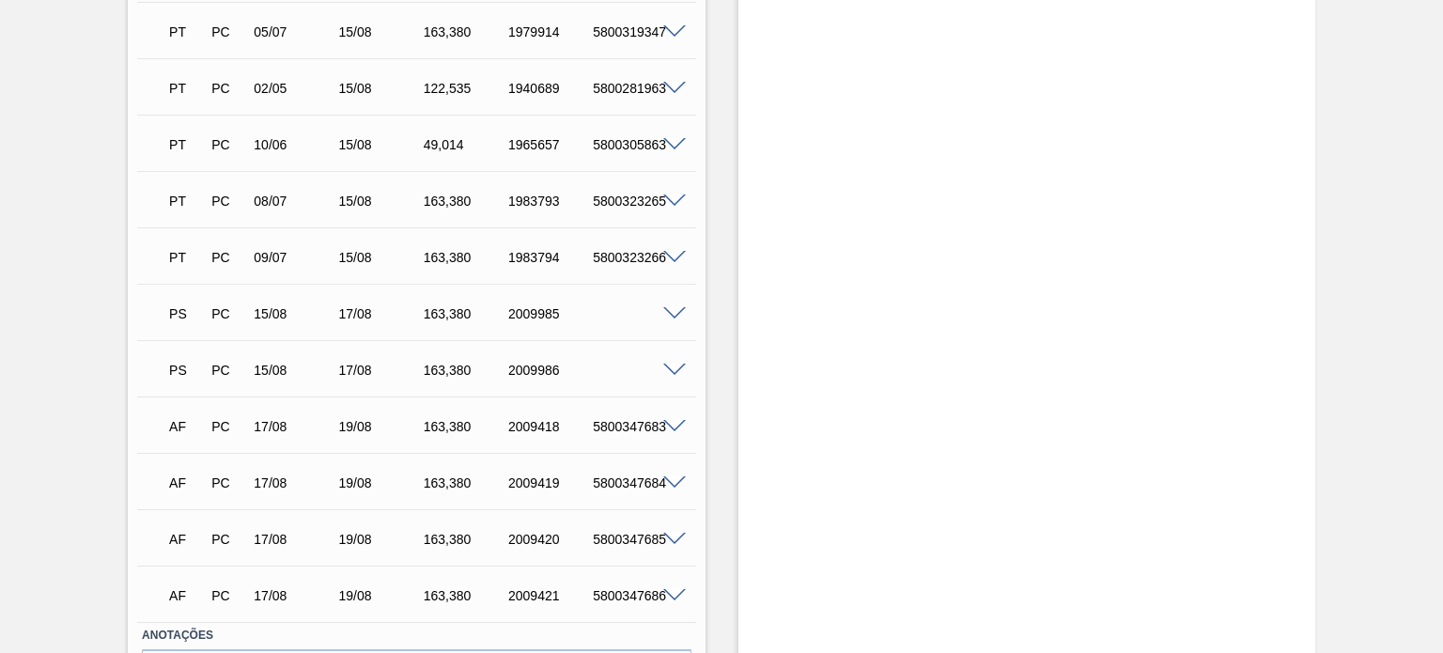
scroll to position [1784, 0]
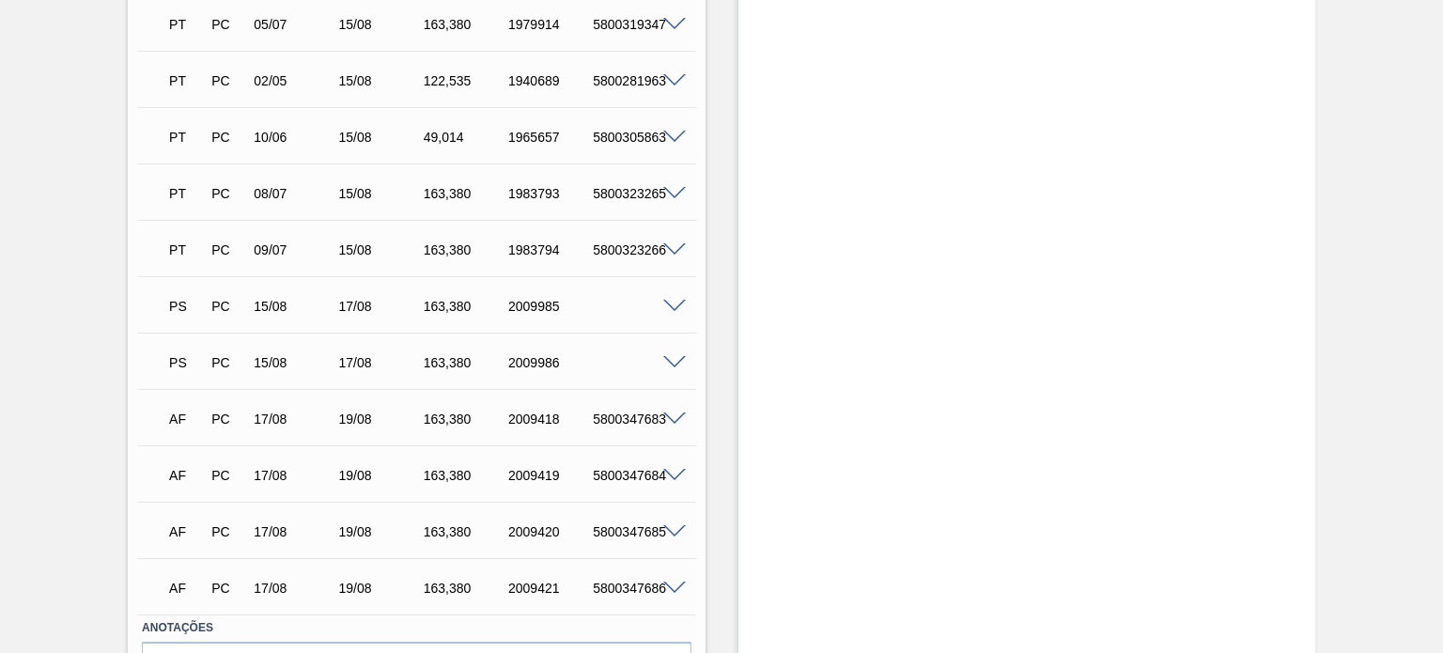
click at [672, 302] on span at bounding box center [674, 307] width 23 height 14
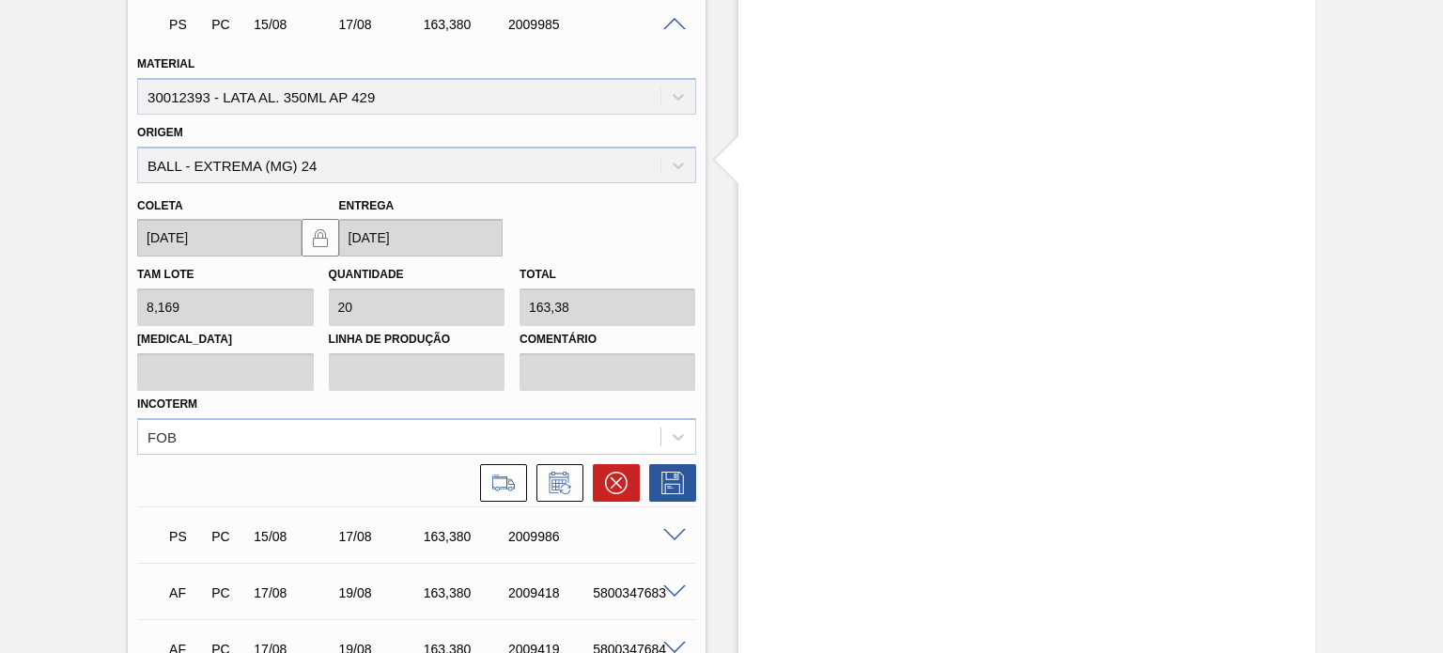
click at [505, 492] on button at bounding box center [503, 483] width 47 height 38
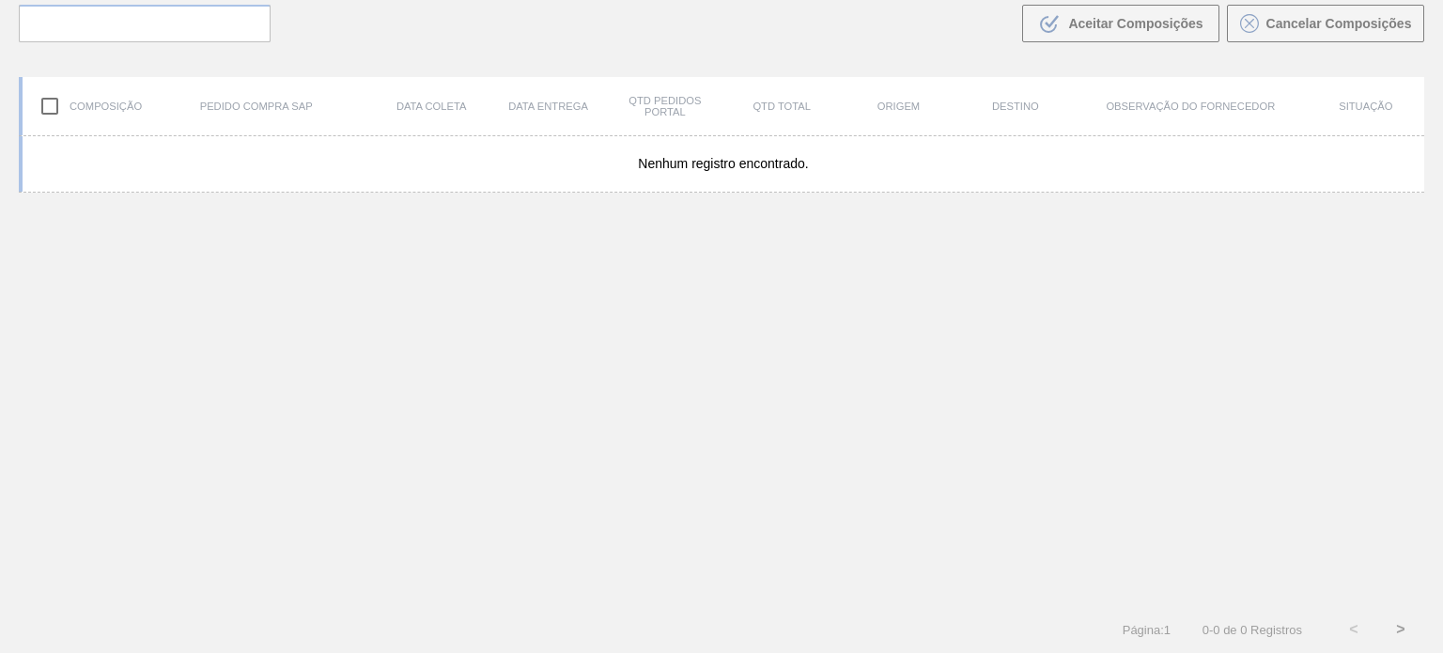
scroll to position [135, 0]
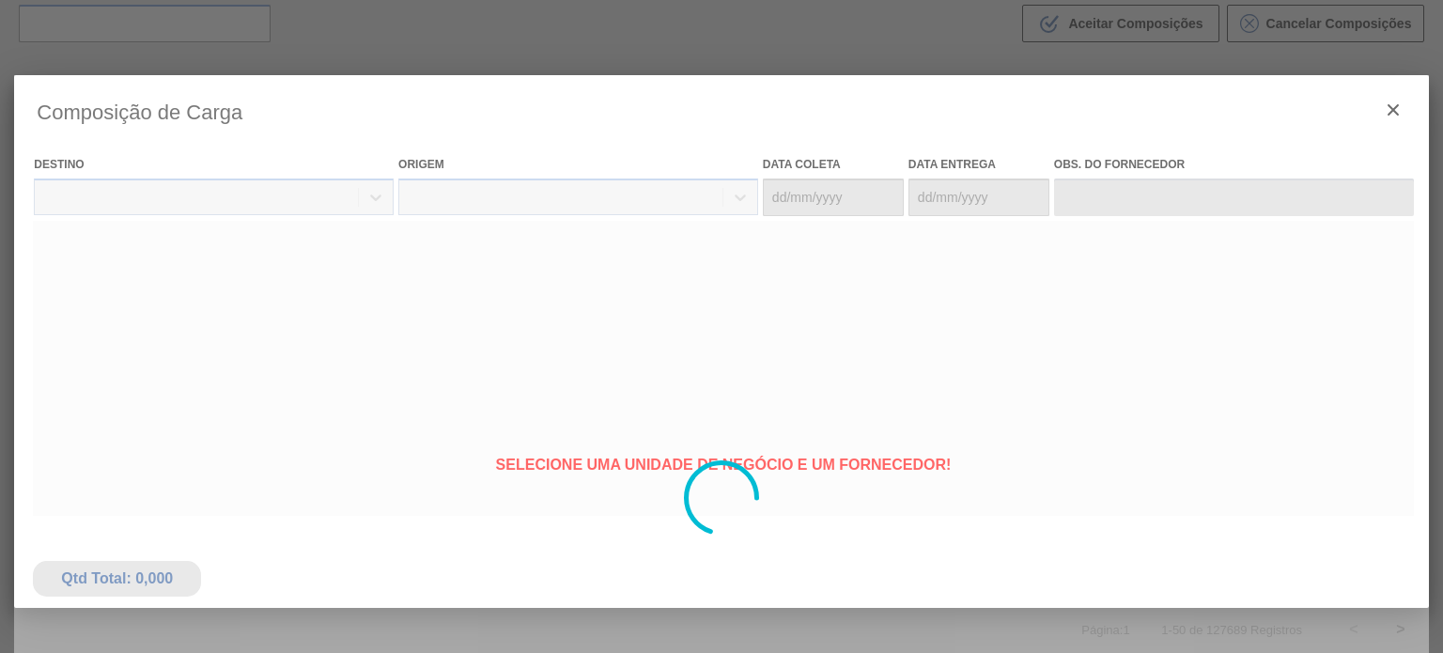
type coleta "[DATE]"
type entrega "[DATE]"
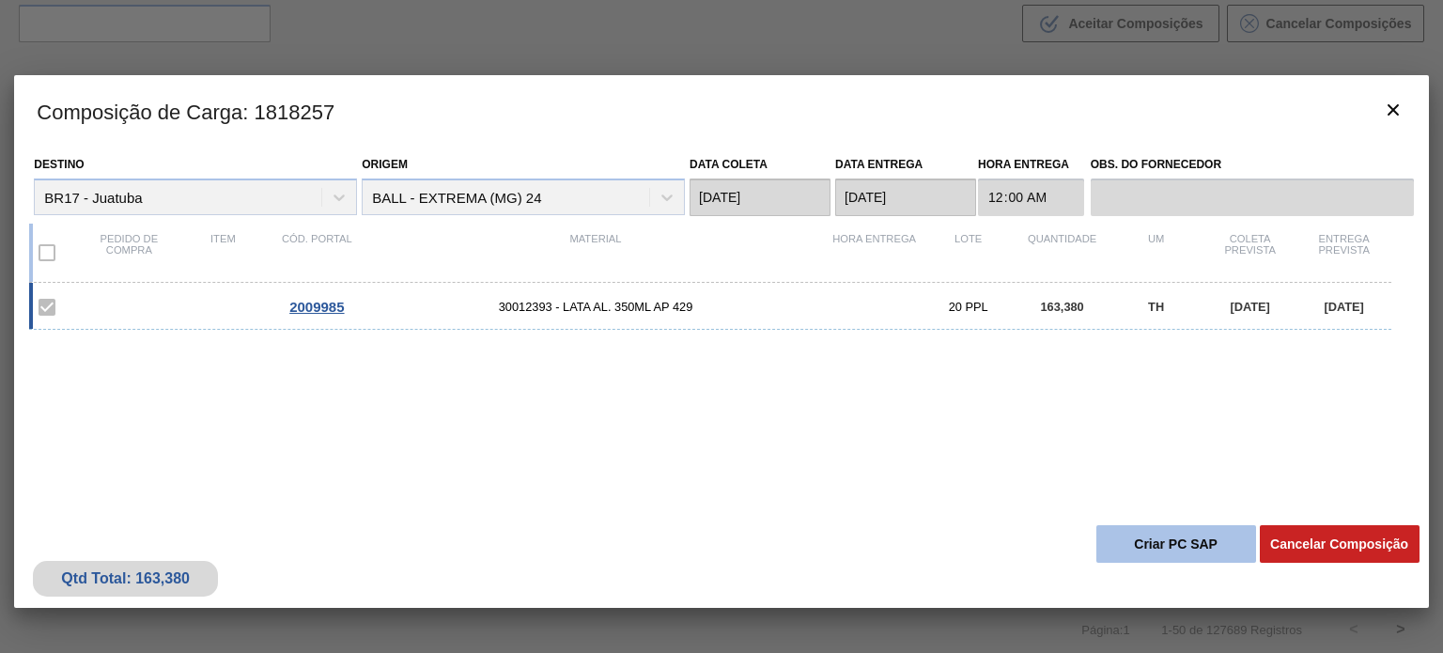
click at [1161, 543] on button "Criar PC SAP" at bounding box center [1176, 544] width 160 height 38
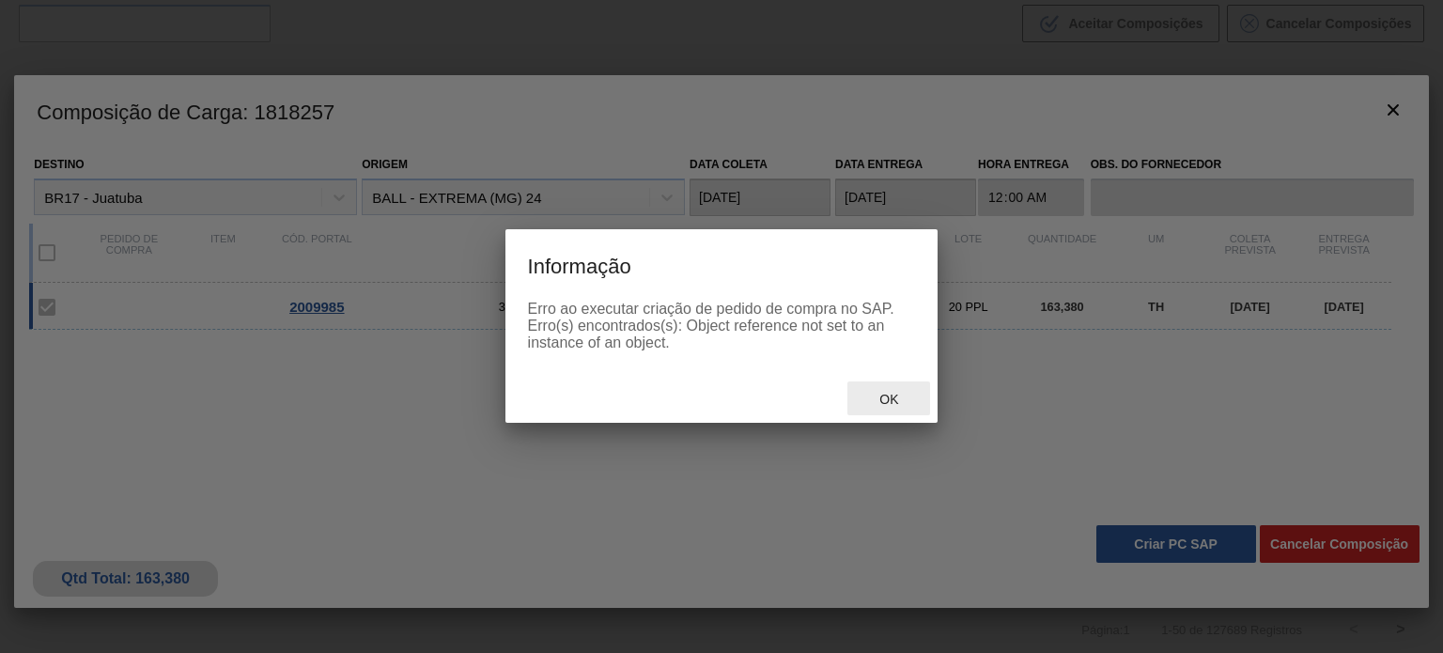
click at [895, 397] on span "Ok" at bounding box center [888, 399] width 49 height 15
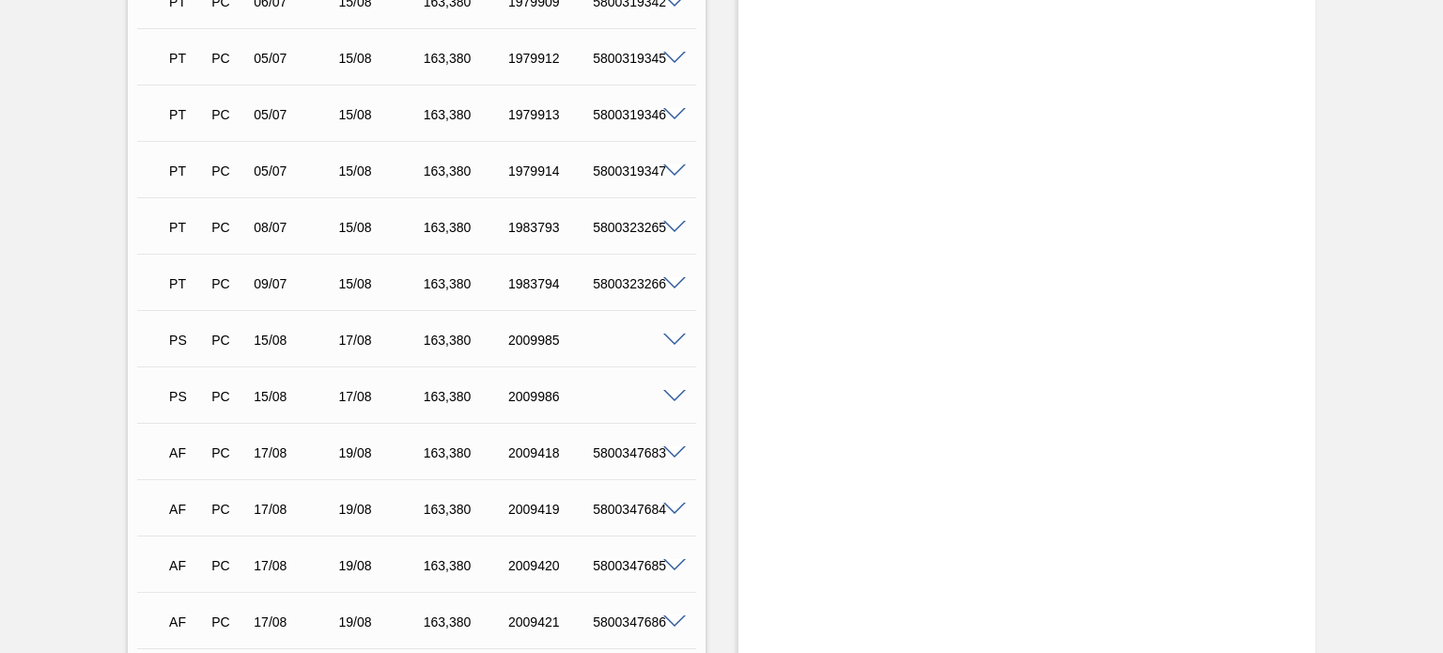
scroll to position [1784, 0]
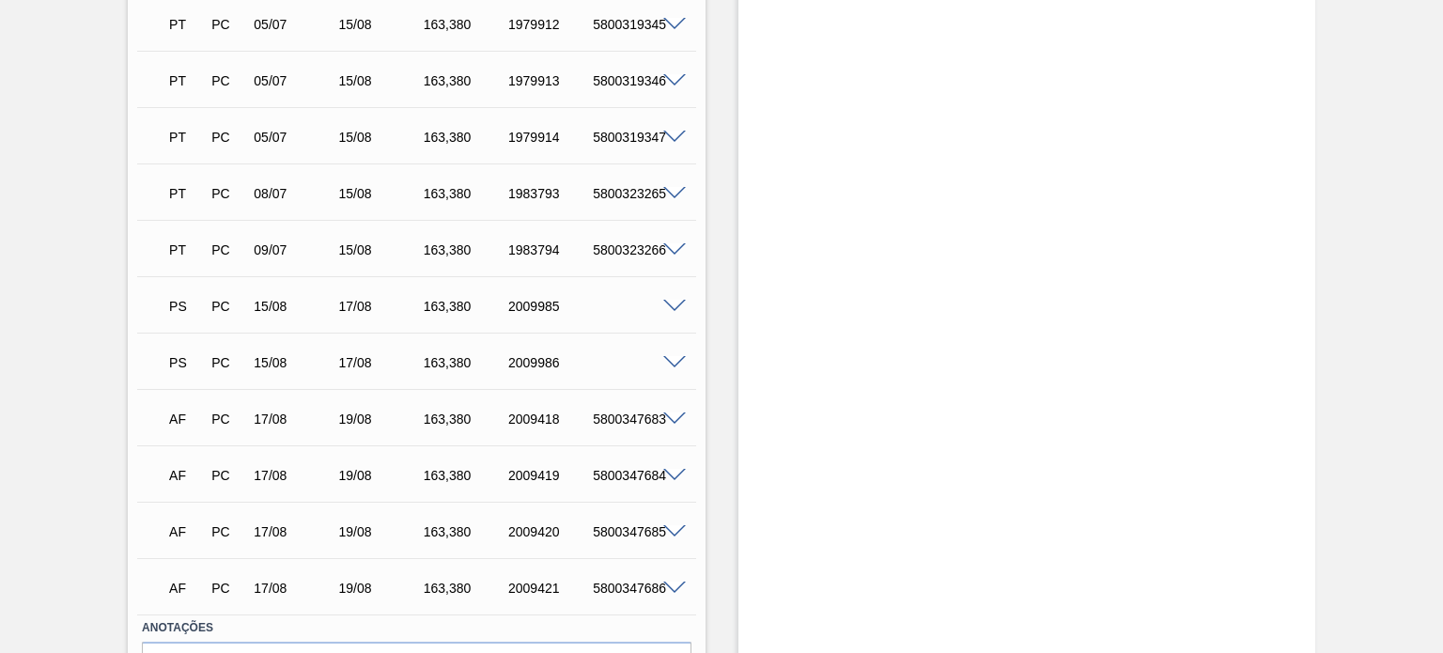
click at [670, 309] on span at bounding box center [674, 307] width 23 height 14
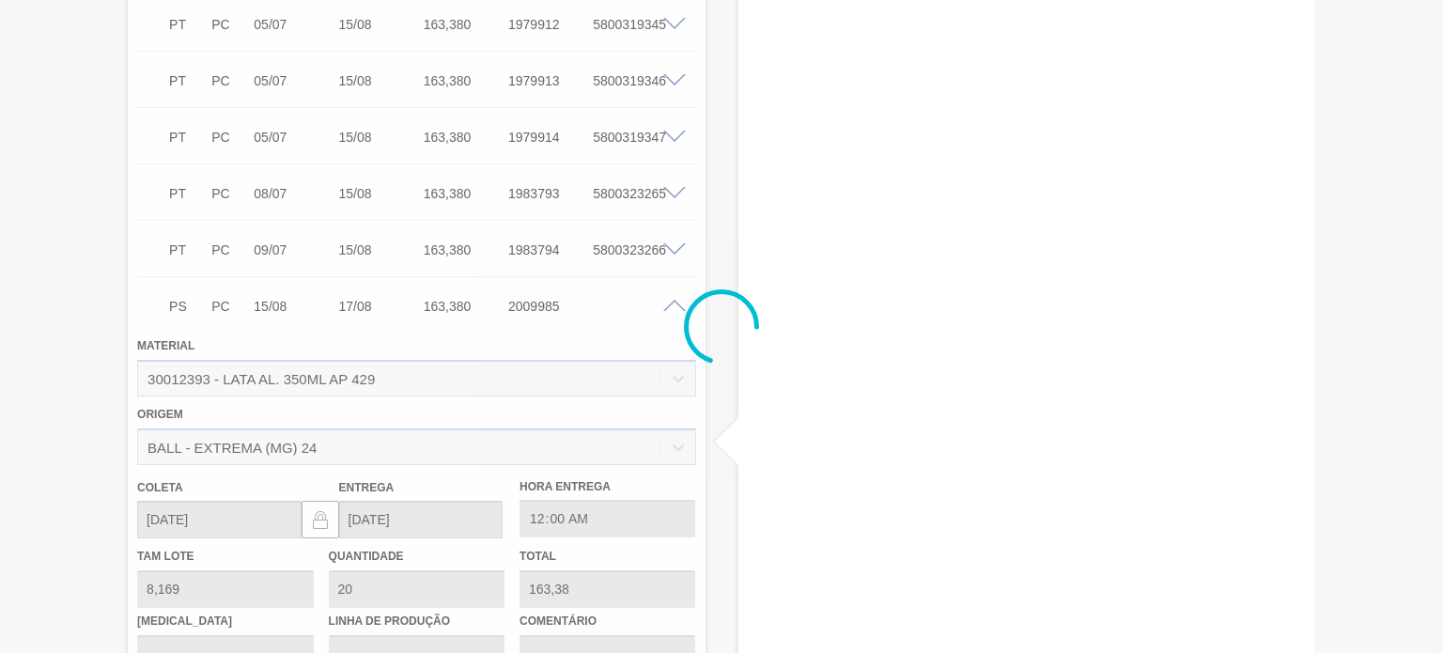
click at [885, 286] on div at bounding box center [721, 326] width 1443 height 653
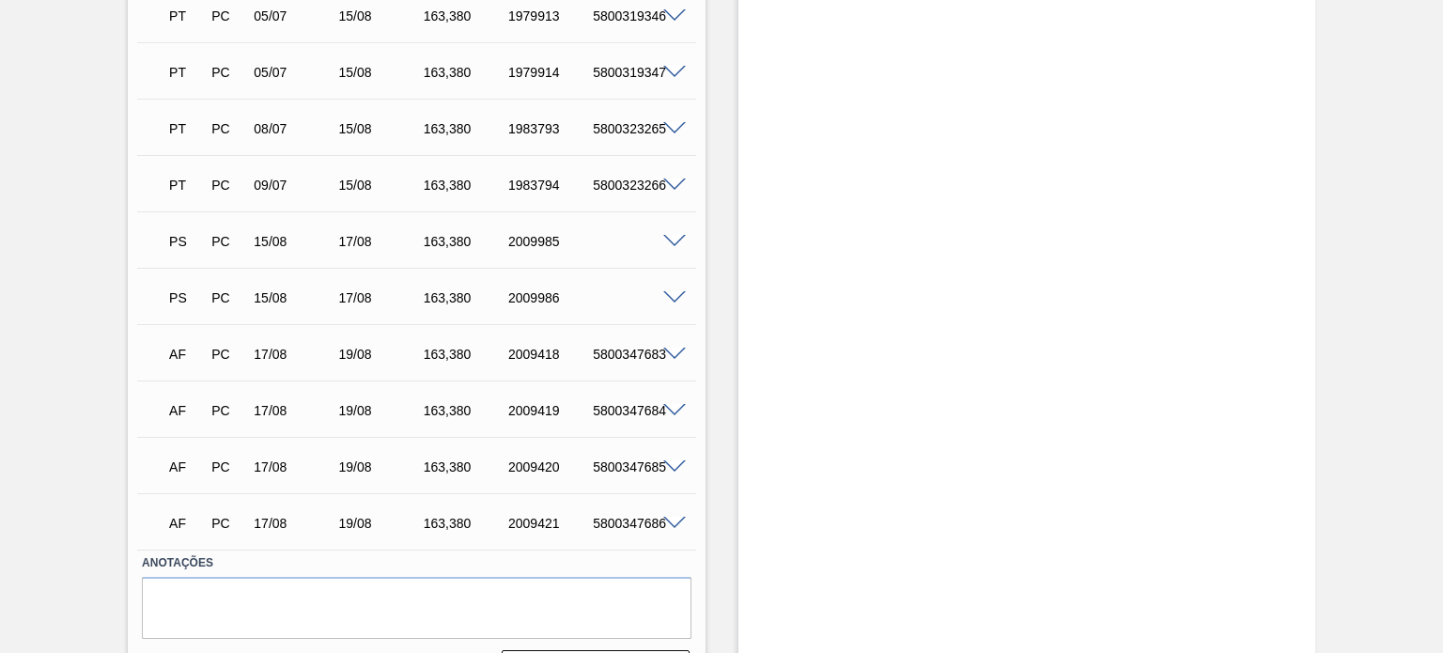
scroll to position [1806, 0]
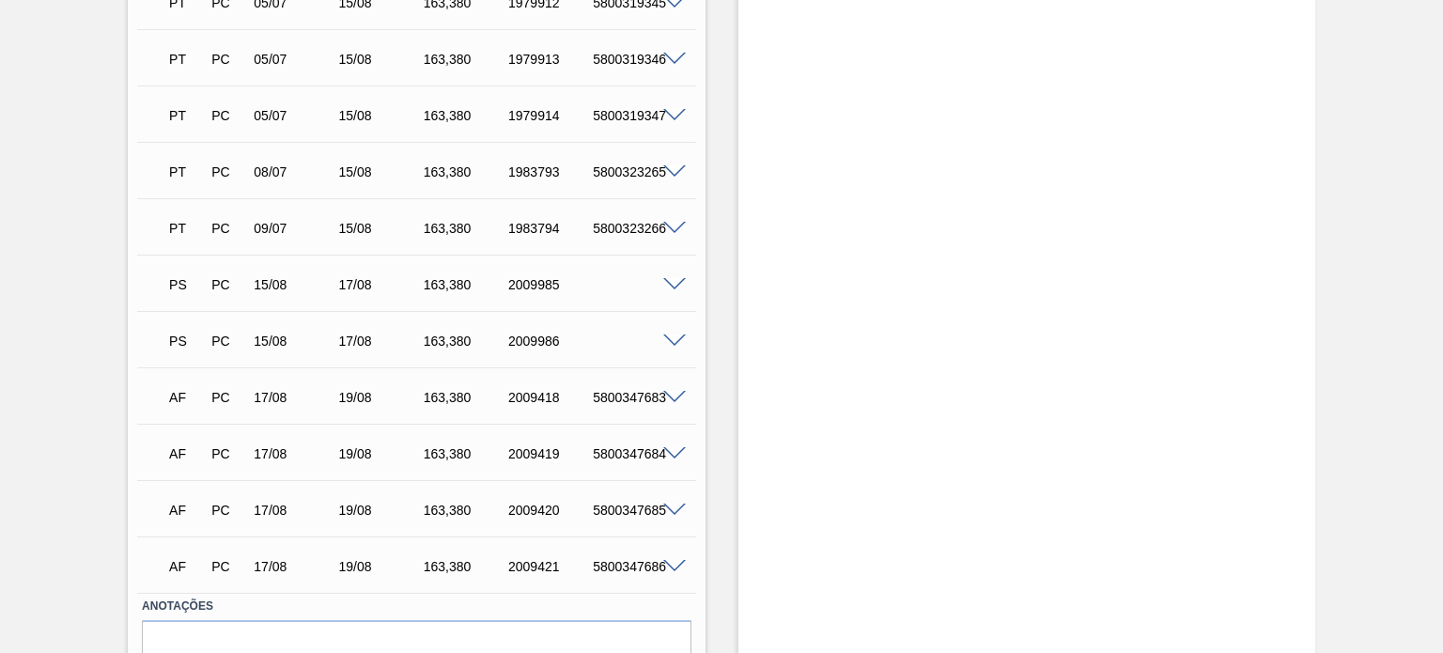
click at [679, 284] on span at bounding box center [674, 285] width 23 height 14
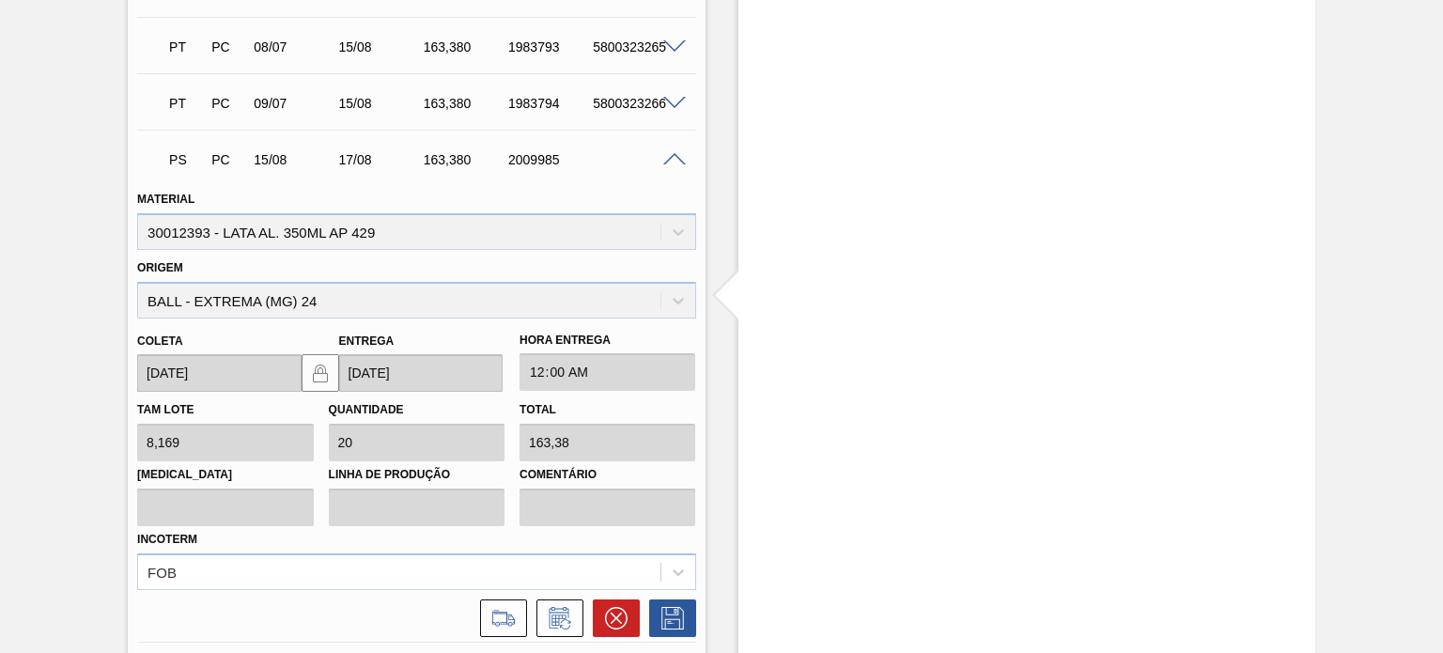
scroll to position [2088, 0]
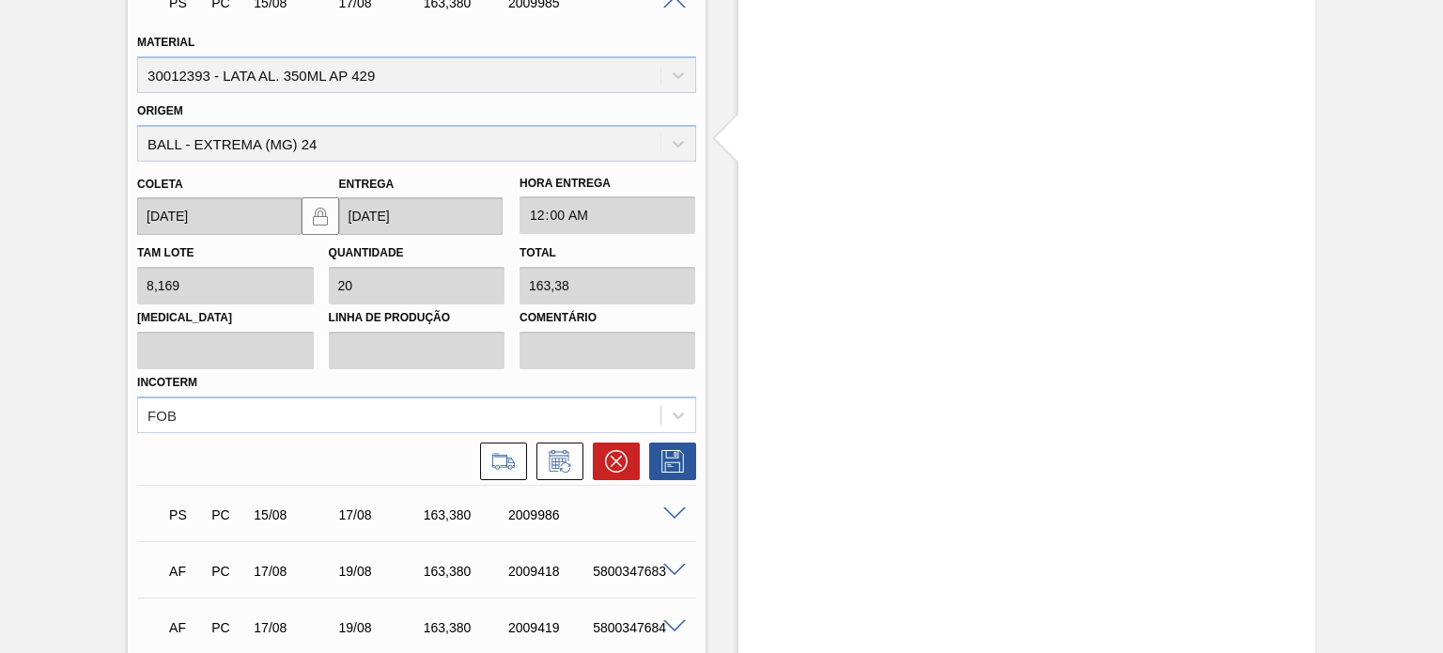
click at [473, 442] on div at bounding box center [416, 456] width 573 height 47
click at [489, 451] on icon at bounding box center [503, 461] width 30 height 23
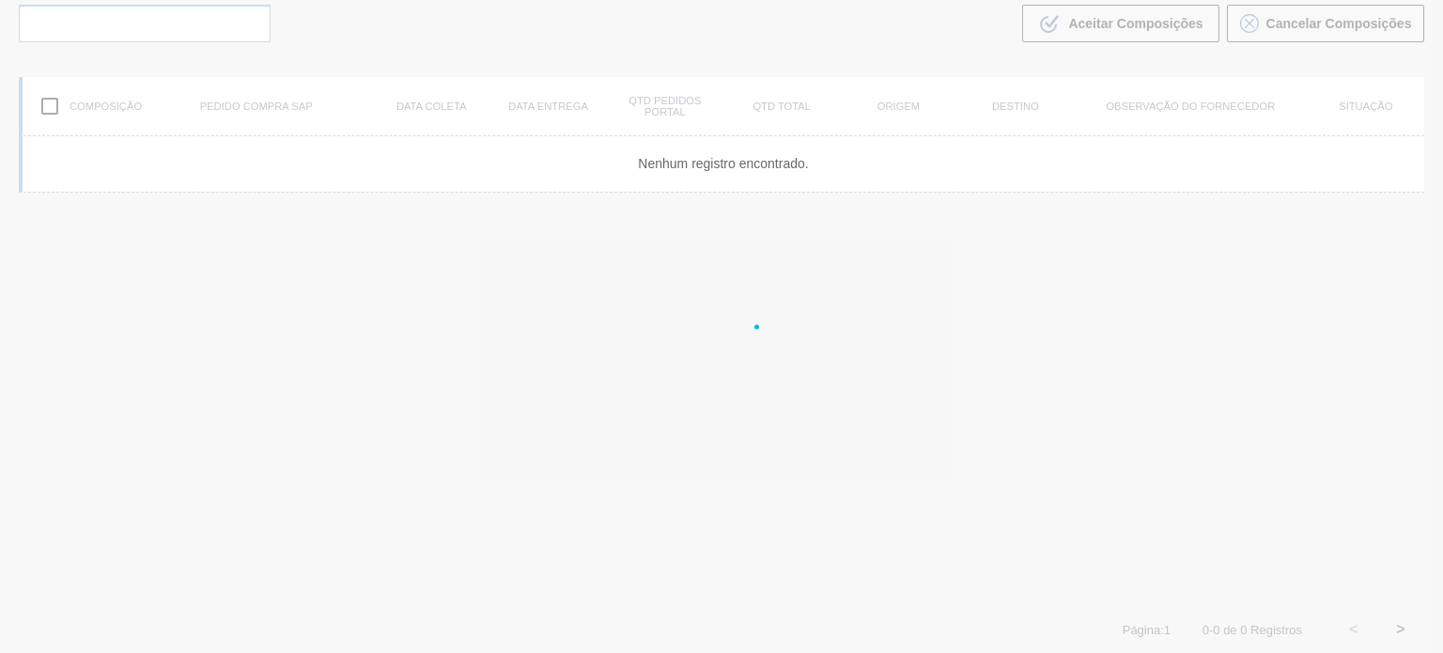
scroll to position [135, 0]
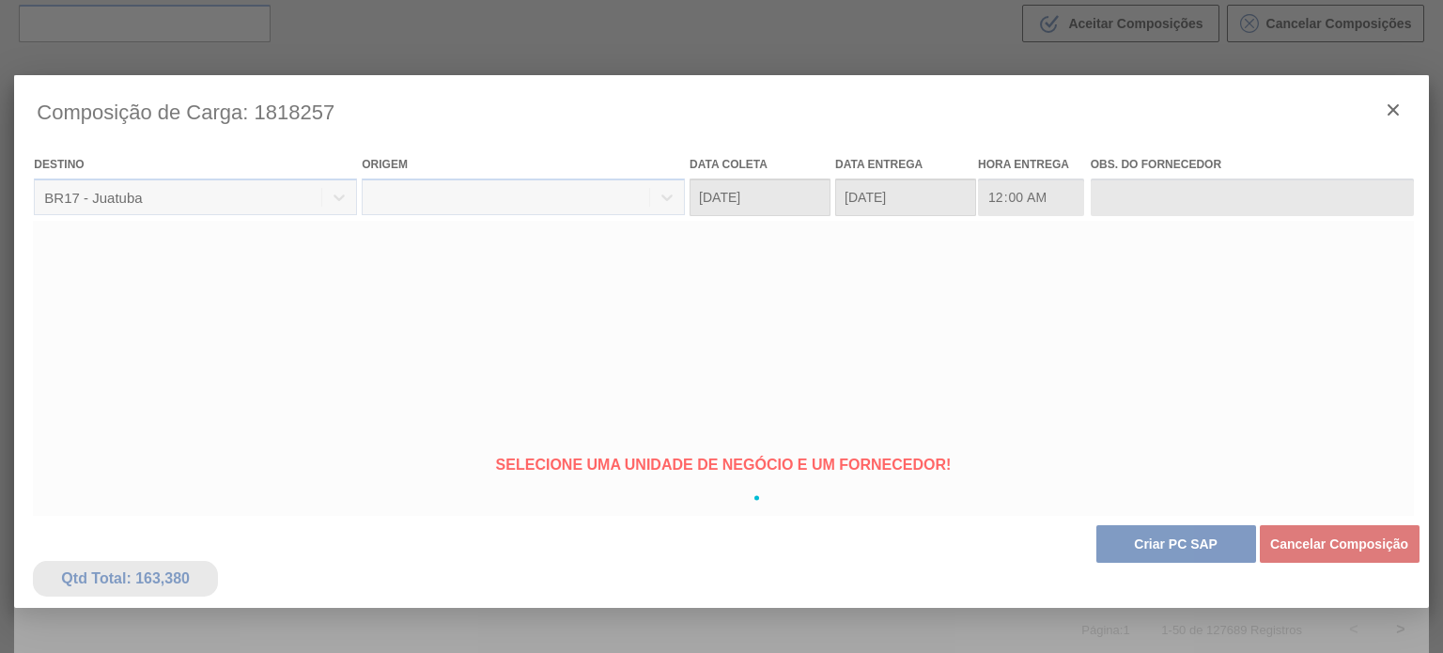
type coleta "[DATE]"
type entrega "[DATE]"
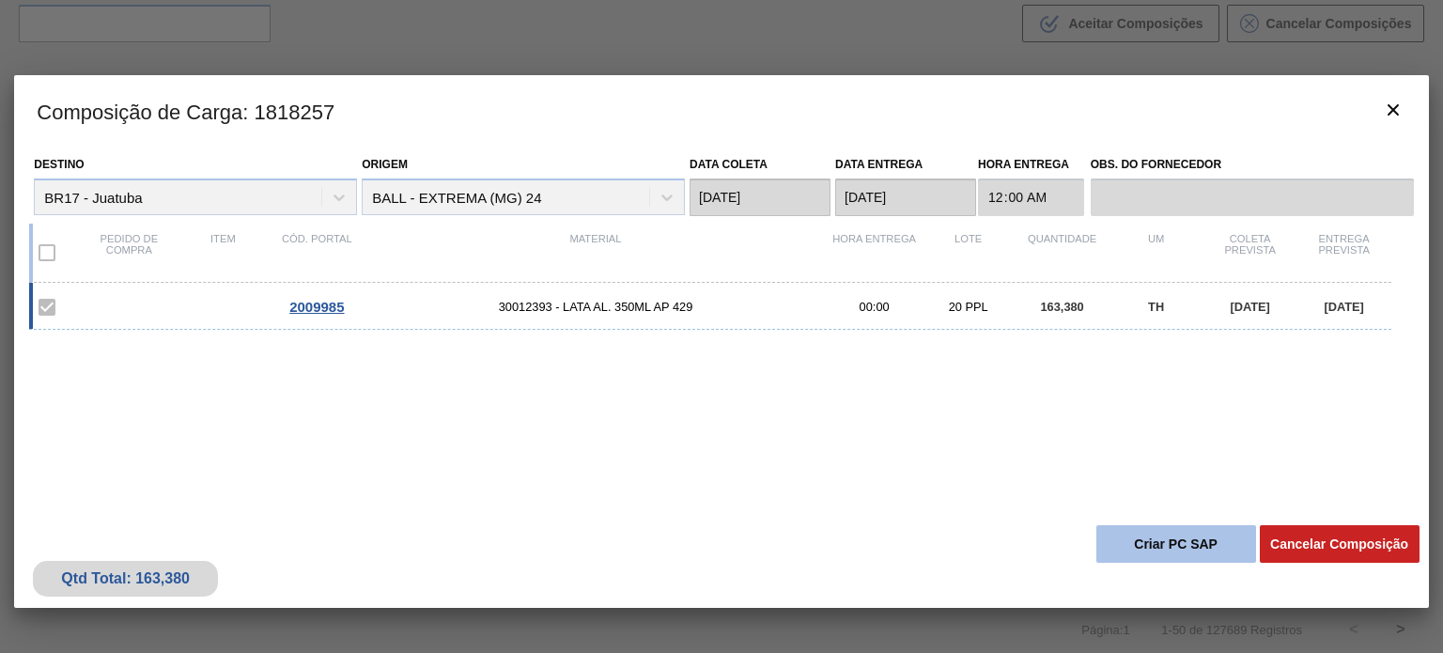
click at [1138, 536] on button "Criar PC SAP" at bounding box center [1176, 544] width 160 height 38
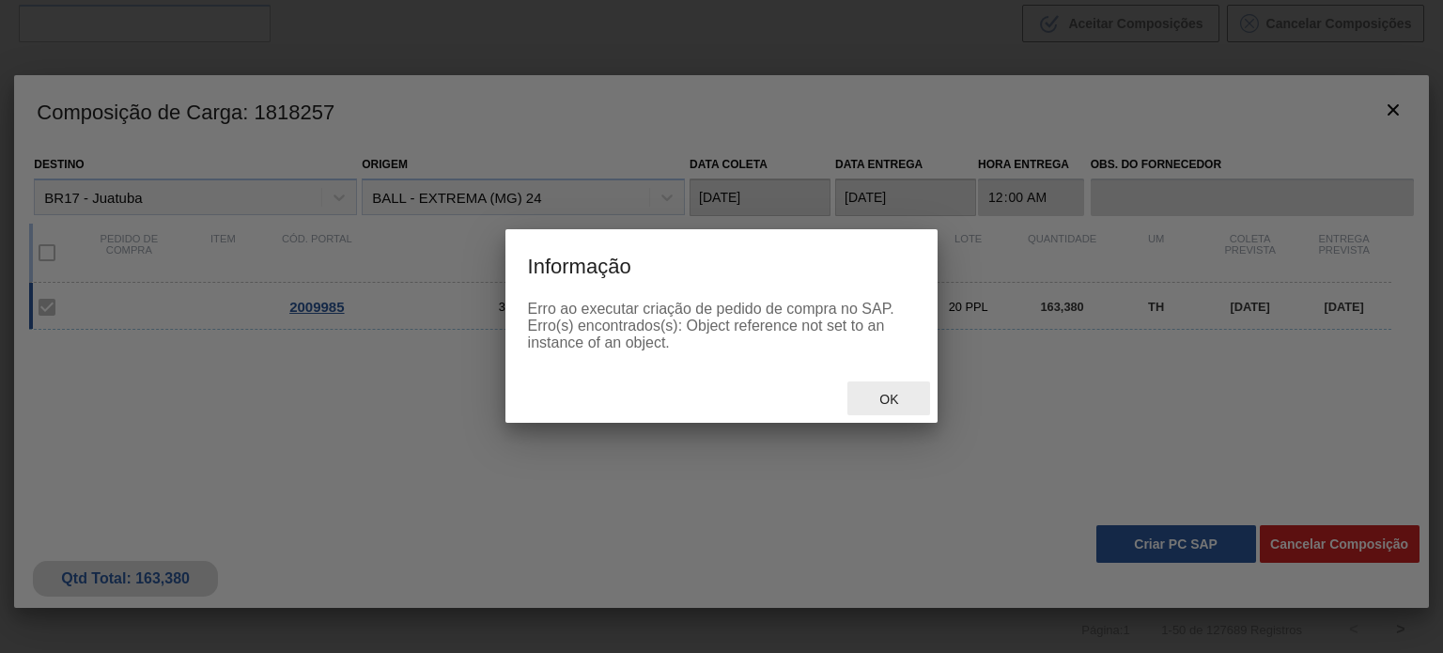
click at [889, 393] on span "Ok" at bounding box center [888, 399] width 49 height 15
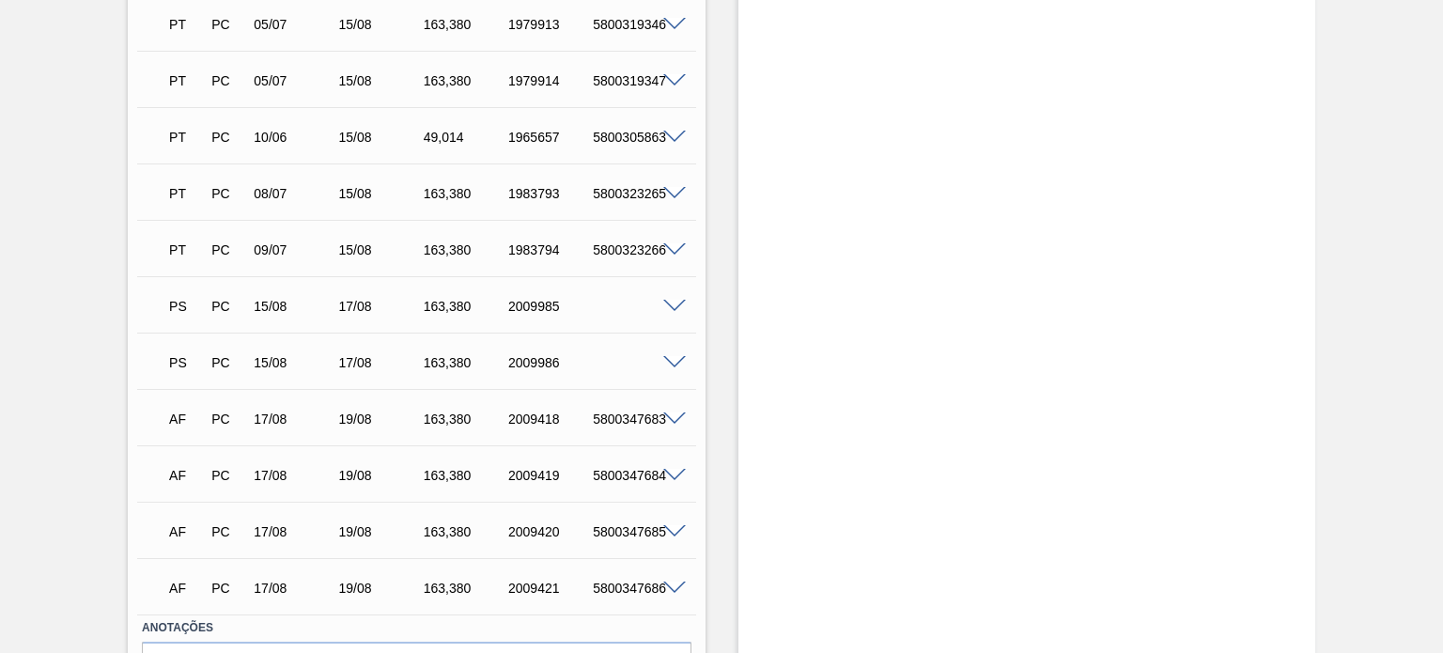
scroll to position [1900, 0]
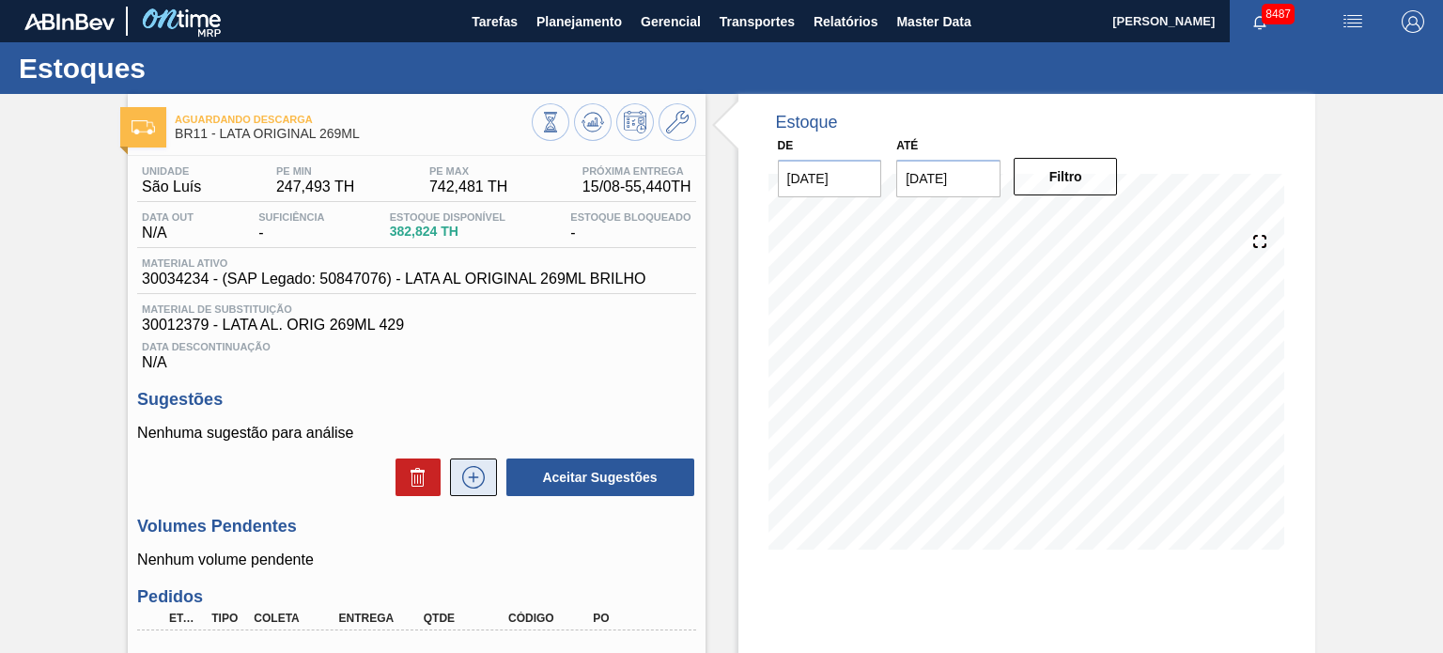
click at [475, 470] on icon at bounding box center [473, 477] width 30 height 23
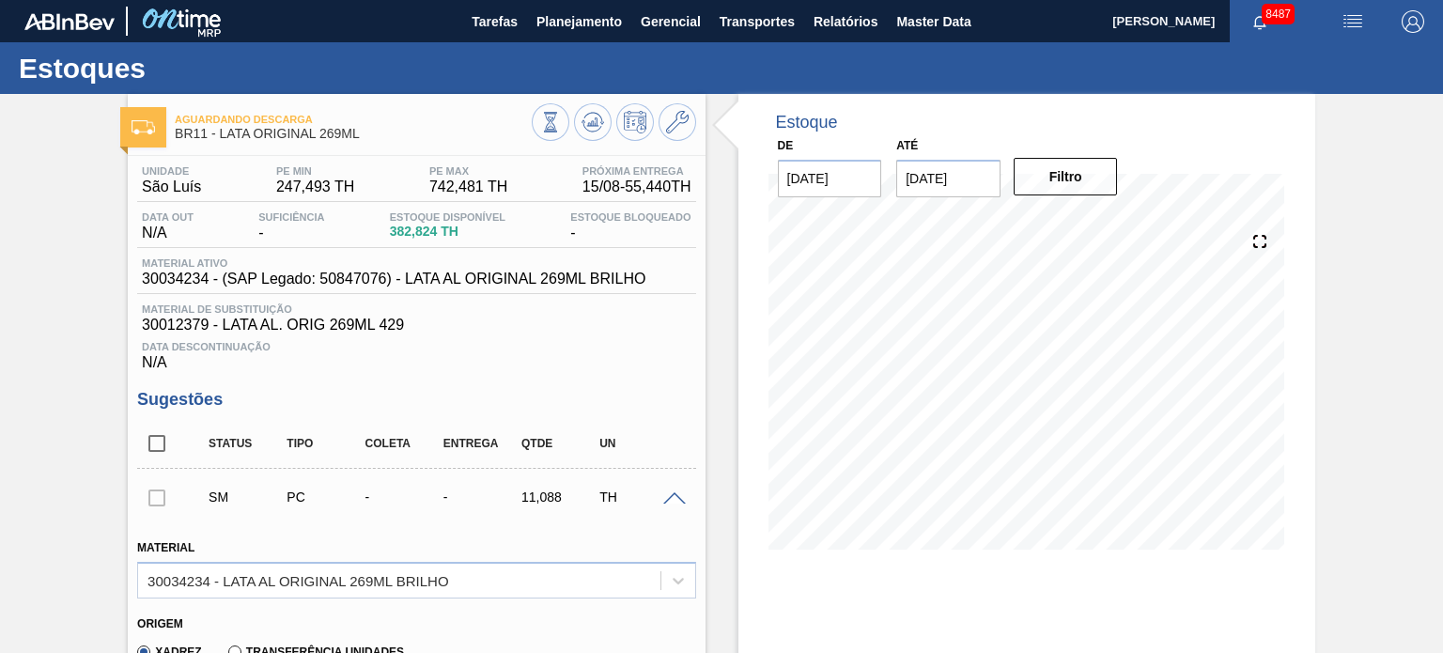
scroll to position [376, 0]
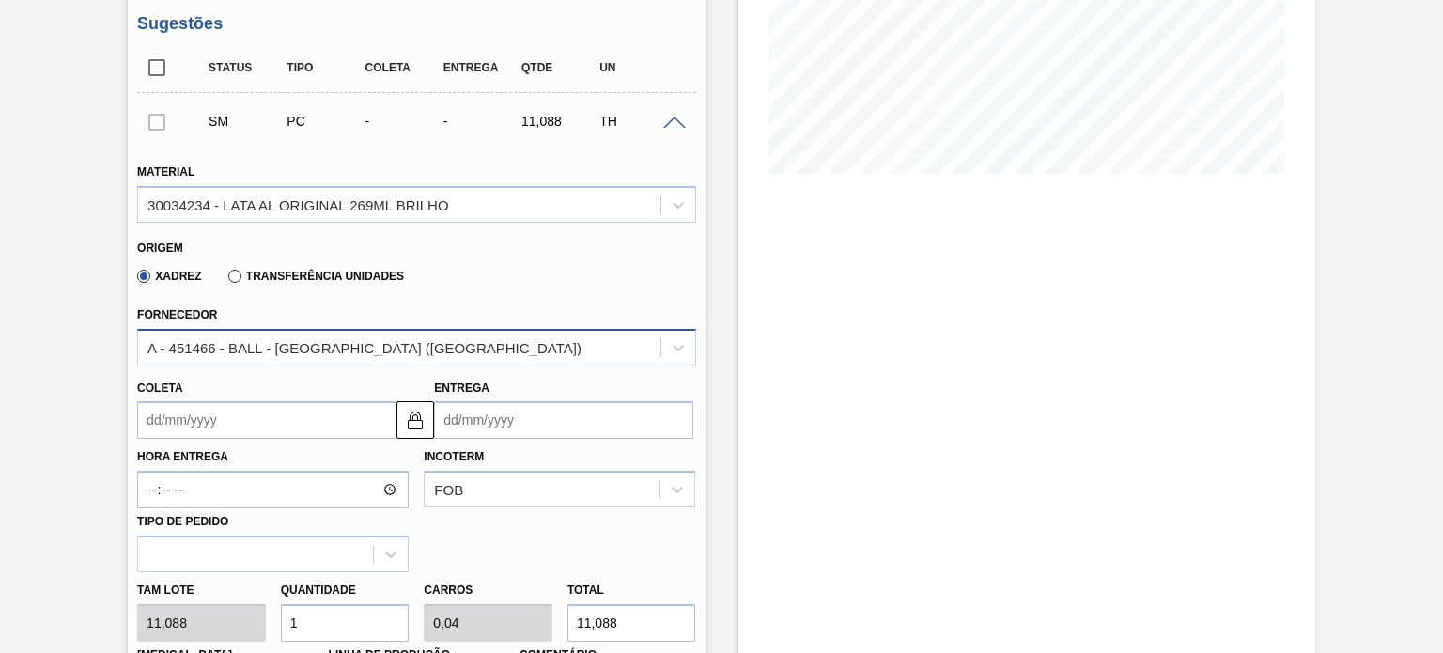
click at [363, 350] on div "A - 451466 - BALL - [GEOGRAPHIC_DATA] ([GEOGRAPHIC_DATA])" at bounding box center [398, 346] width 521 height 27
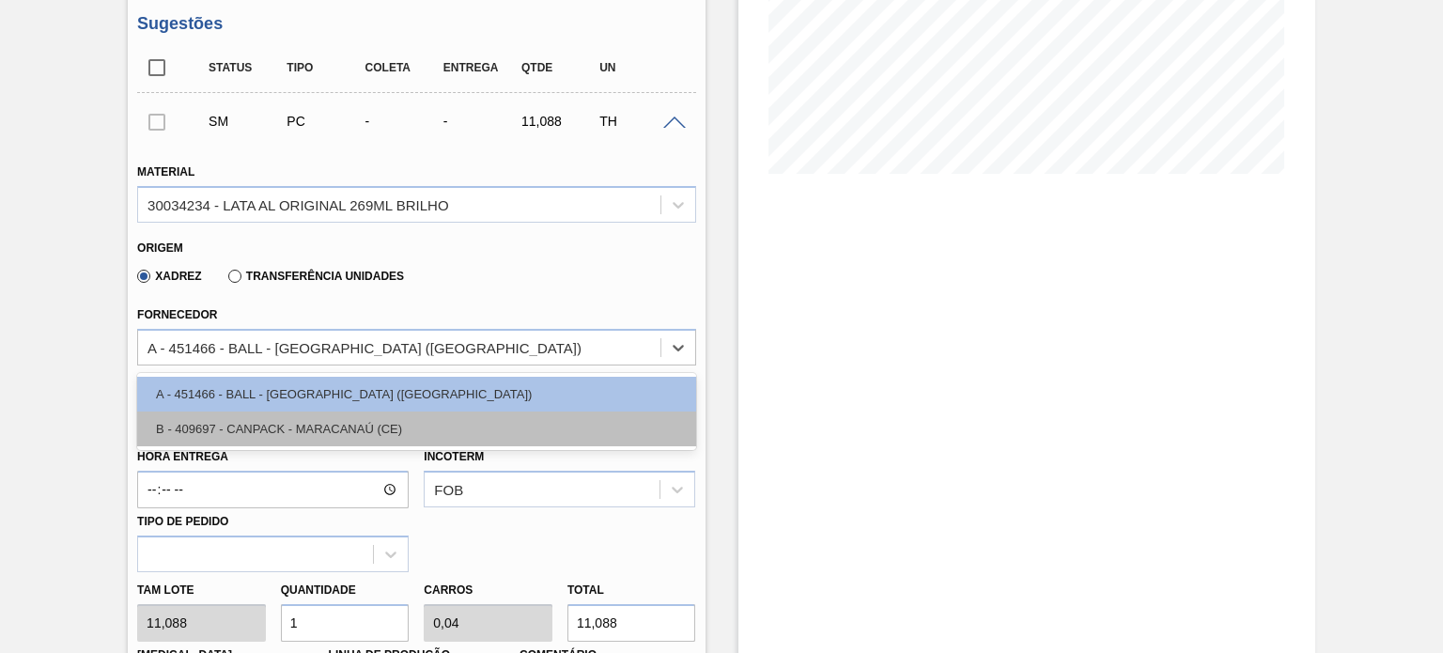
click at [353, 422] on div "B - 409697 - CANPACK - MARACANAÚ (CE)" at bounding box center [416, 428] width 558 height 35
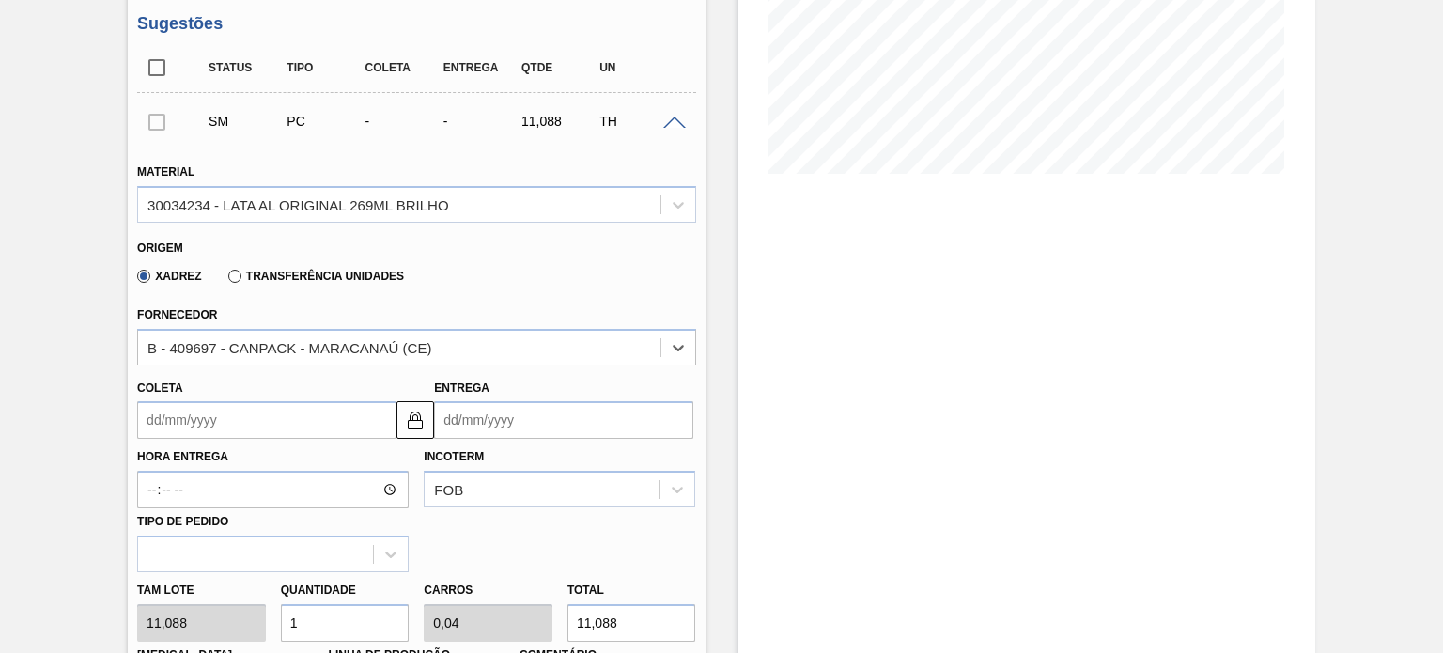
click at [274, 412] on input "Coleta" at bounding box center [266, 420] width 259 height 38
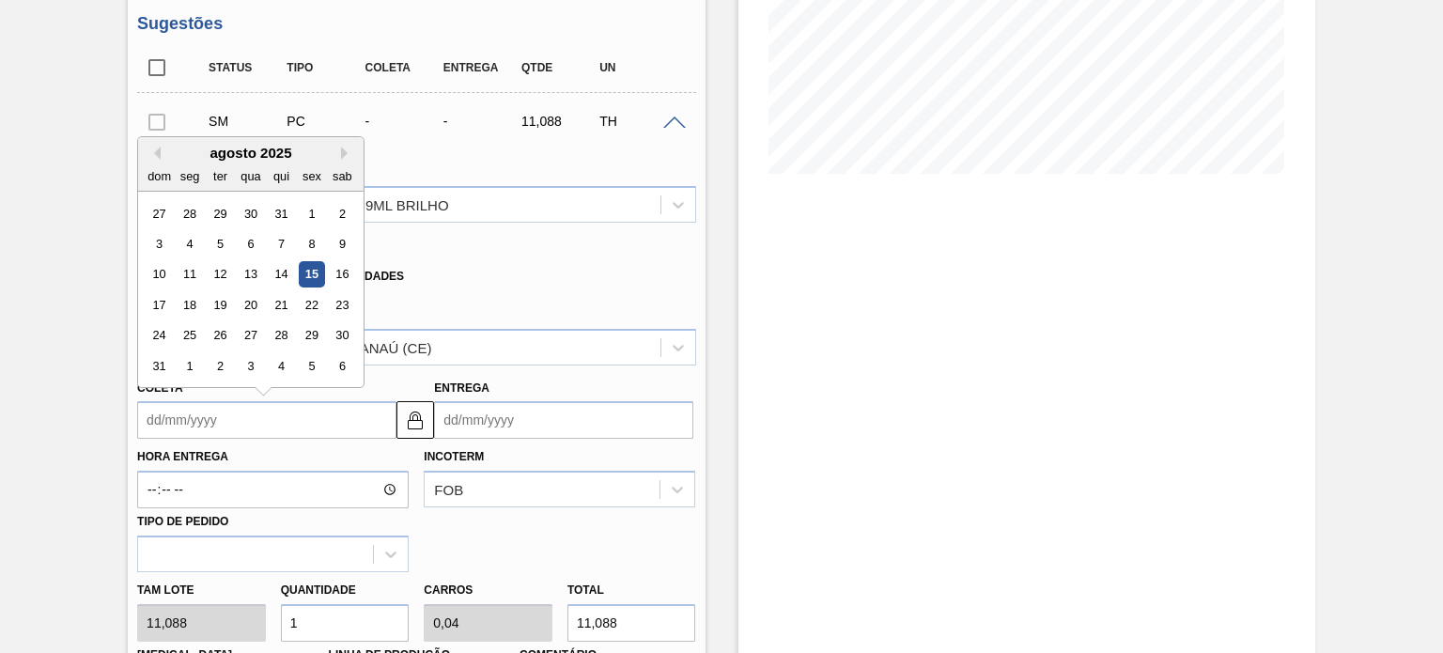
click at [312, 273] on div "15" at bounding box center [311, 274] width 25 height 25
type input "[DATE]"
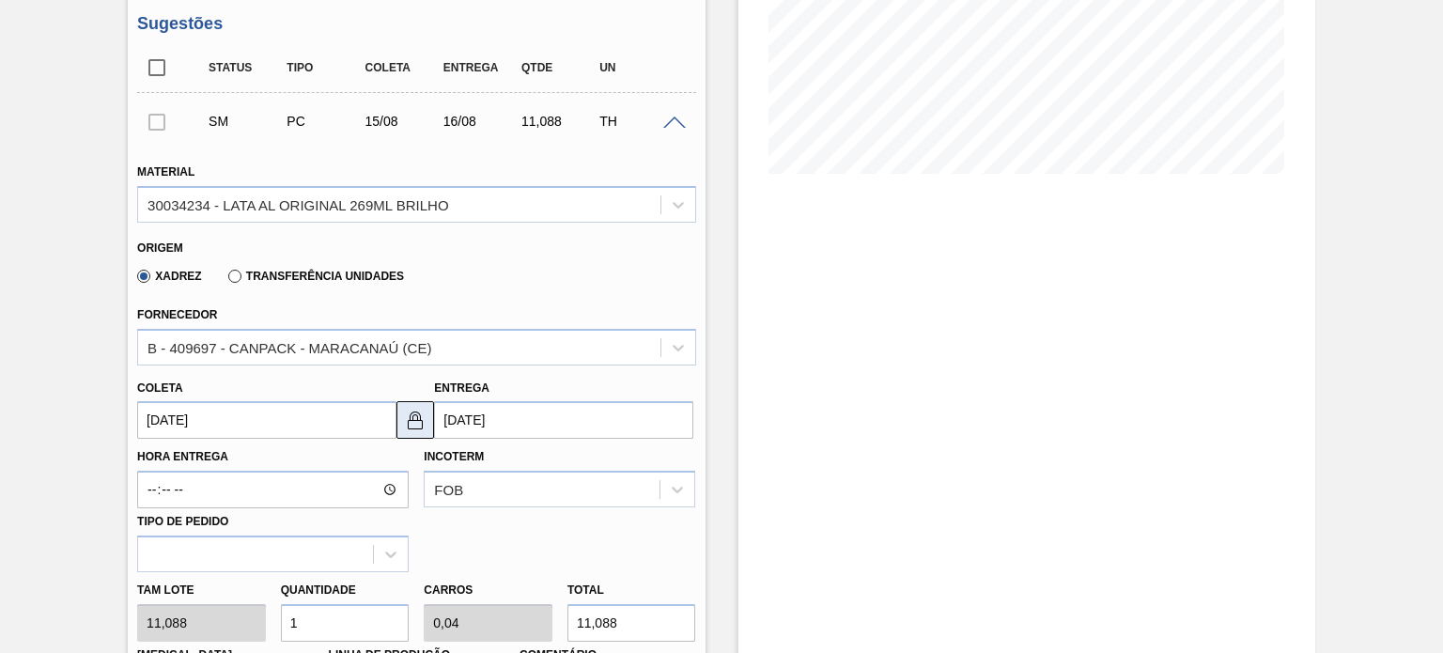
click at [410, 421] on img at bounding box center [415, 420] width 23 height 23
click at [500, 421] on input "16/08/2025" at bounding box center [563, 420] width 259 height 38
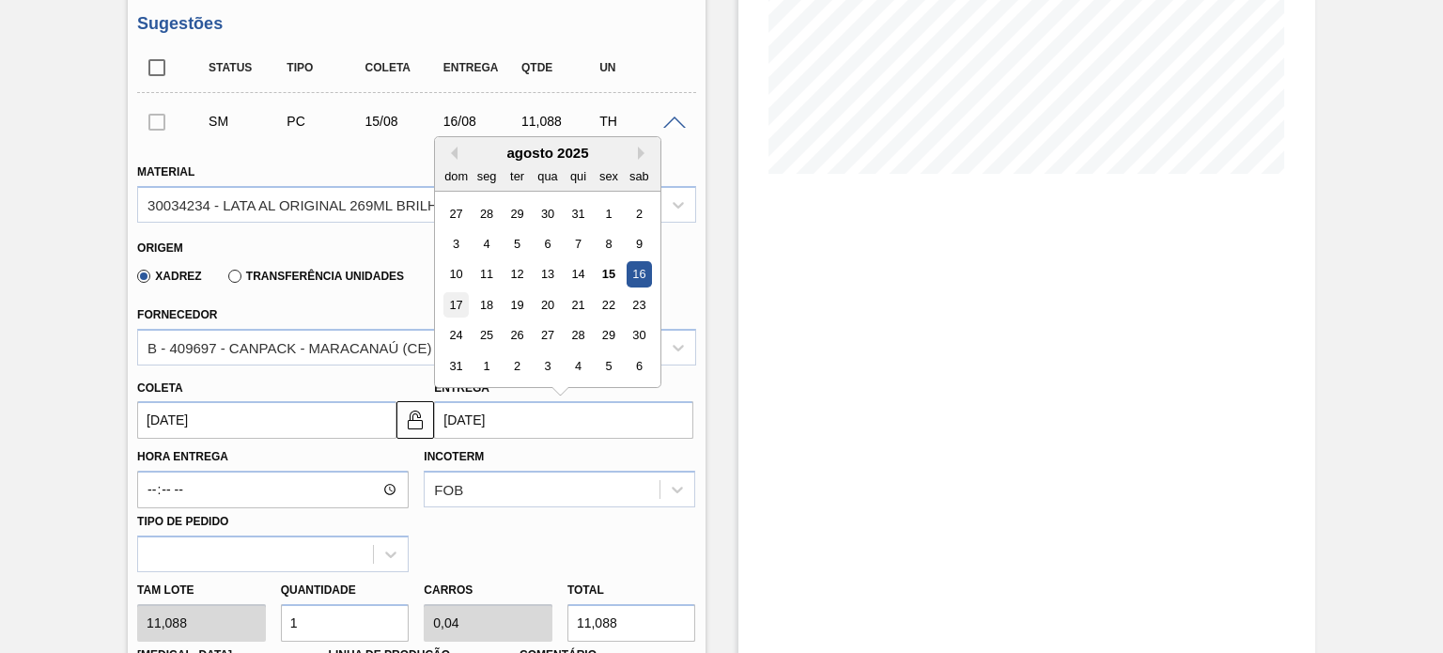
click at [459, 309] on div "17" at bounding box center [455, 304] width 25 height 25
type input "17/08/2025"
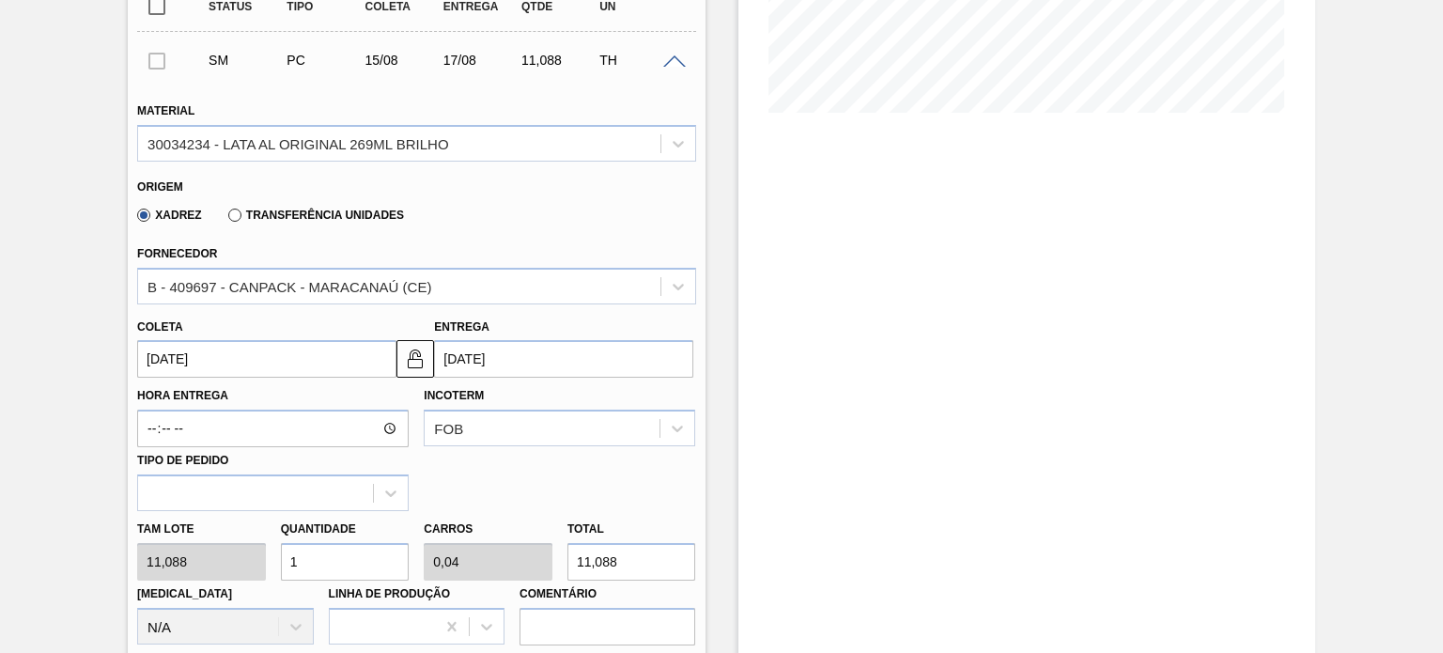
scroll to position [470, 0]
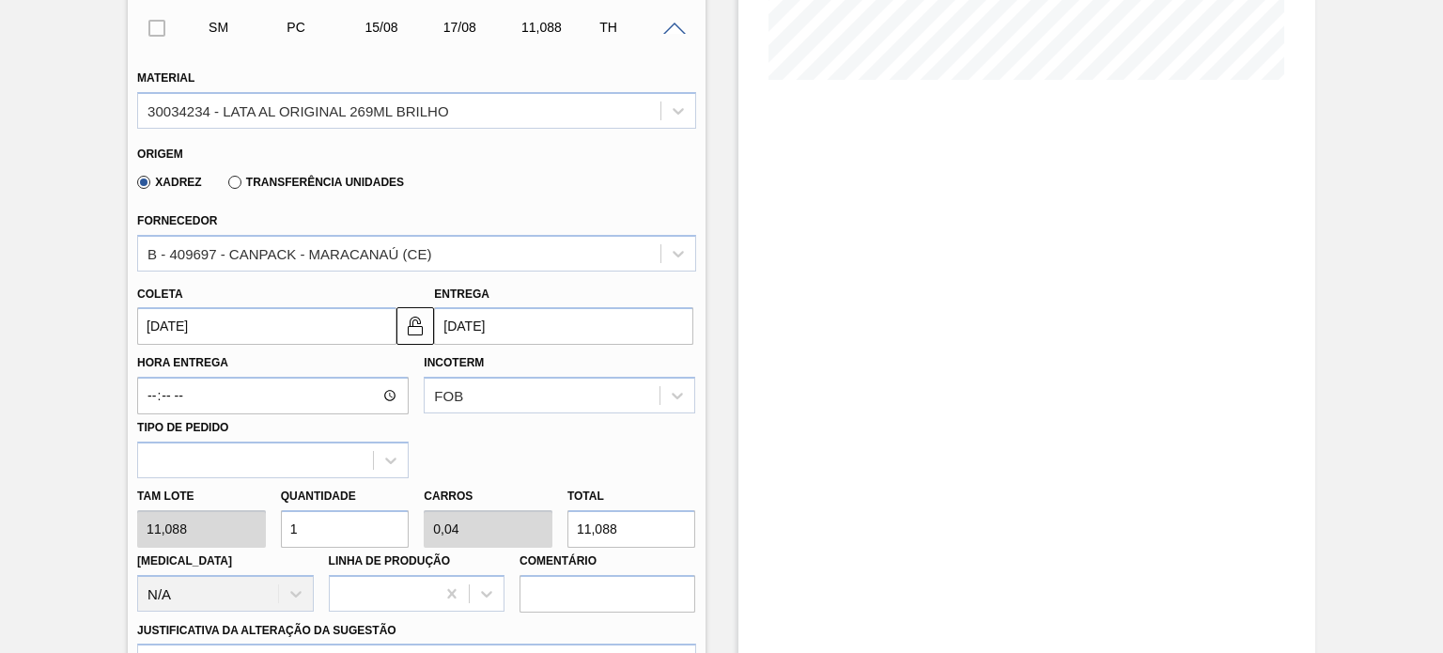
click at [252, 540] on div "Tam lote 11,088 Quantidade 1 Carros 0,04 Total 11,088 Doca N/A Linha de Produçã…" at bounding box center [416, 545] width 573 height 134
type input "10"
type input "0,4"
type input "110,88"
type input "100"
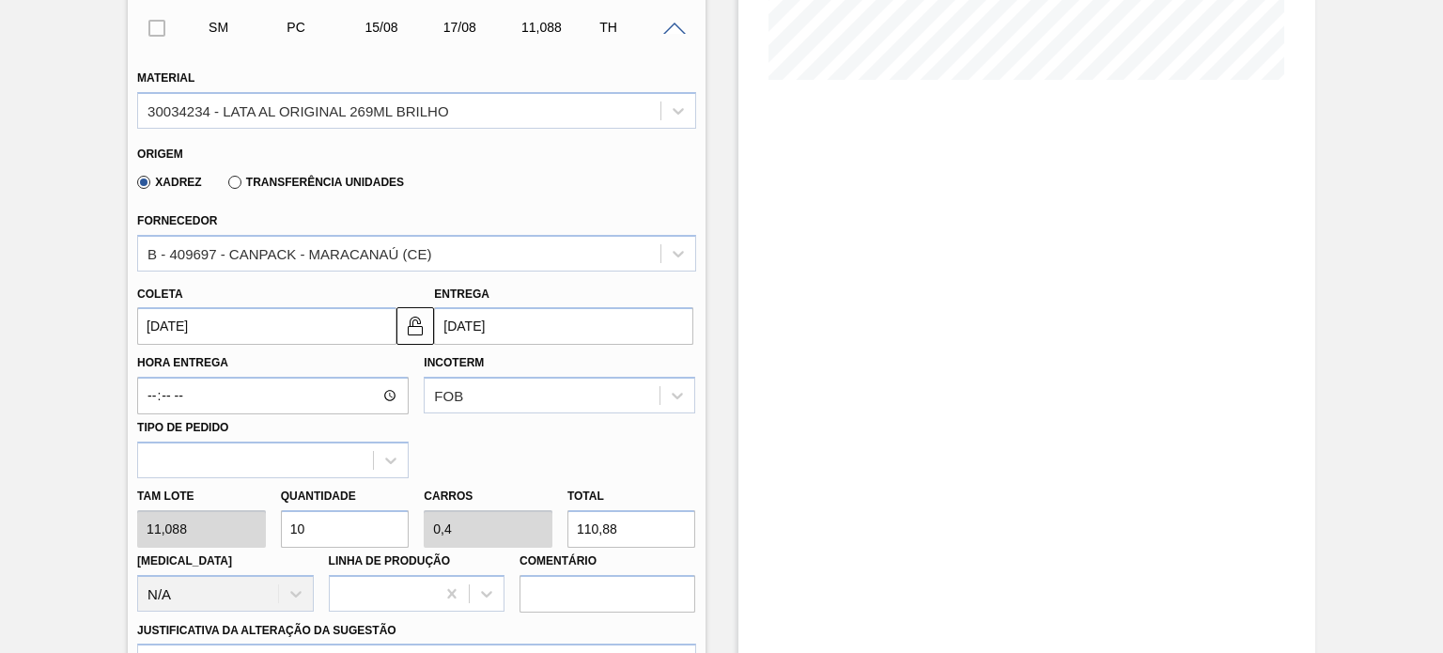
type input "4"
type input "1.108,8"
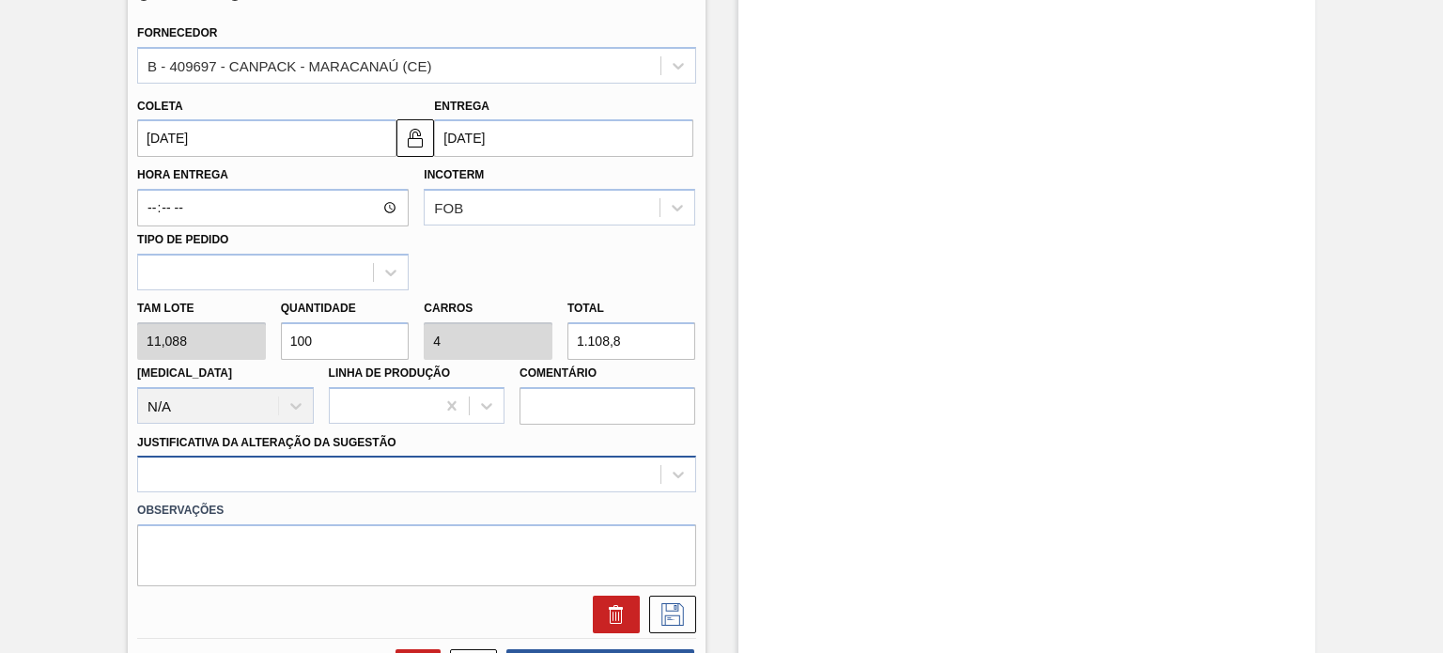
type input "100"
click at [285, 469] on div at bounding box center [416, 473] width 558 height 37
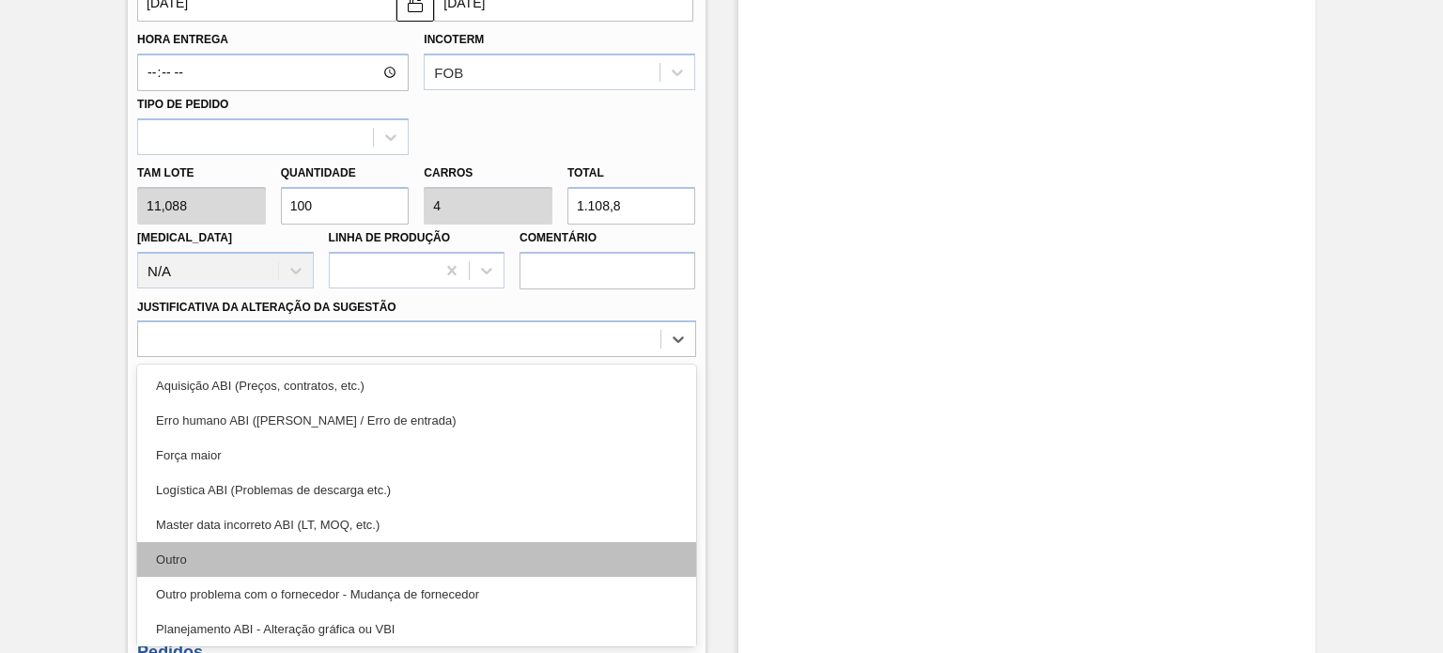
click at [259, 550] on div "Outro" at bounding box center [416, 559] width 558 height 35
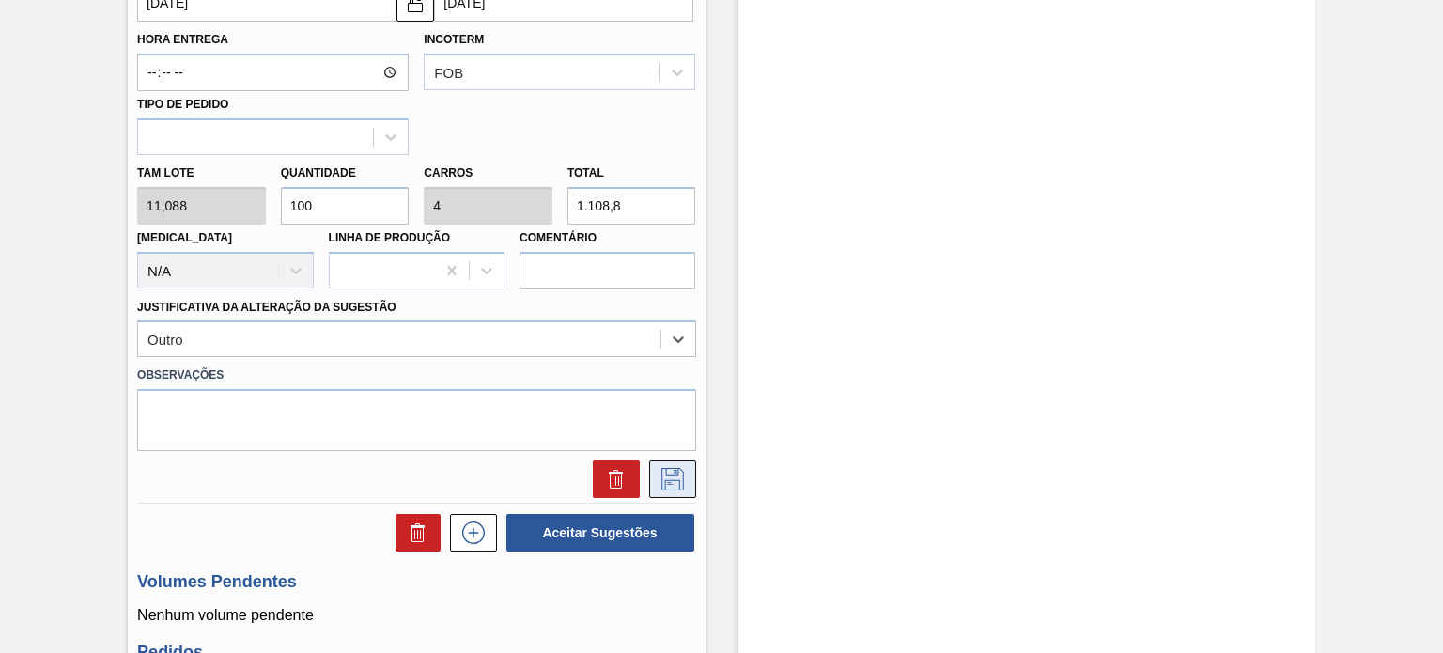
click at [680, 481] on icon at bounding box center [672, 479] width 30 height 23
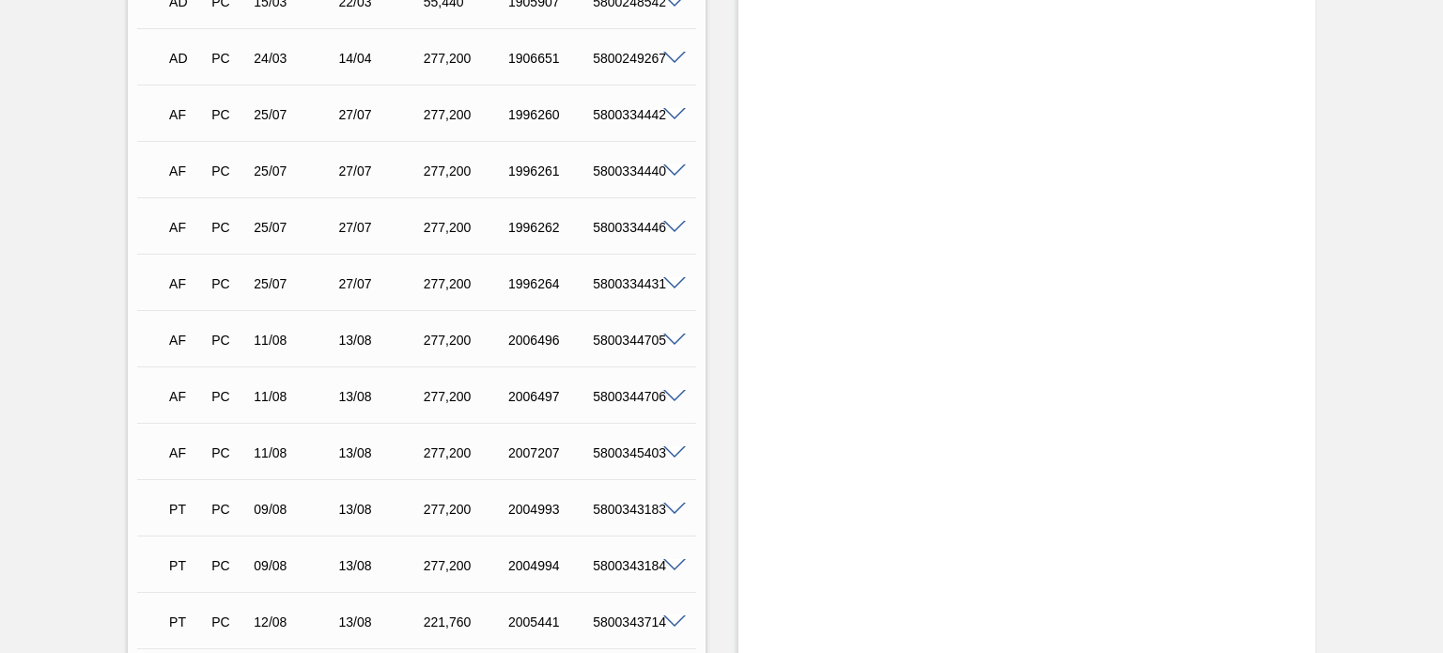
scroll to position [41, 0]
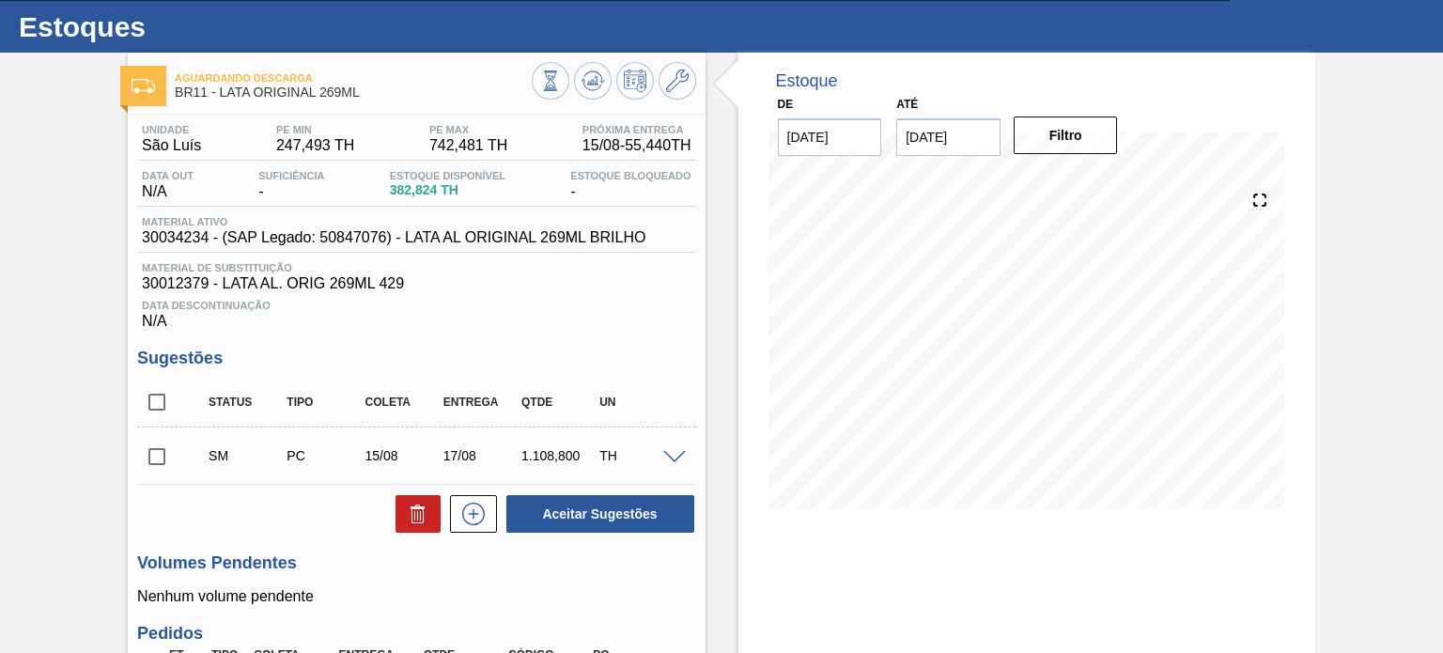
click at [160, 457] on input "checkbox" at bounding box center [156, 456] width 39 height 39
click at [592, 518] on button "Aceitar Sugestões" at bounding box center [600, 514] width 188 height 38
checkbox input "false"
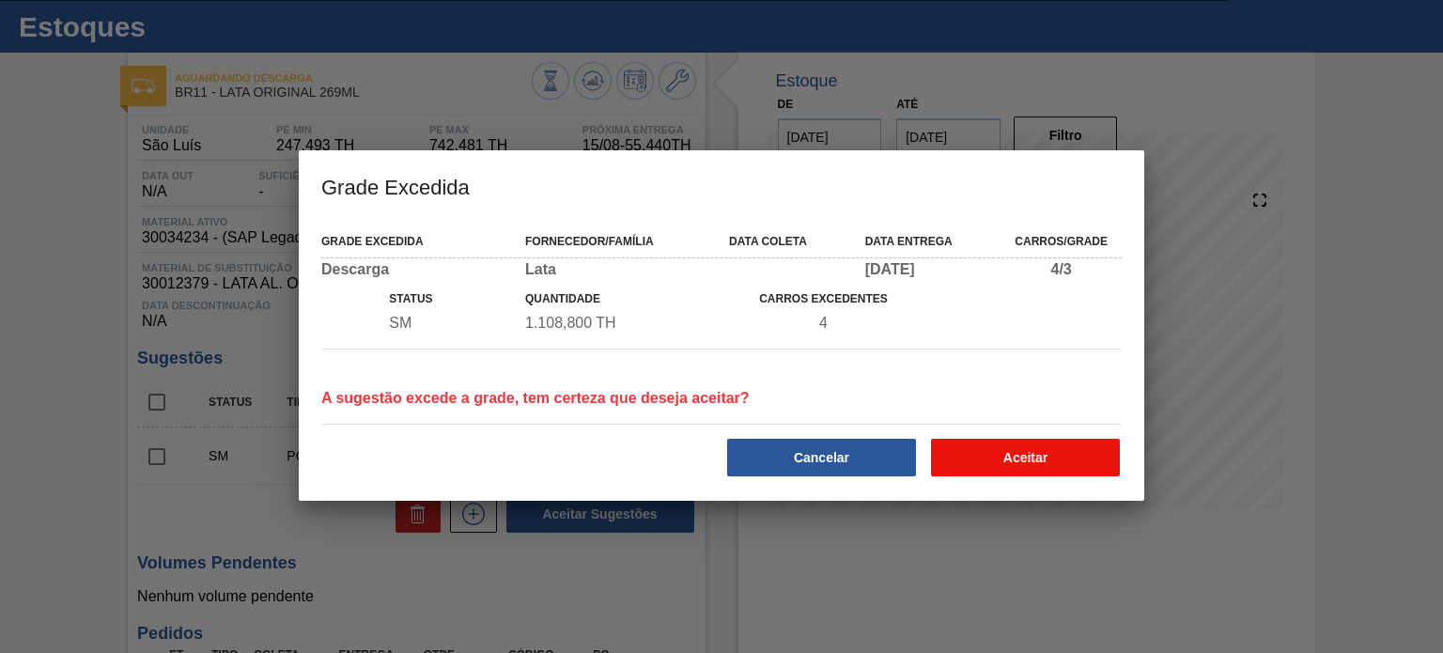
click at [1004, 455] on button "Aceitar" at bounding box center [1025, 458] width 189 height 38
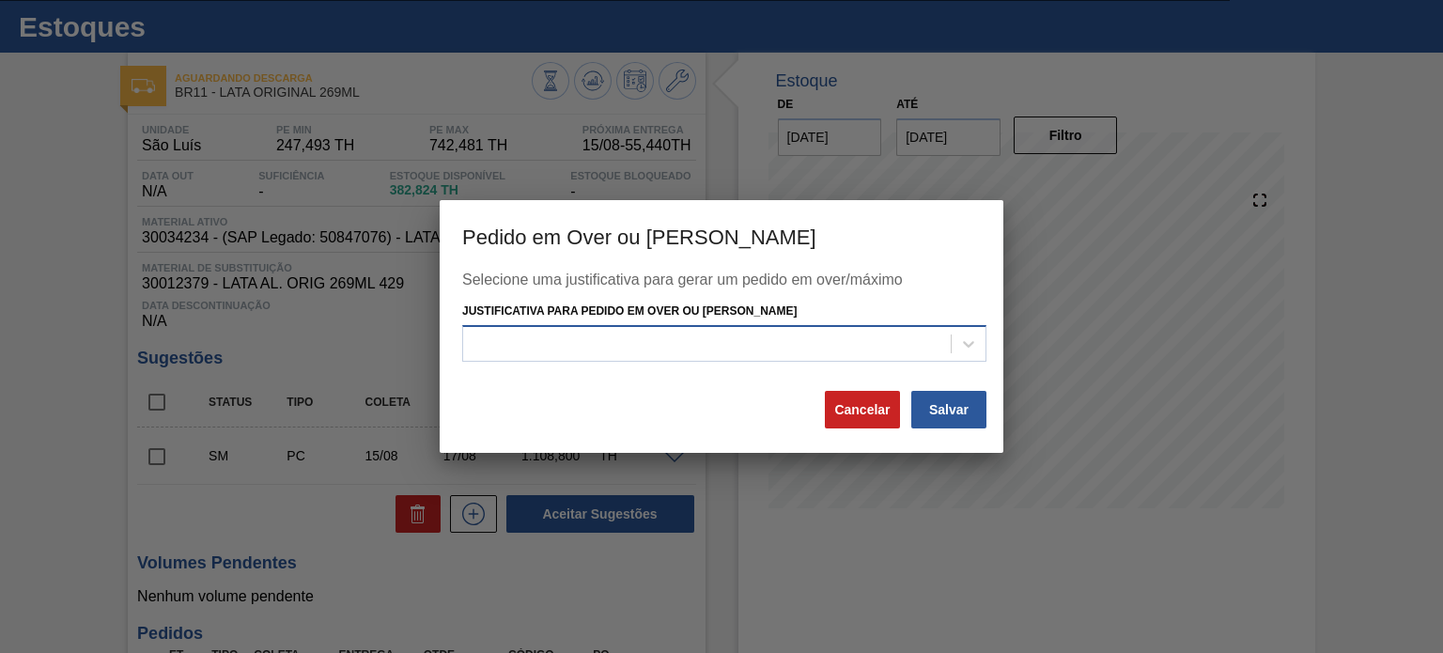
drag, startPoint x: 834, startPoint y: 335, endPoint x: 826, endPoint y: 345, distance: 12.0
click at [832, 338] on div at bounding box center [706, 343] width 487 height 27
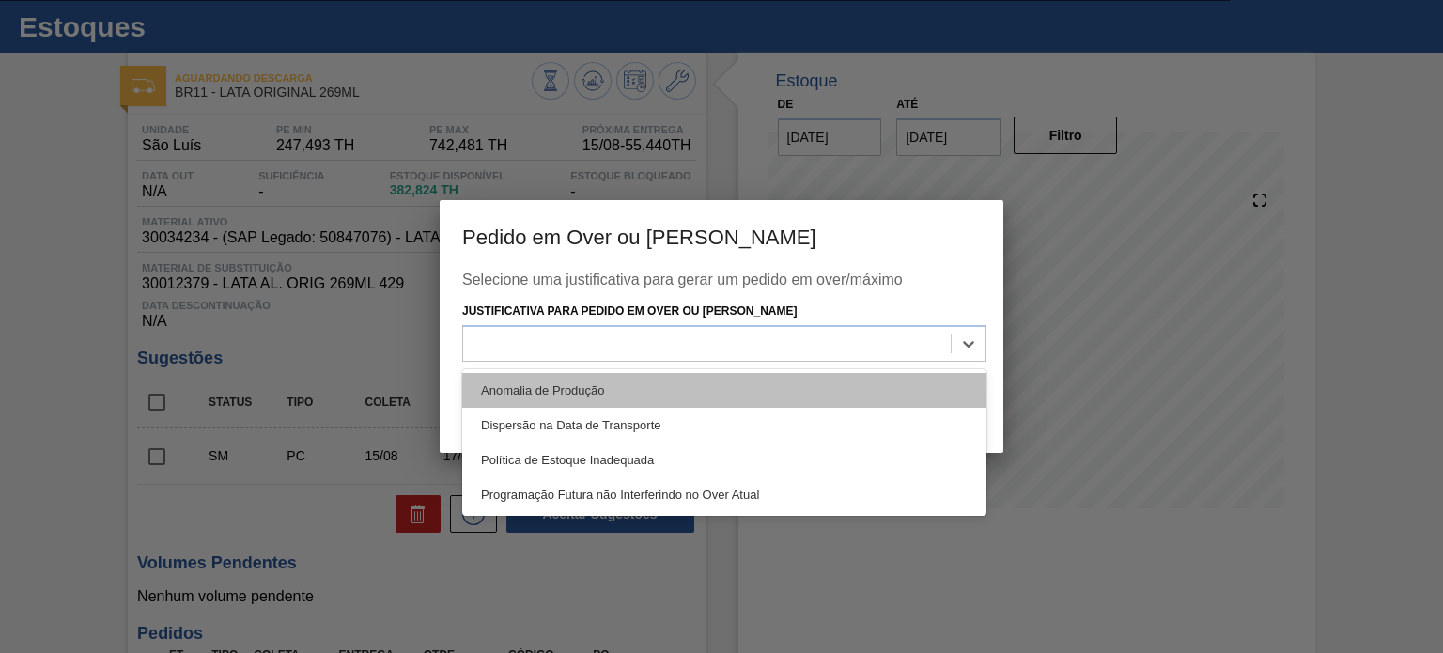
click at [675, 392] on div "Anomalia de Produção" at bounding box center [724, 390] width 524 height 35
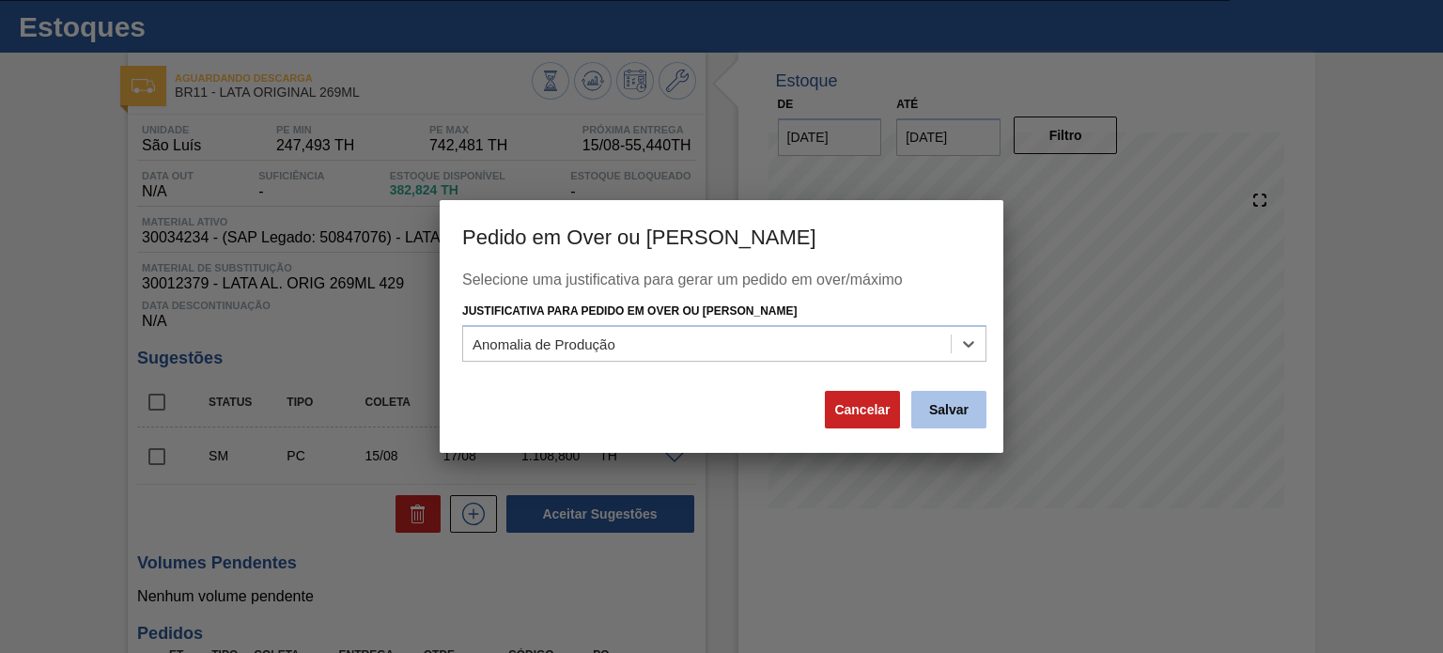
click at [943, 396] on button "Salvar" at bounding box center [948, 410] width 75 height 38
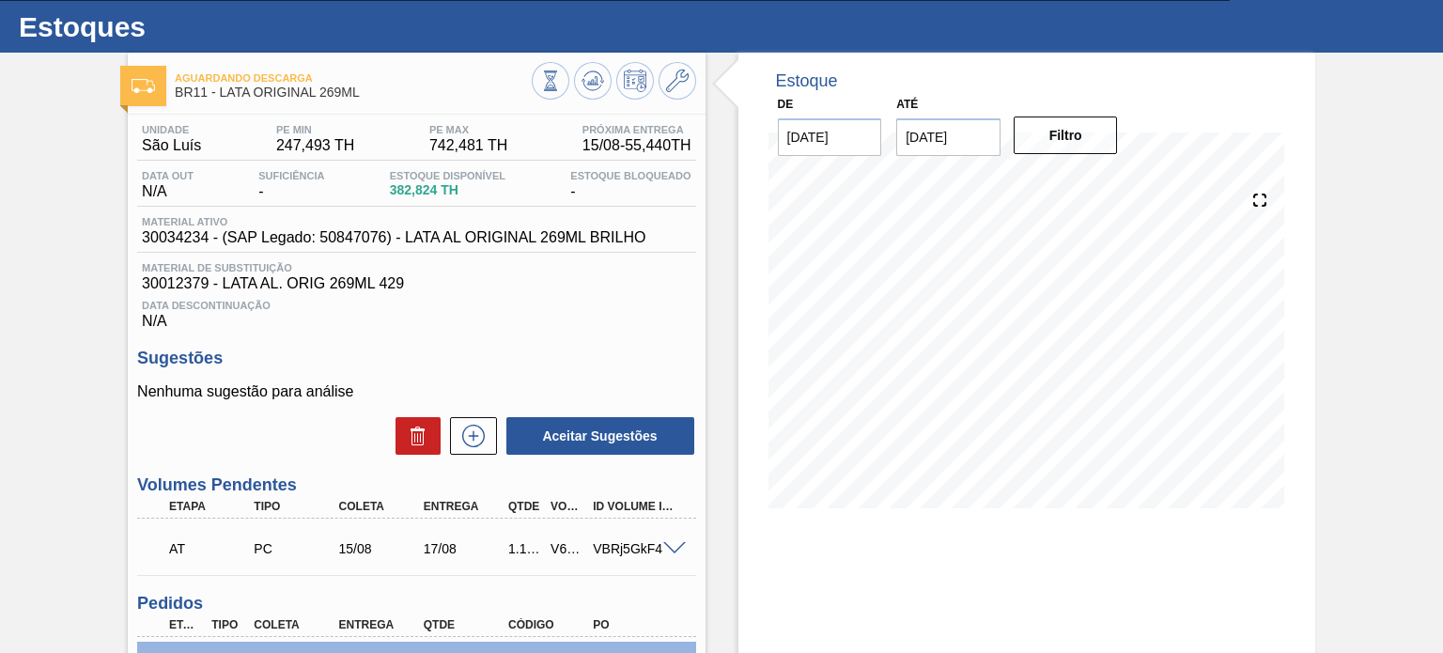
drag, startPoint x: 544, startPoint y: 544, endPoint x: 563, endPoint y: 548, distance: 19.2
click at [559, 548] on div "V616251" at bounding box center [559, 548] width 42 height 15
click at [563, 548] on div "V616251" at bounding box center [567, 548] width 42 height 15
copy div "V616251"
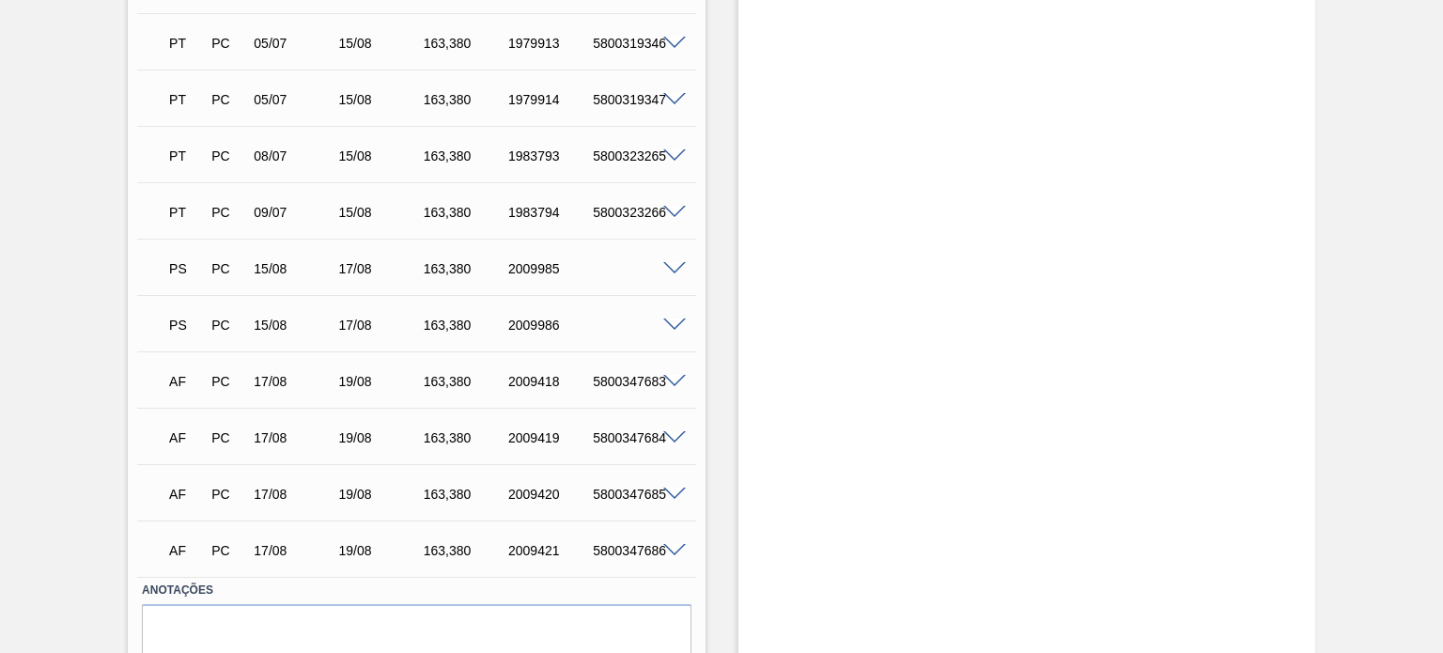
scroll to position [1712, 0]
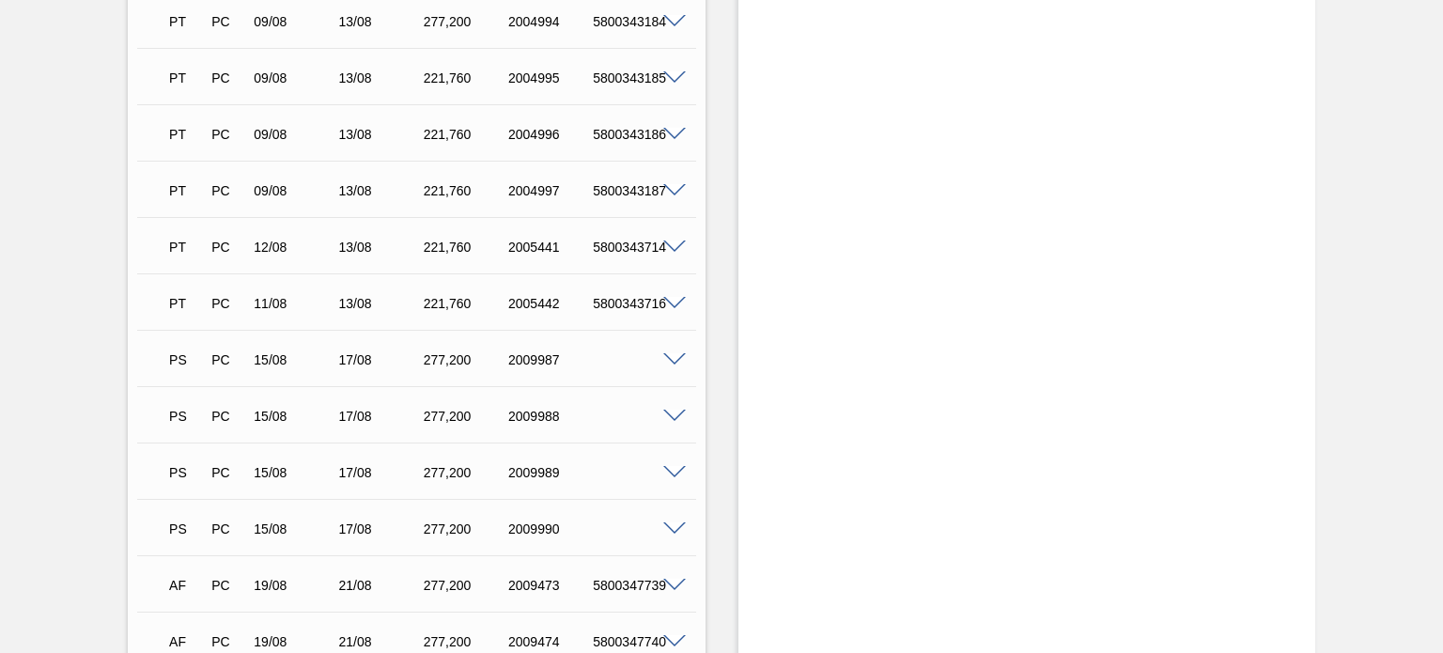
scroll to position [1428, 0]
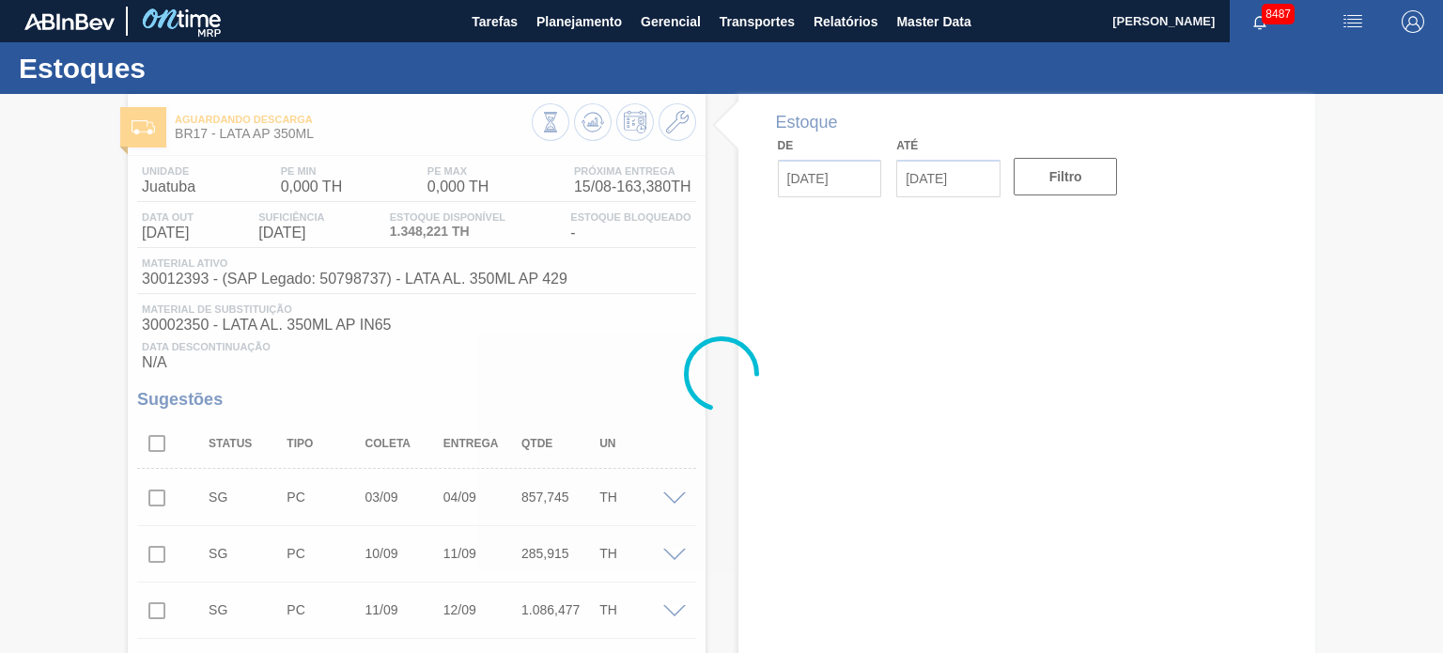
type input "[DATE]"
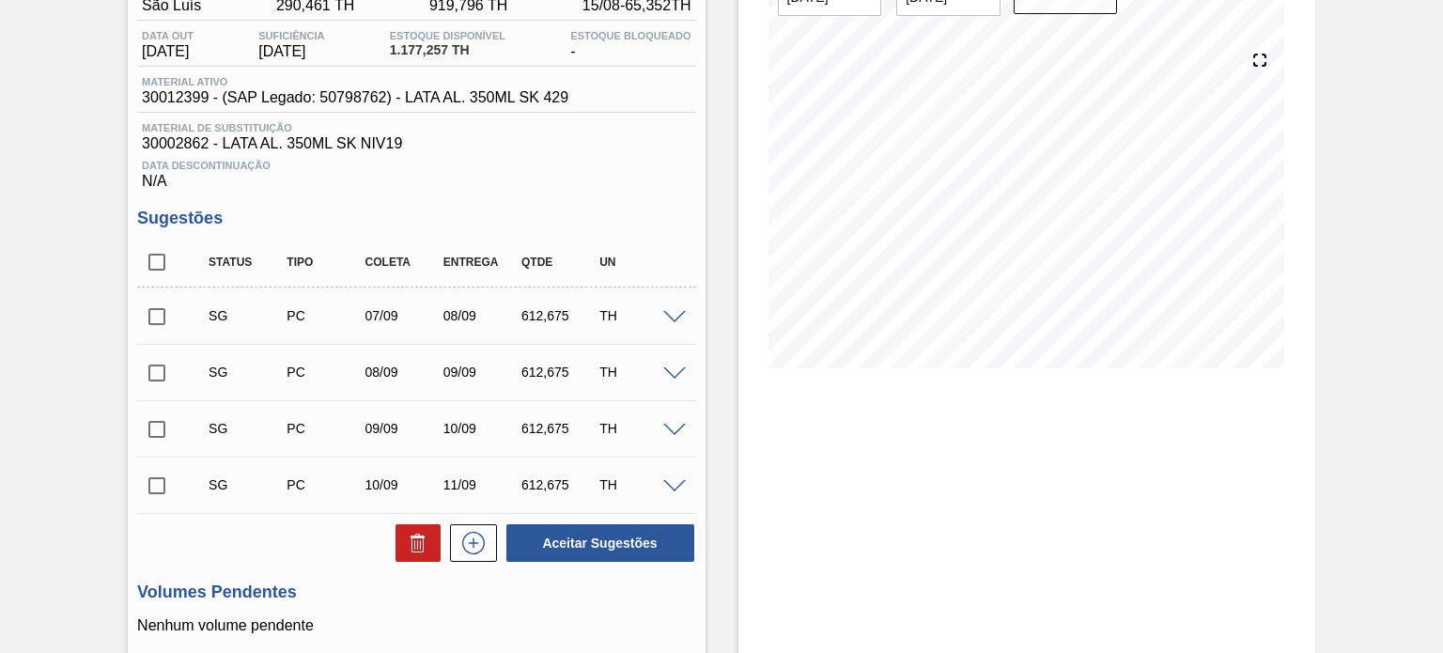
scroll to position [188, 0]
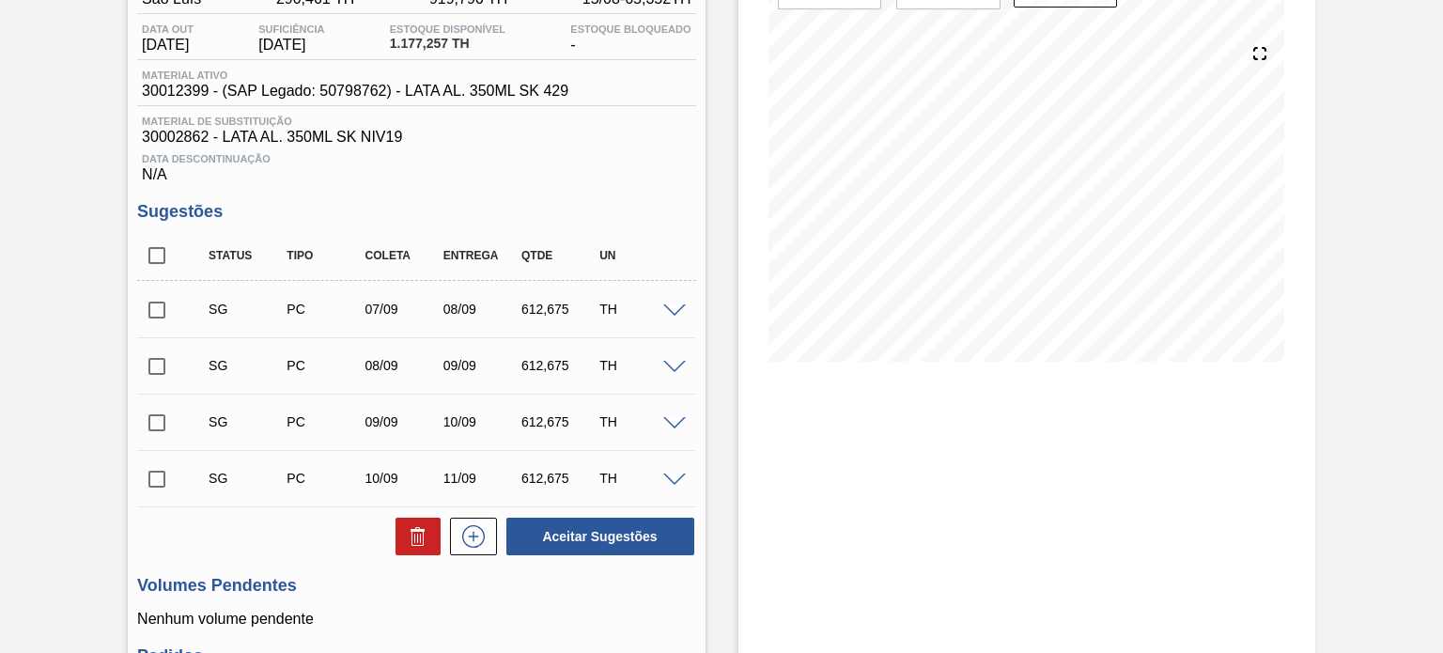
click at [663, 305] on span at bounding box center [674, 311] width 23 height 14
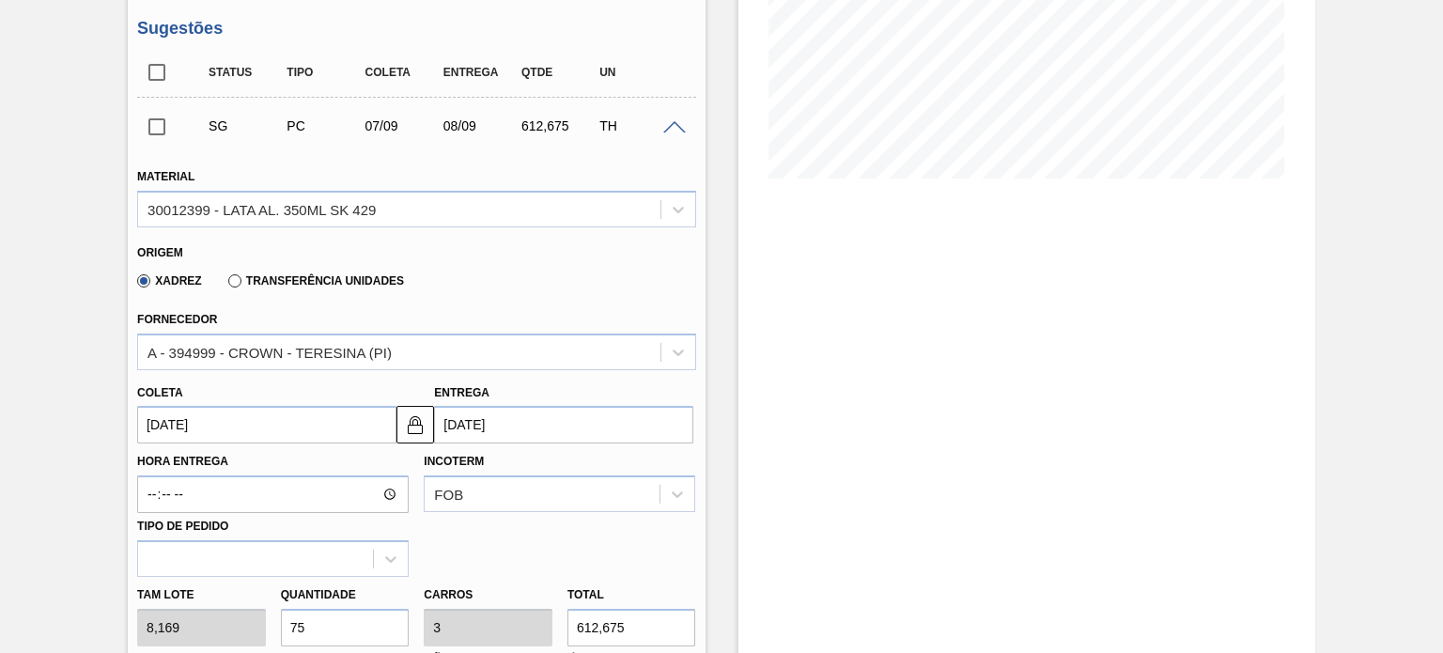
scroll to position [470, 0]
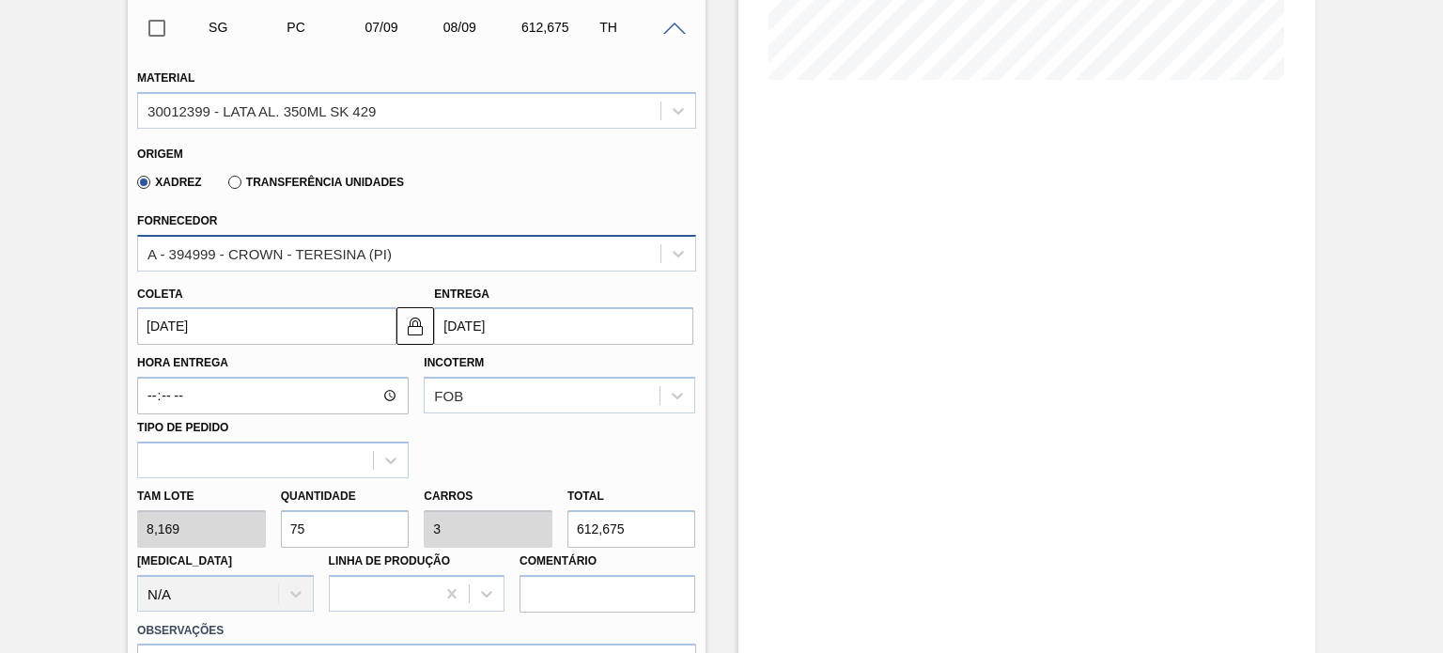
click at [410, 266] on div "A - 394999 - CROWN - TERESINA (PI)" at bounding box center [398, 252] width 521 height 27
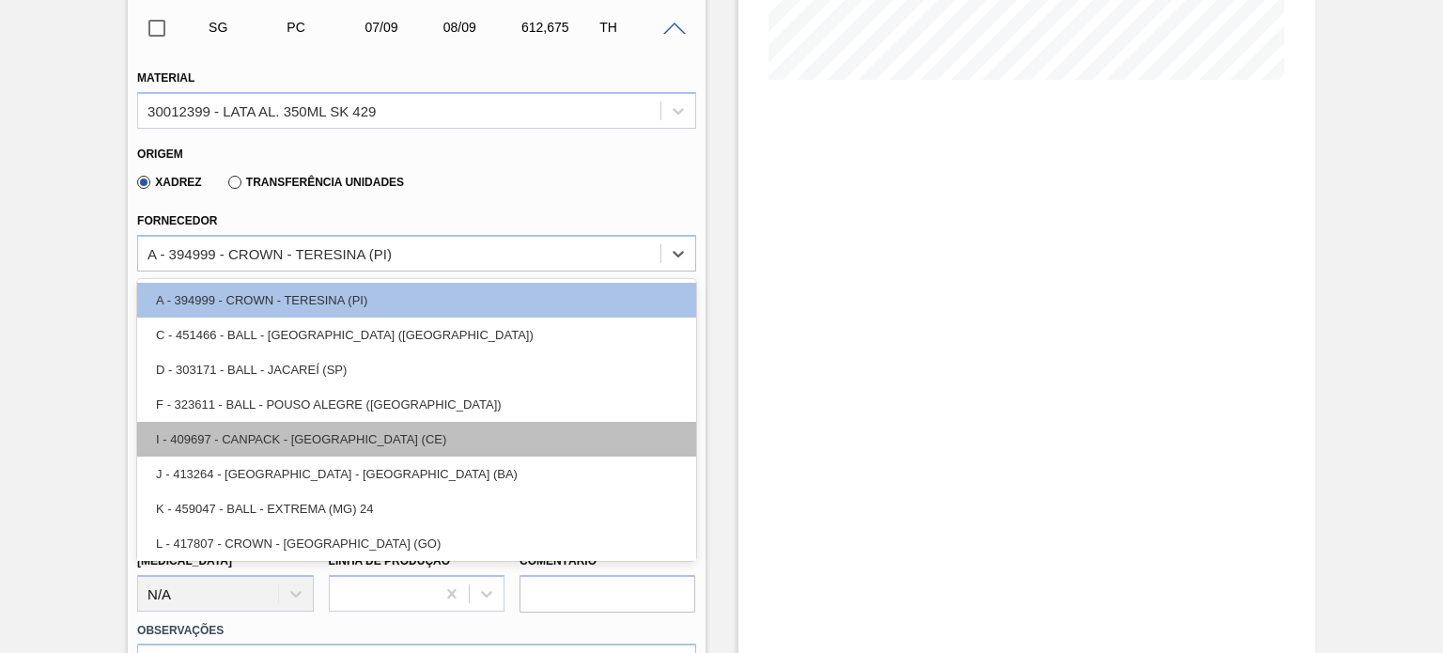
click at [386, 427] on div "I - 409697 - CANPACK - MARACANAÚ (CE)" at bounding box center [416, 439] width 558 height 35
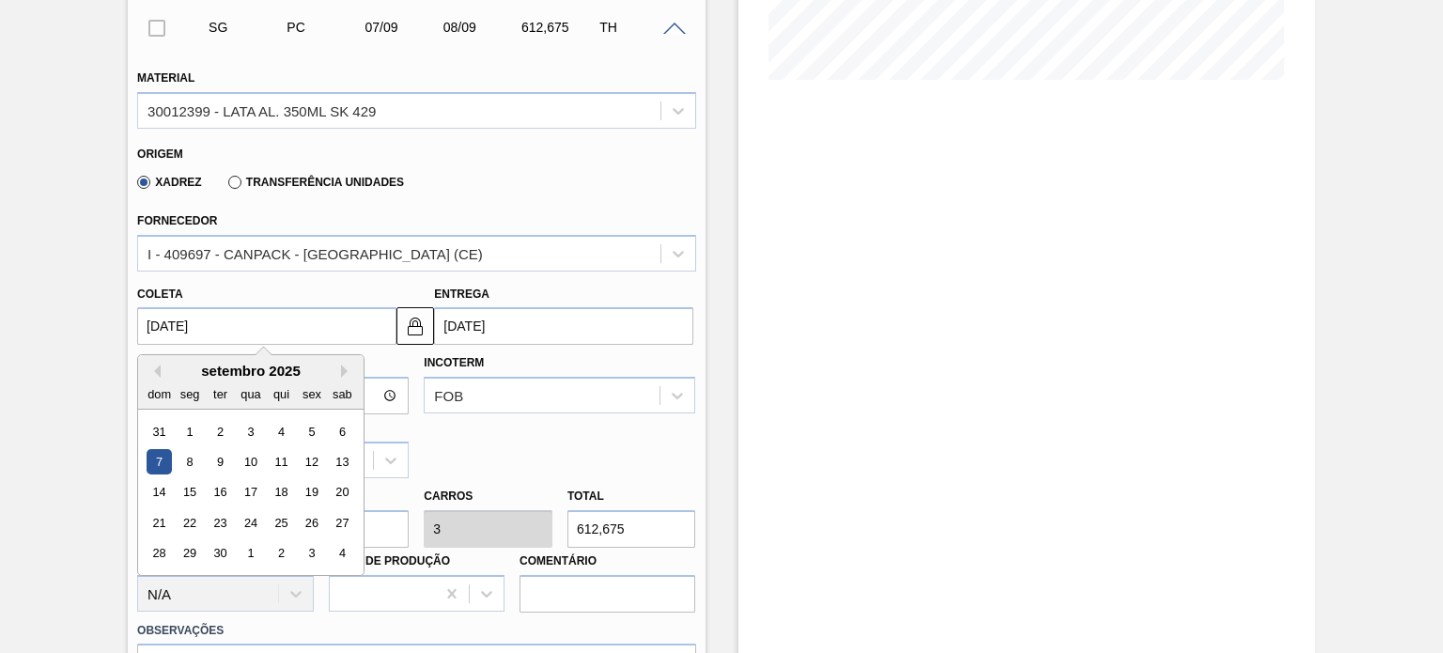
click at [240, 323] on input "07/09/2025" at bounding box center [266, 326] width 259 height 38
click at [157, 371] on button "Previous Month" at bounding box center [153, 370] width 13 height 13
click at [162, 525] on div "17" at bounding box center [159, 522] width 25 height 25
type input "[DATE]"
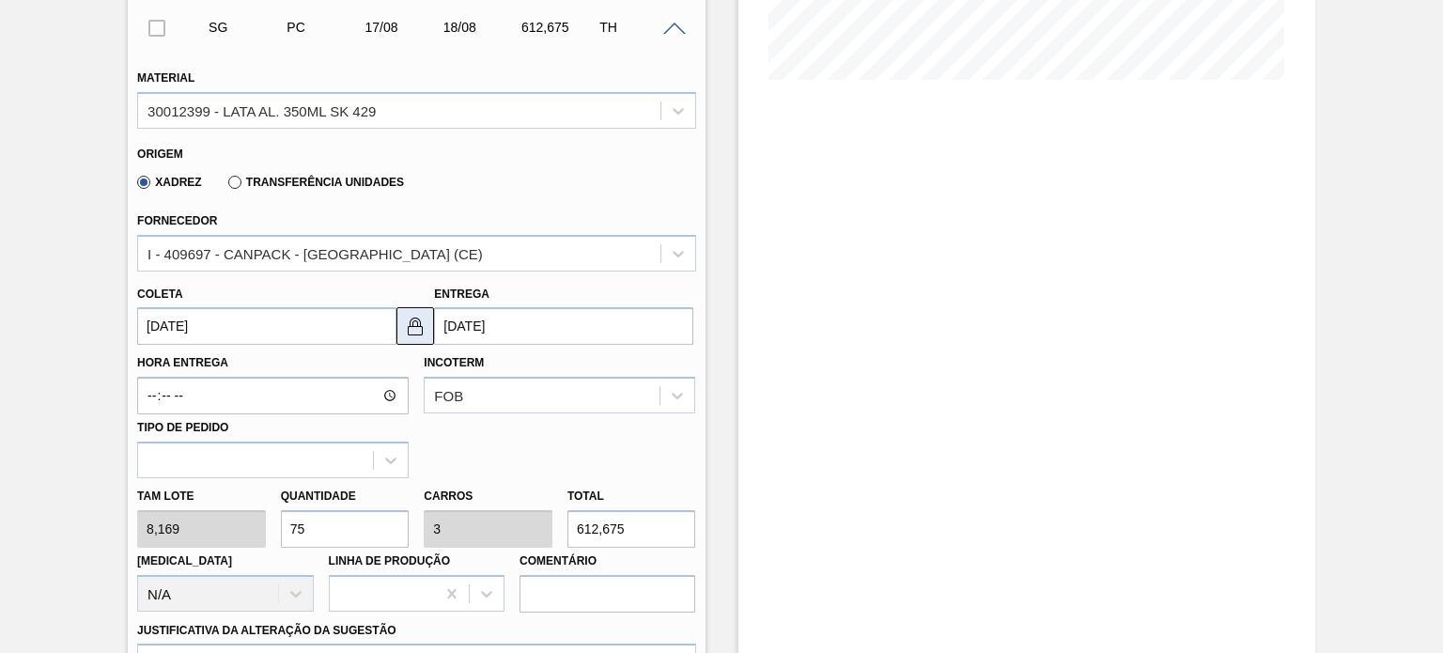
click at [411, 328] on img at bounding box center [415, 326] width 23 height 23
click at [499, 323] on input "18/08/2025" at bounding box center [563, 326] width 259 height 38
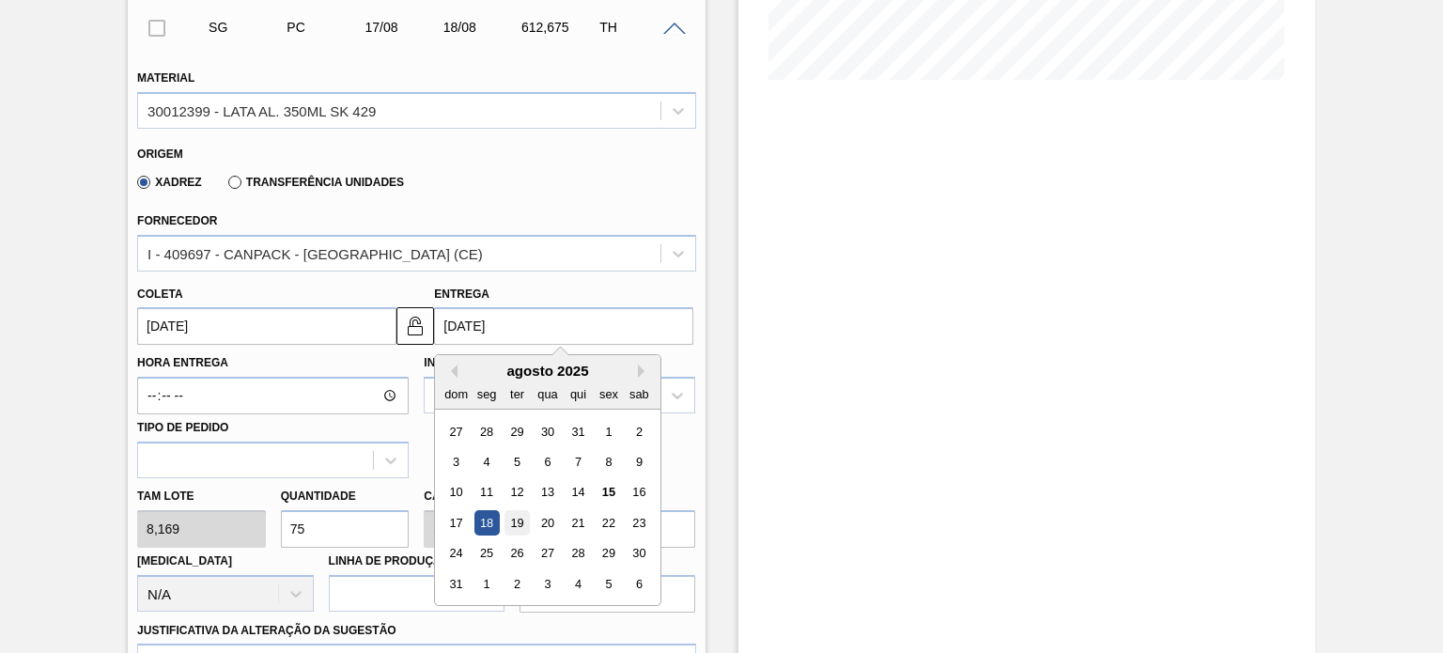
click at [504, 523] on div "19" at bounding box center [516, 522] width 25 height 25
type input "[DATE]"
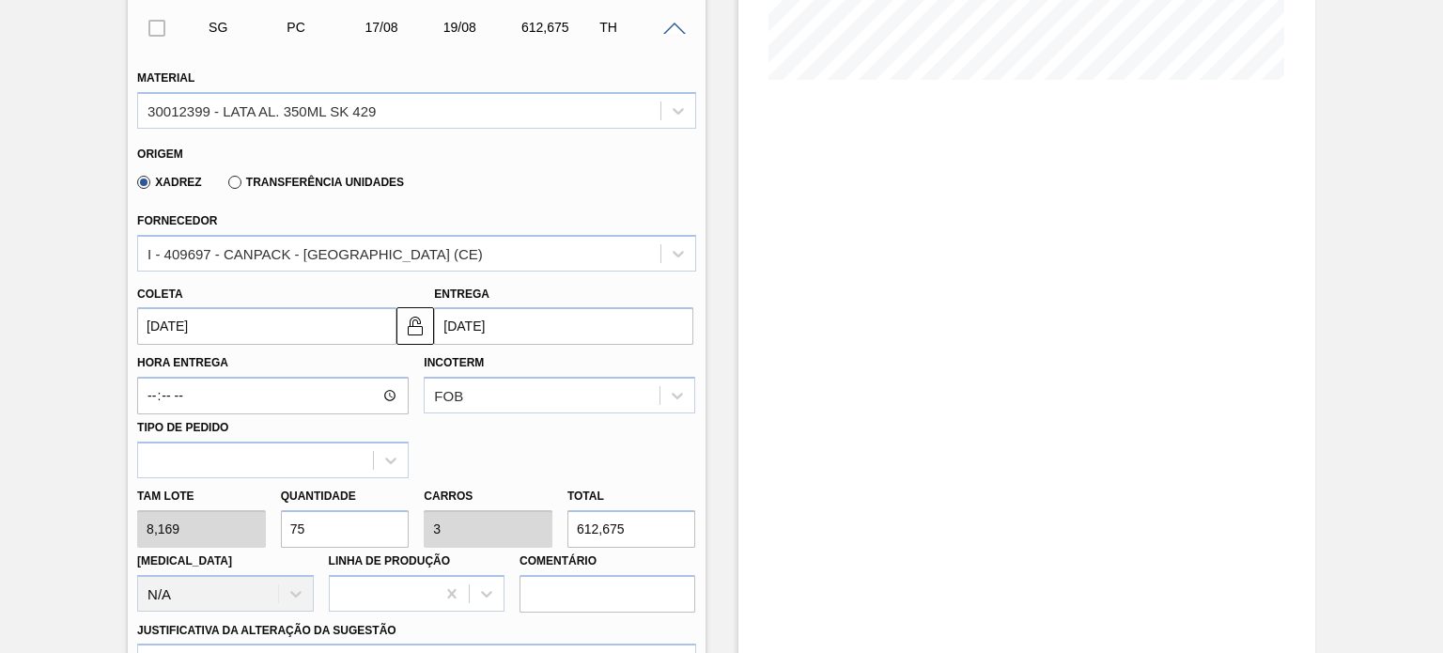
click at [244, 525] on div "Tam lote 8,169 Quantidade 75 Carros 3 Total 612,675 Doca N/A Linha de Produção …" at bounding box center [416, 545] width 573 height 134
type input "5"
type input "0,2"
type input "40,845"
type input "50"
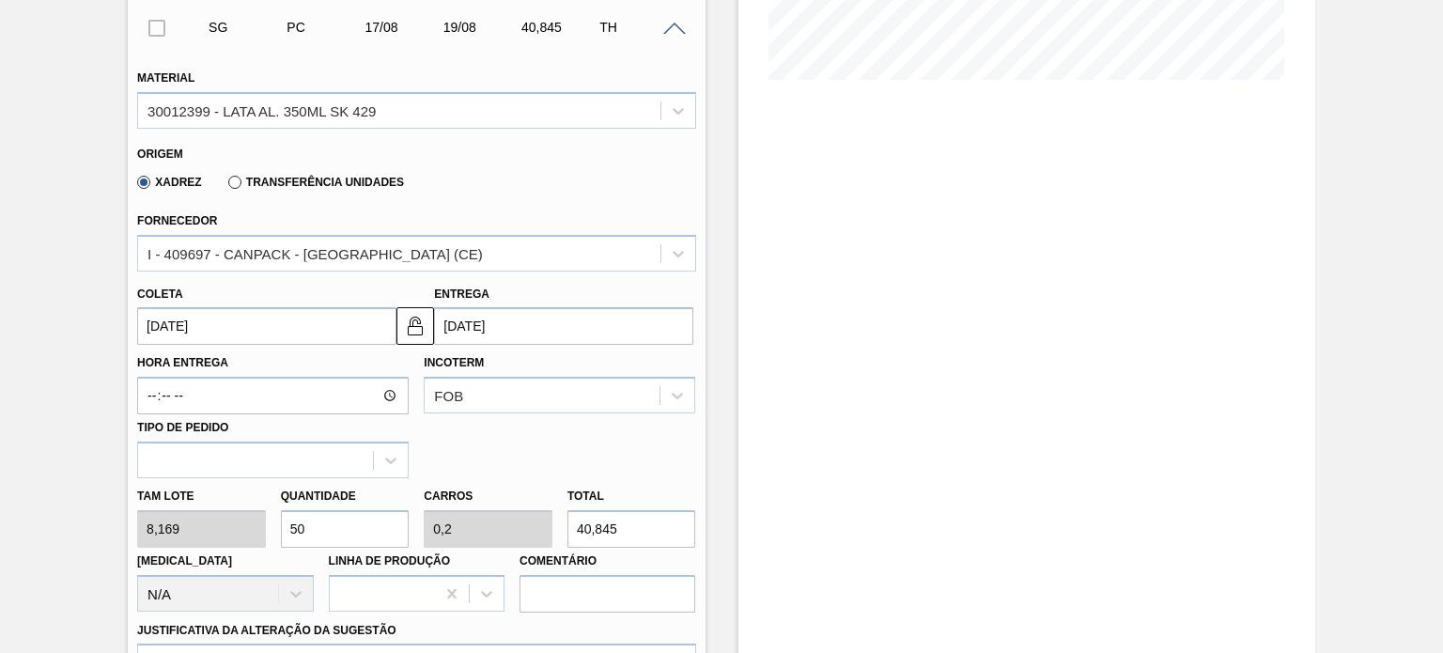
type input "2"
type input "408,45"
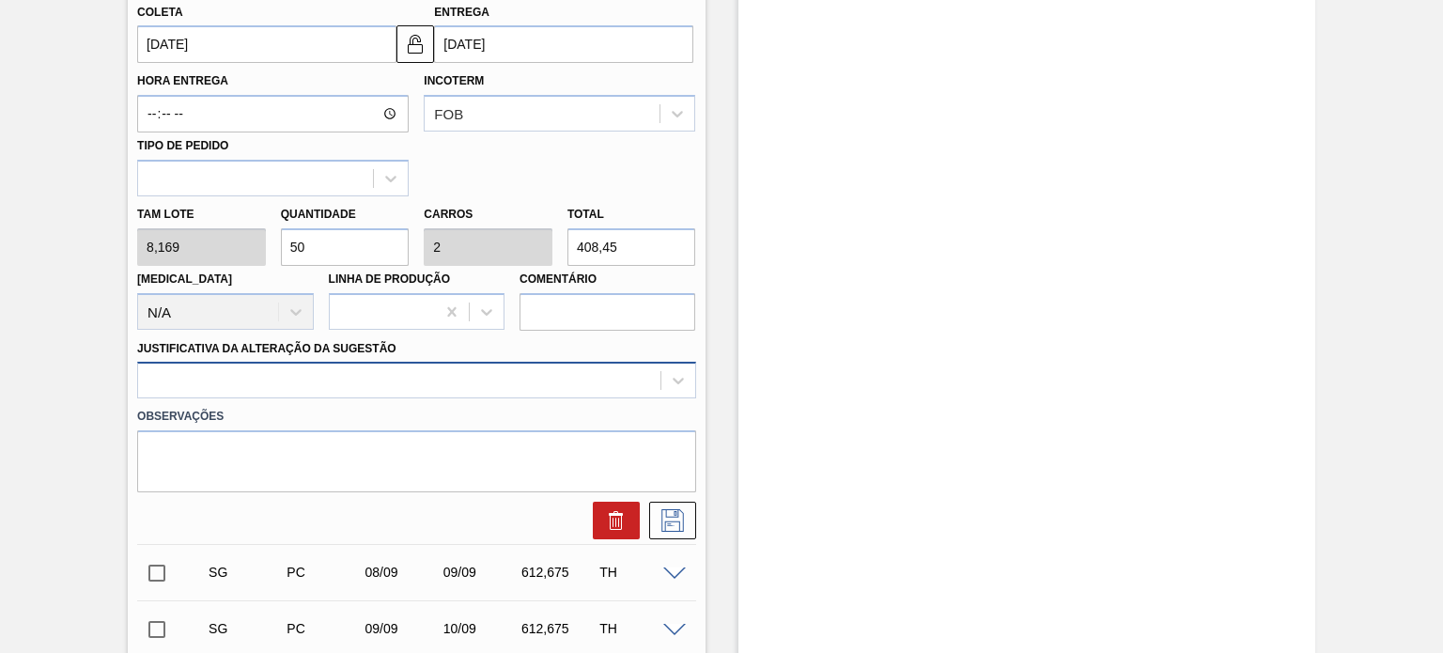
type input "50"
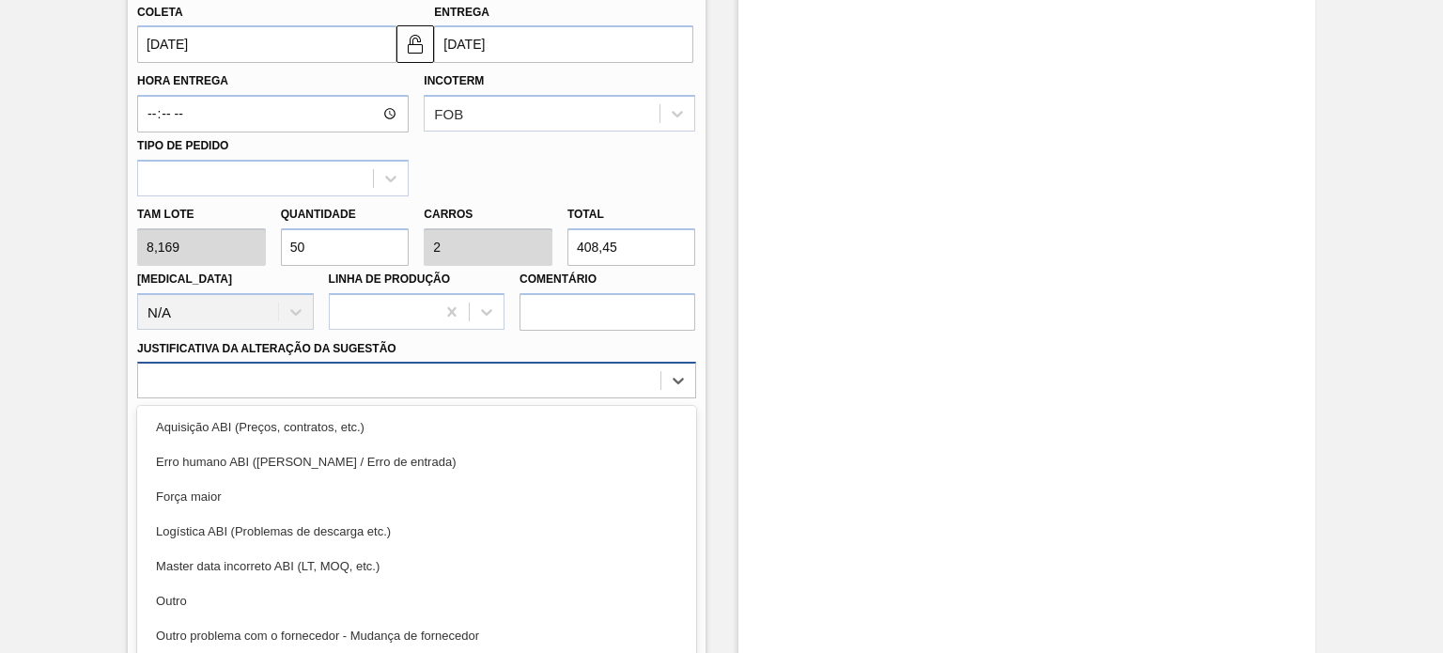
click at [320, 391] on div "option Aquisição ABI (Preços, contratos, etc.) focused, 1 of 18. 18 results ava…" at bounding box center [416, 380] width 558 height 37
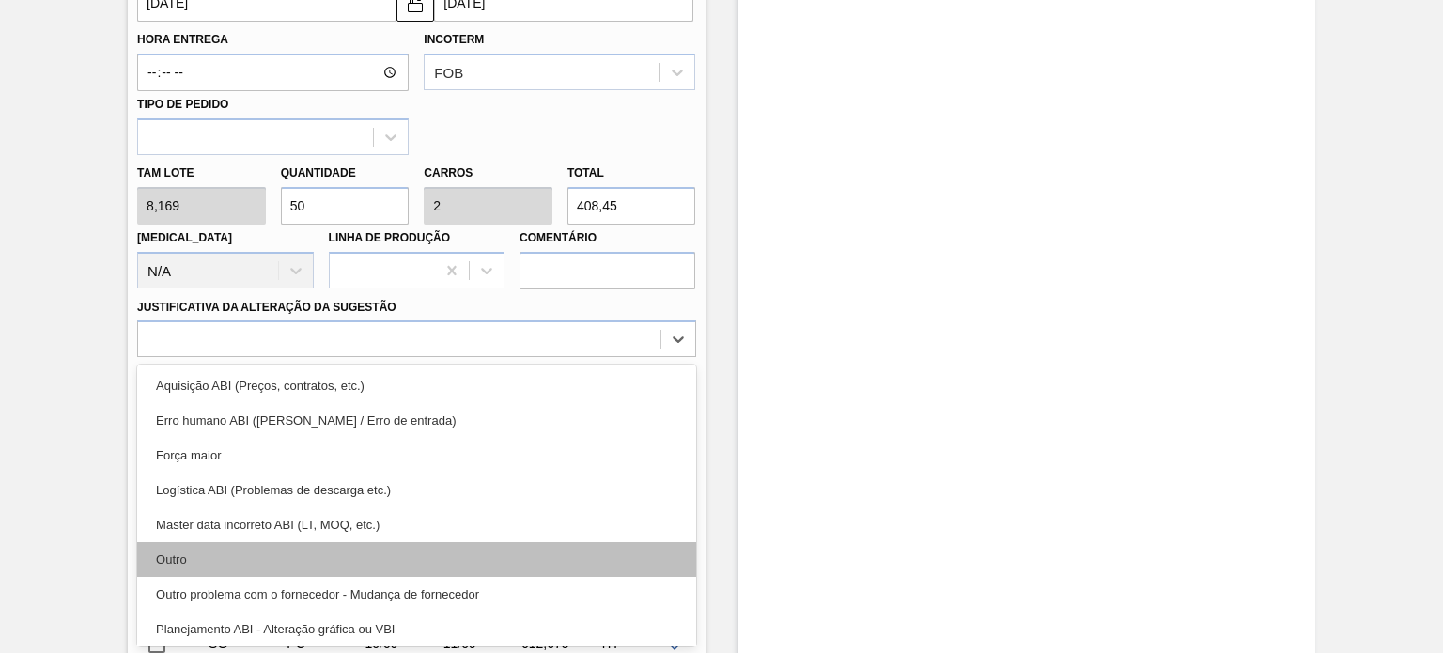
click at [277, 550] on div "Outro" at bounding box center [416, 559] width 558 height 35
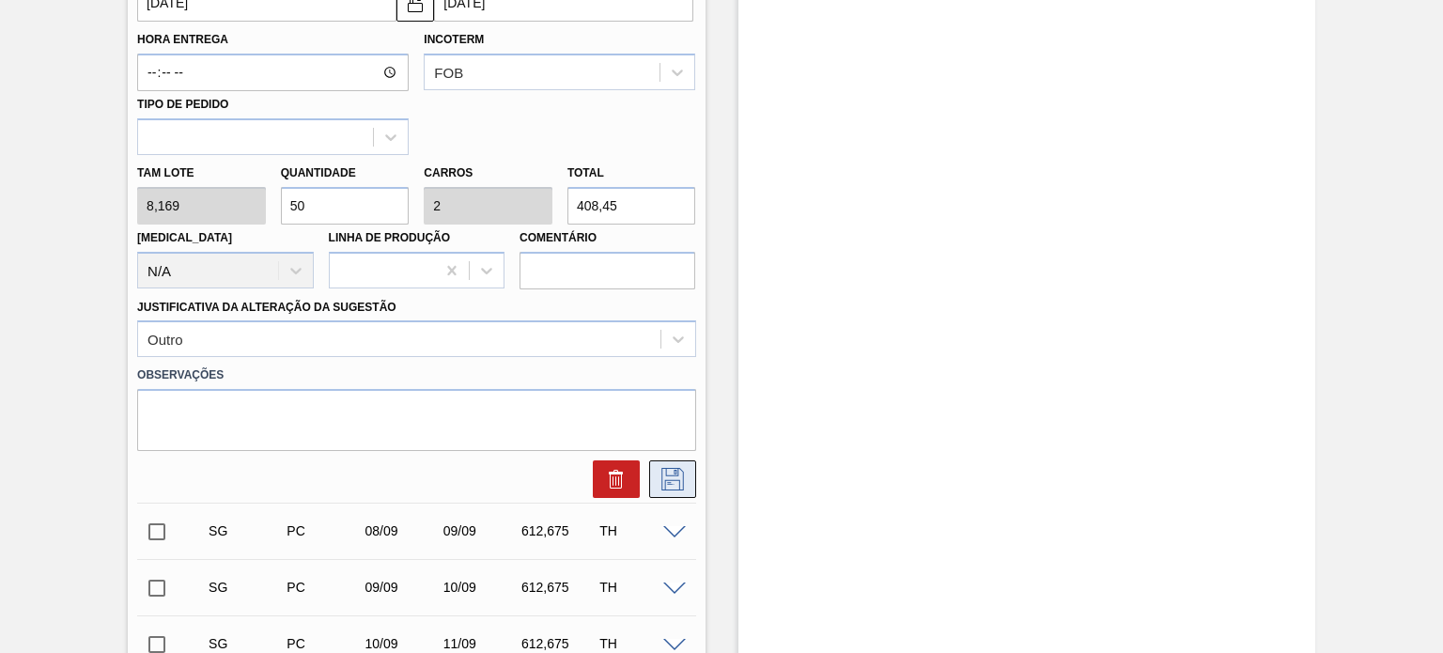
click at [673, 479] on icon at bounding box center [672, 479] width 23 height 23
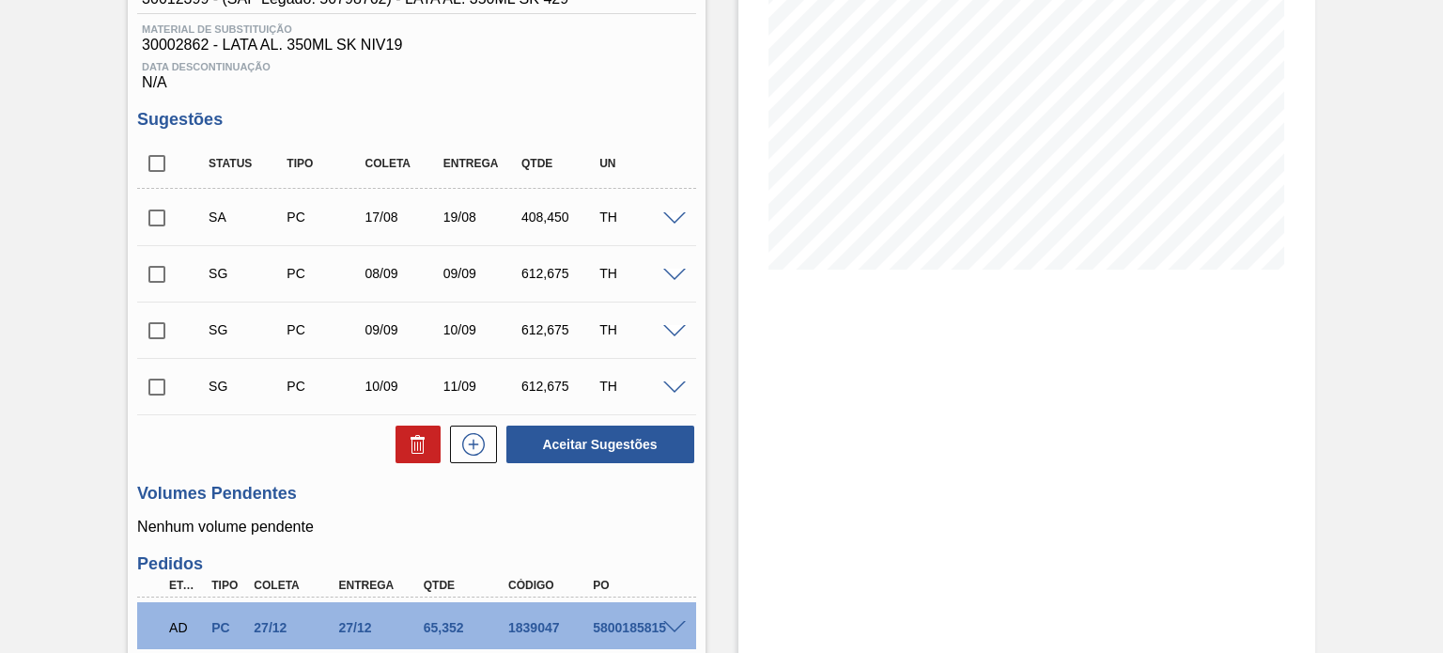
scroll to position [323, 0]
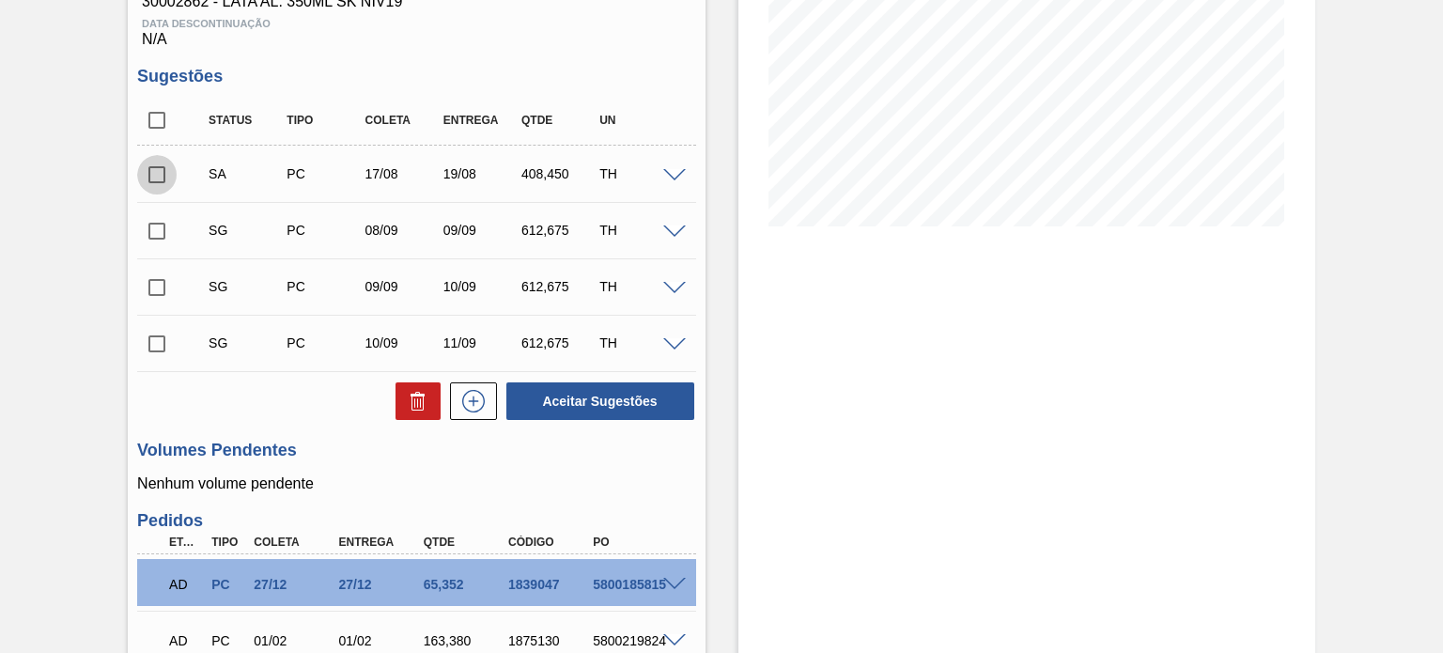
click at [157, 179] on input "checkbox" at bounding box center [156, 174] width 39 height 39
click at [629, 411] on button "Aceitar Sugestões" at bounding box center [600, 401] width 188 height 38
checkbox input "false"
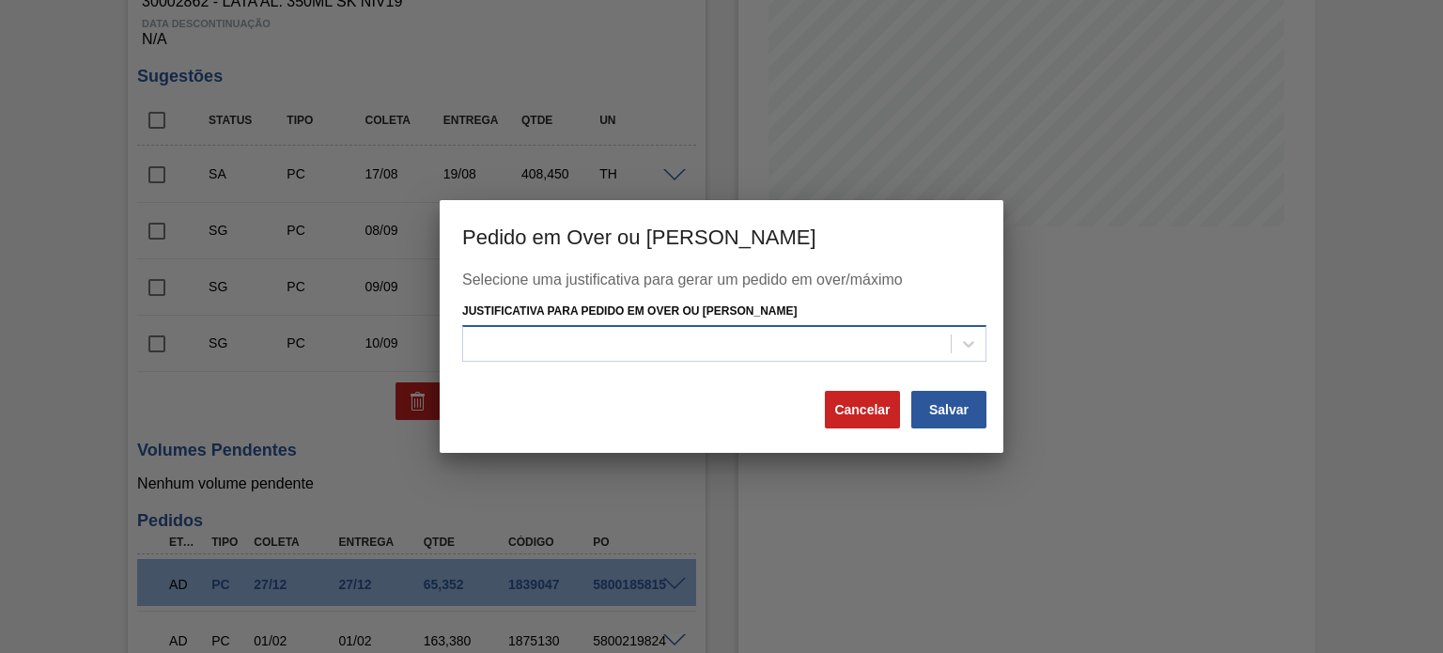
click at [726, 347] on div at bounding box center [706, 343] width 487 height 27
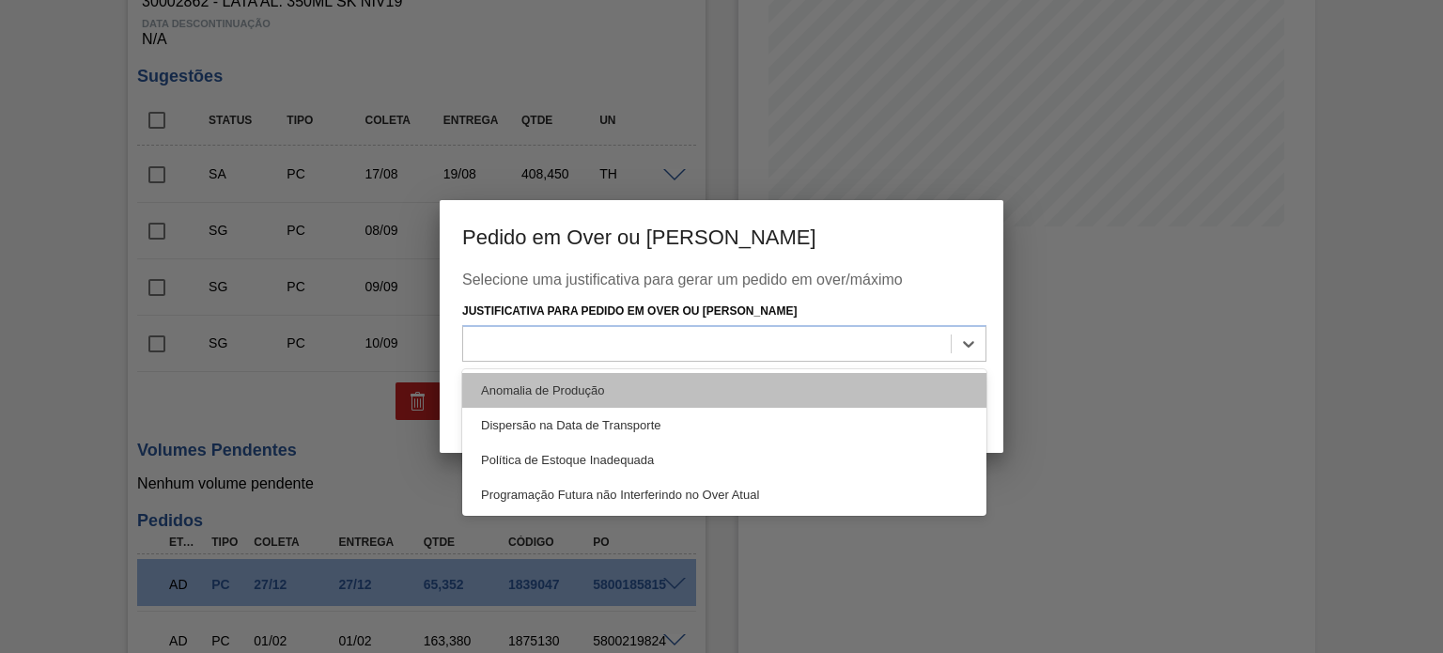
click at [618, 380] on div "Anomalia de Produção" at bounding box center [724, 390] width 524 height 35
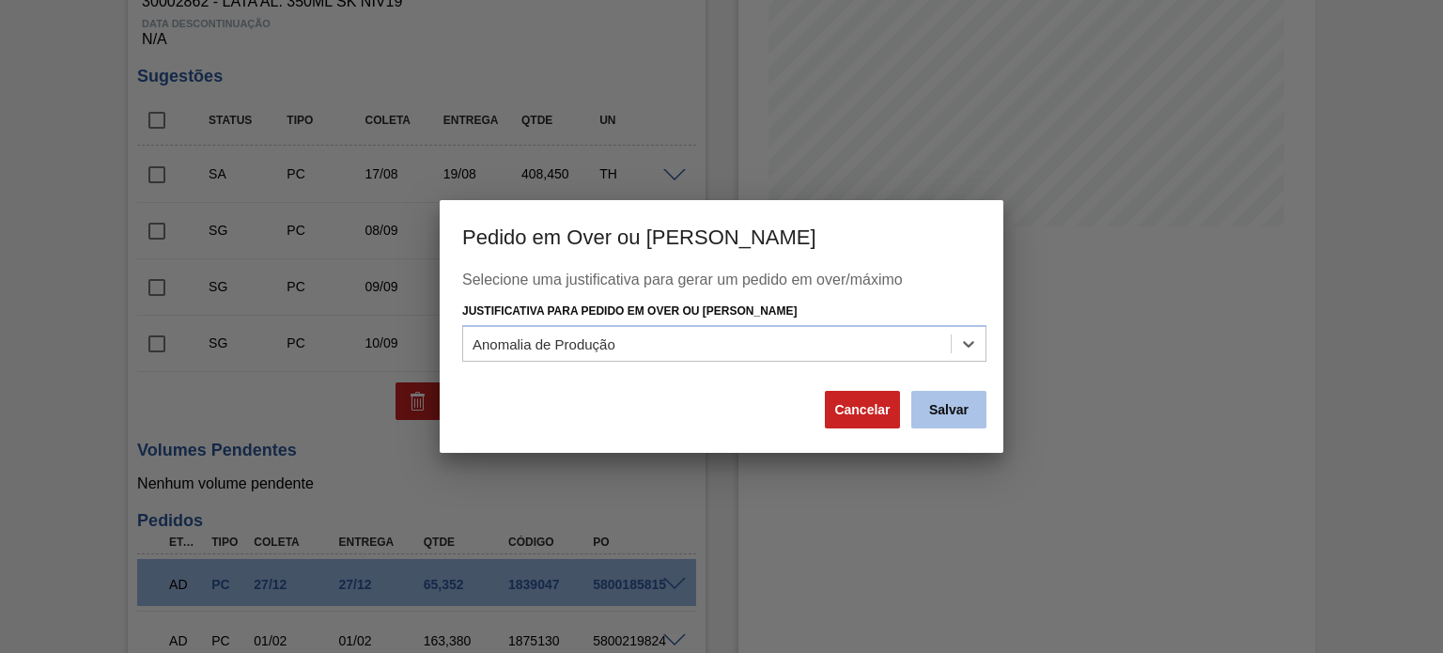
click at [951, 404] on button "Salvar" at bounding box center [948, 410] width 75 height 38
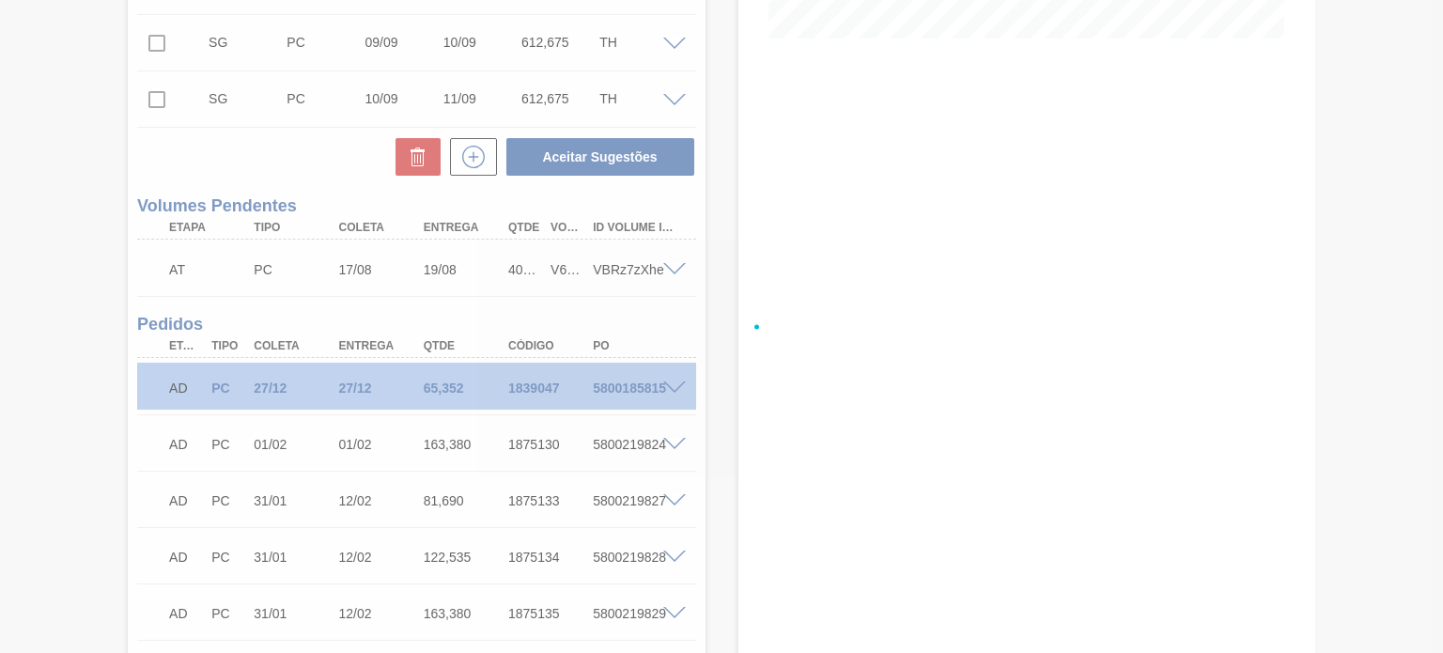
scroll to position [455, 0]
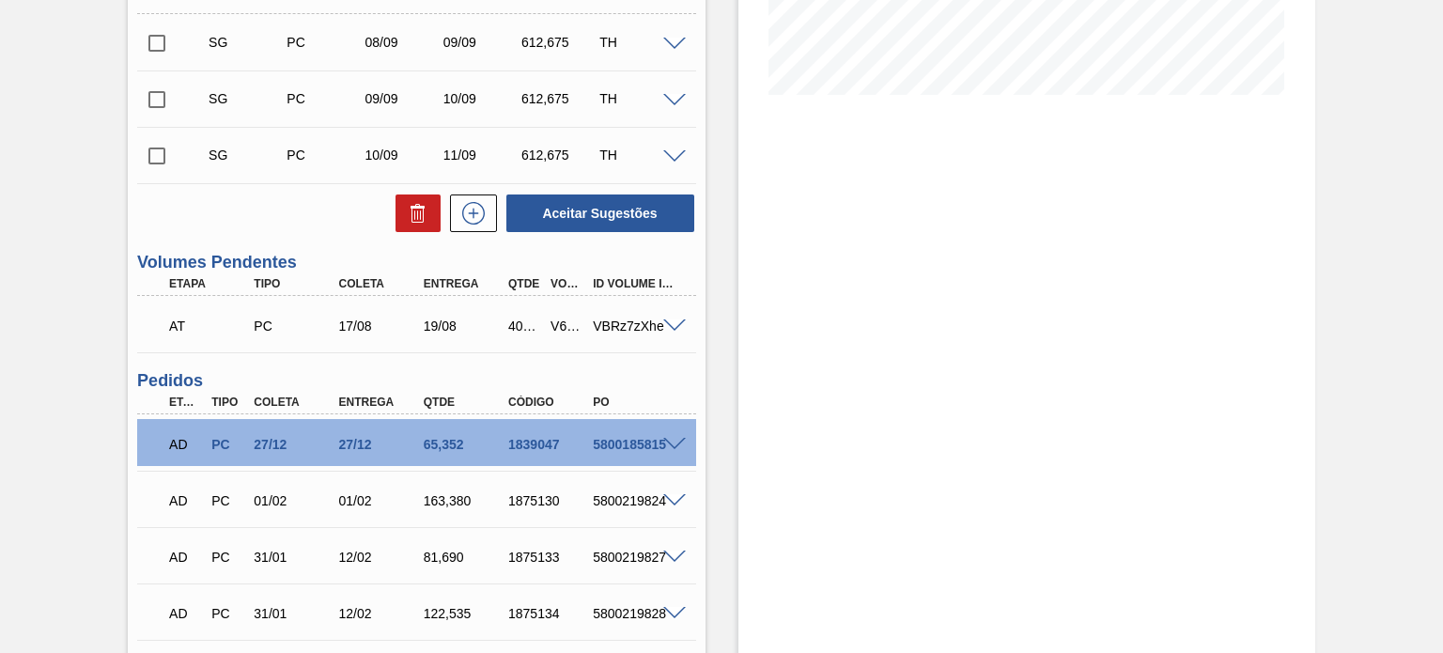
click at [561, 323] on div "V616254" at bounding box center [567, 325] width 42 height 15
click at [555, 326] on div "V616254" at bounding box center [567, 325] width 42 height 15
copy div "V616254"
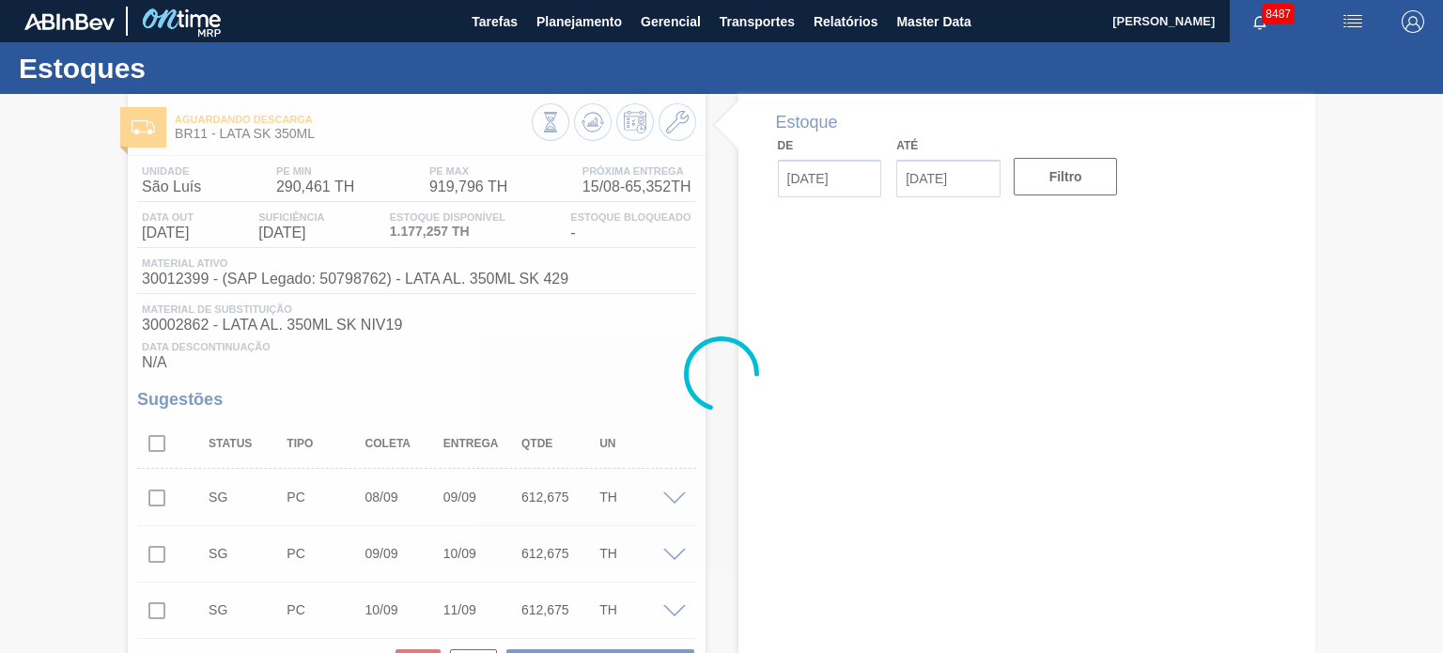
type input "[DATE]"
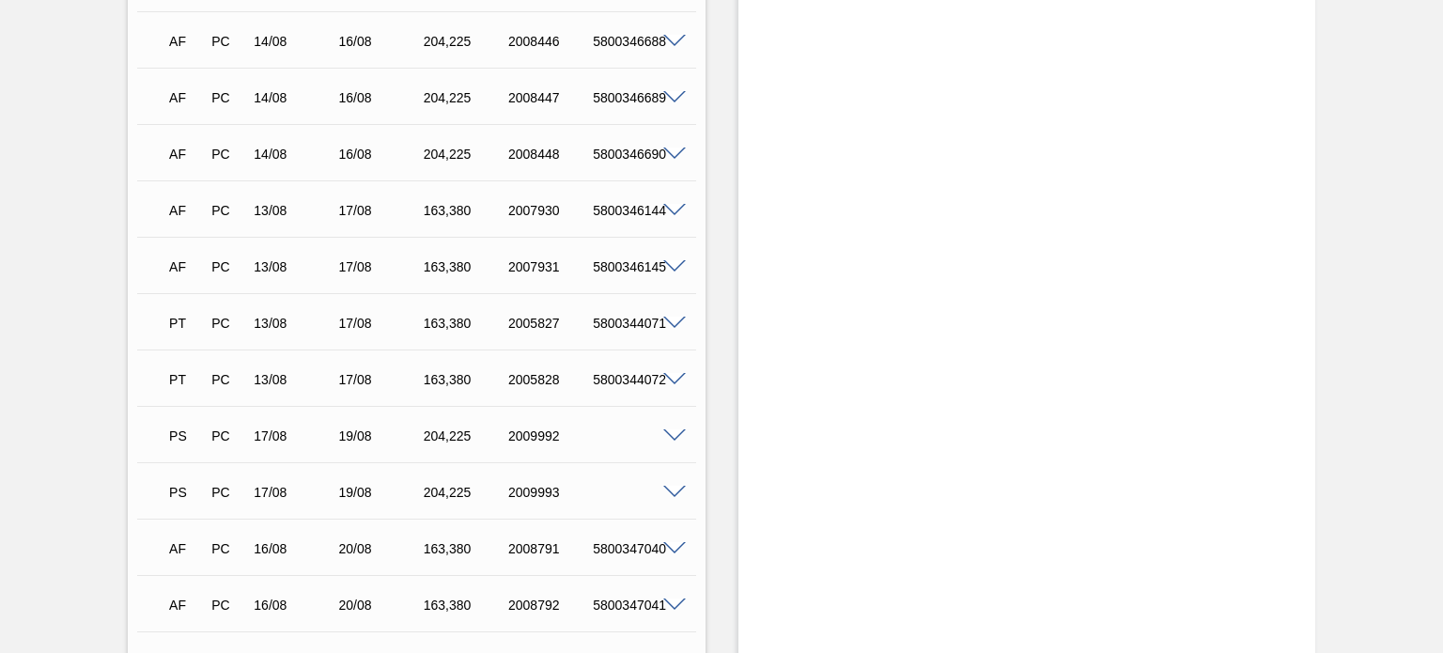
scroll to position [2125, 0]
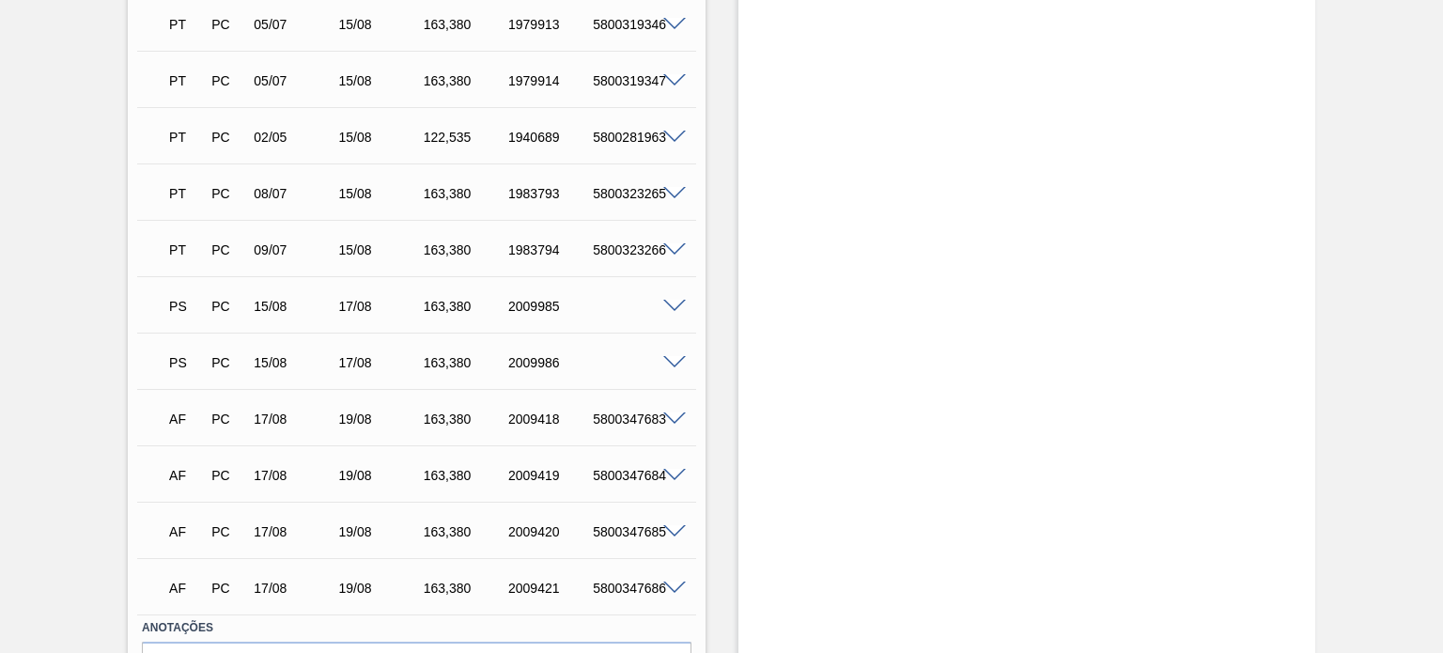
click at [677, 311] on span at bounding box center [674, 307] width 23 height 14
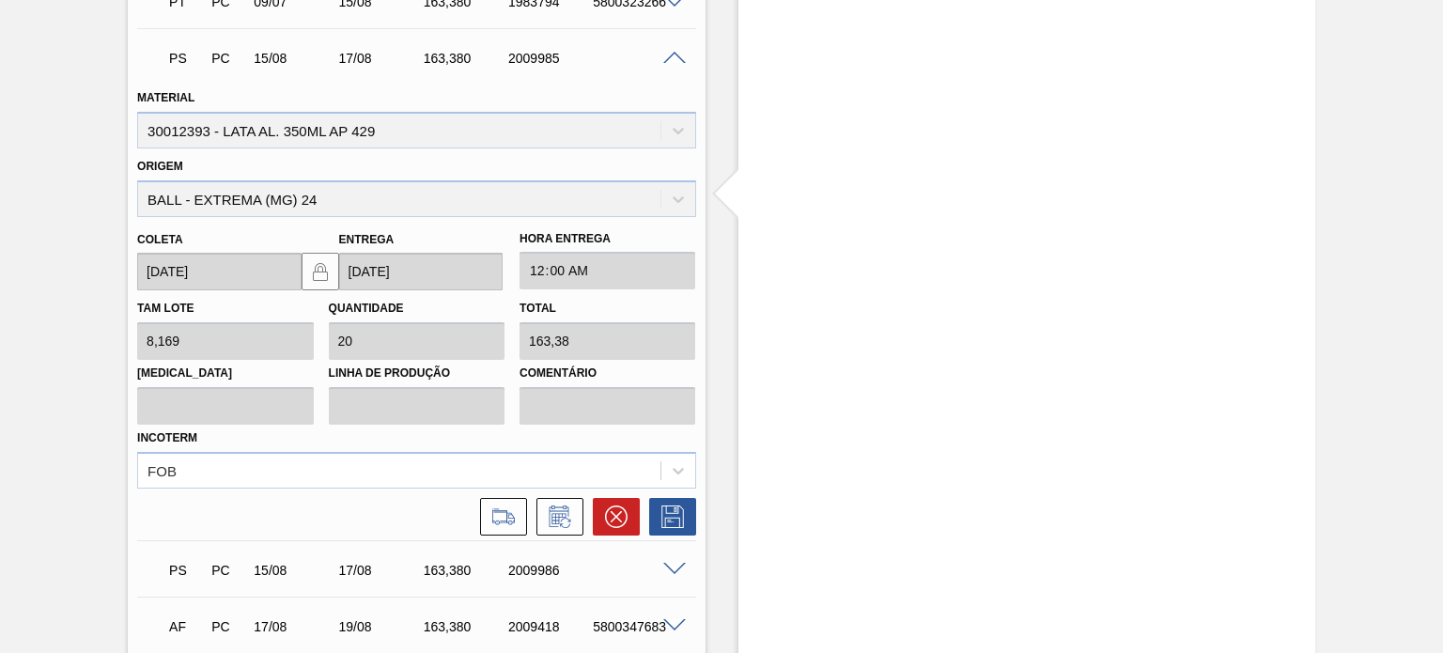
scroll to position [2066, 0]
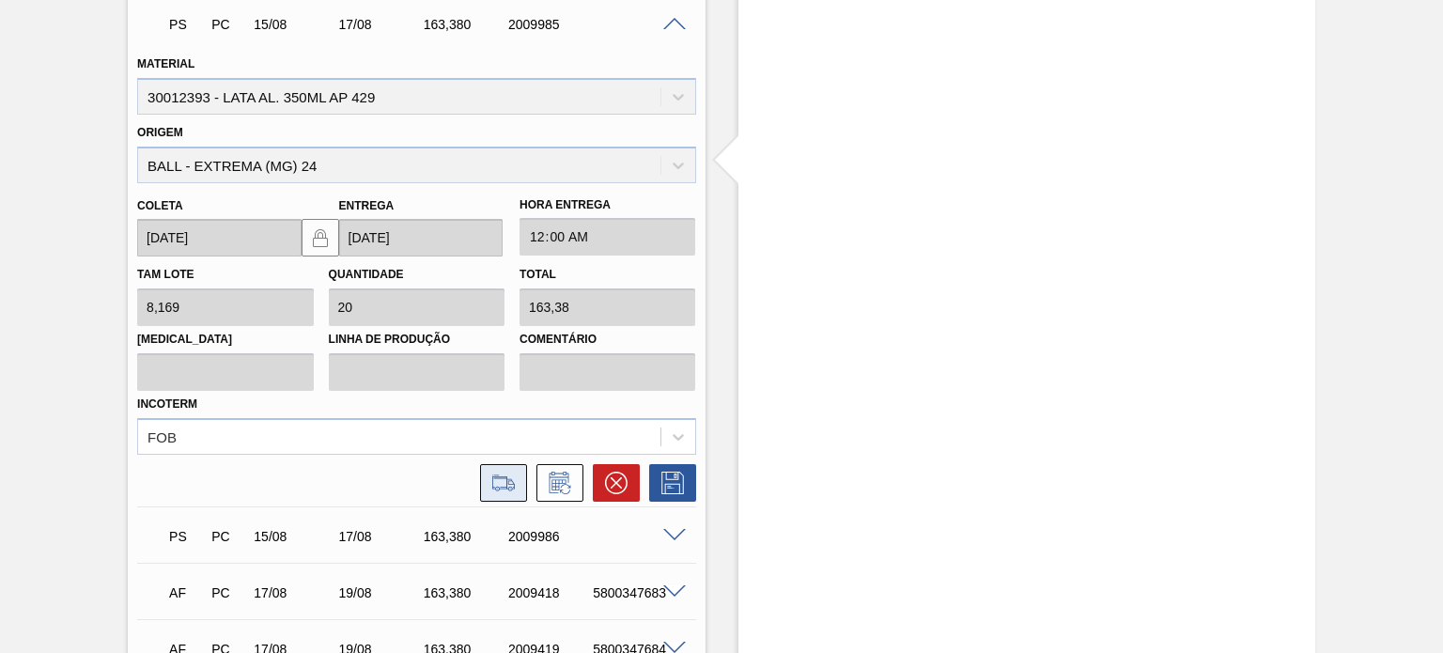
click at [500, 476] on icon at bounding box center [503, 481] width 23 height 14
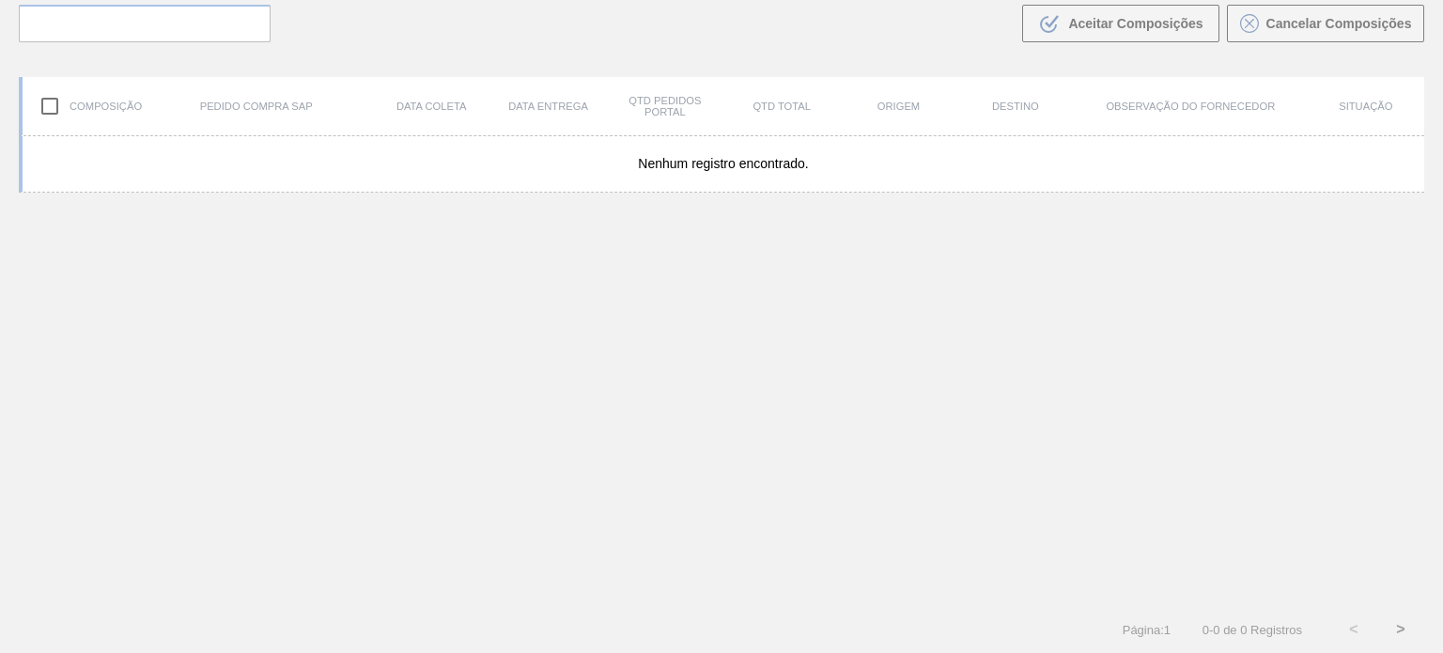
scroll to position [135, 0]
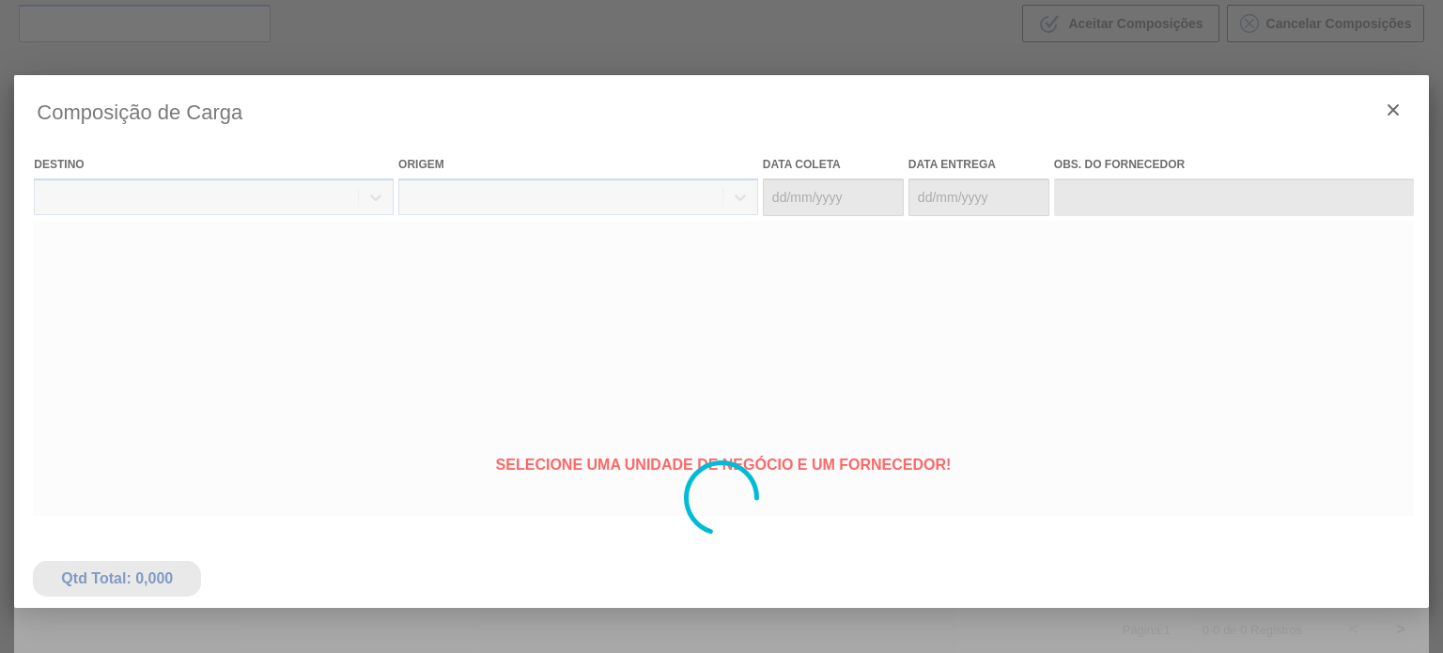
type coleta "[DATE]"
type entrega "[DATE]"
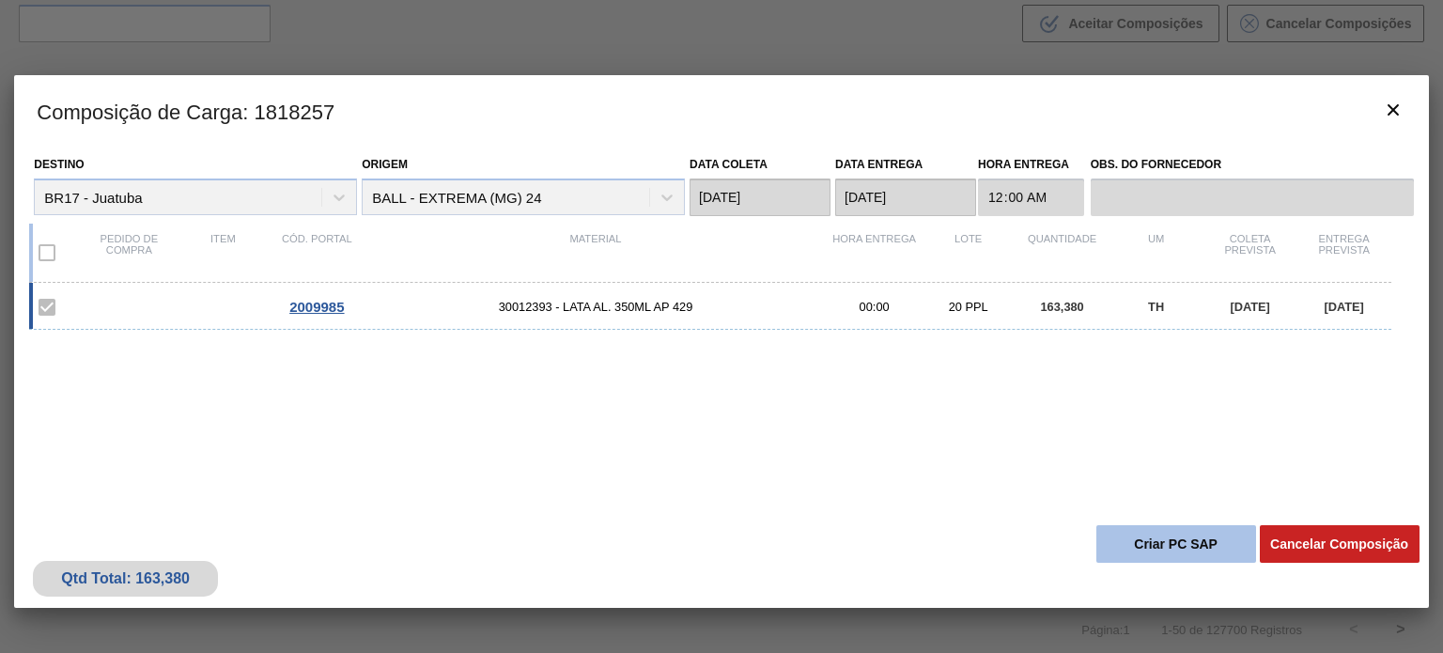
click at [1209, 536] on button "Criar PC SAP" at bounding box center [1176, 544] width 160 height 38
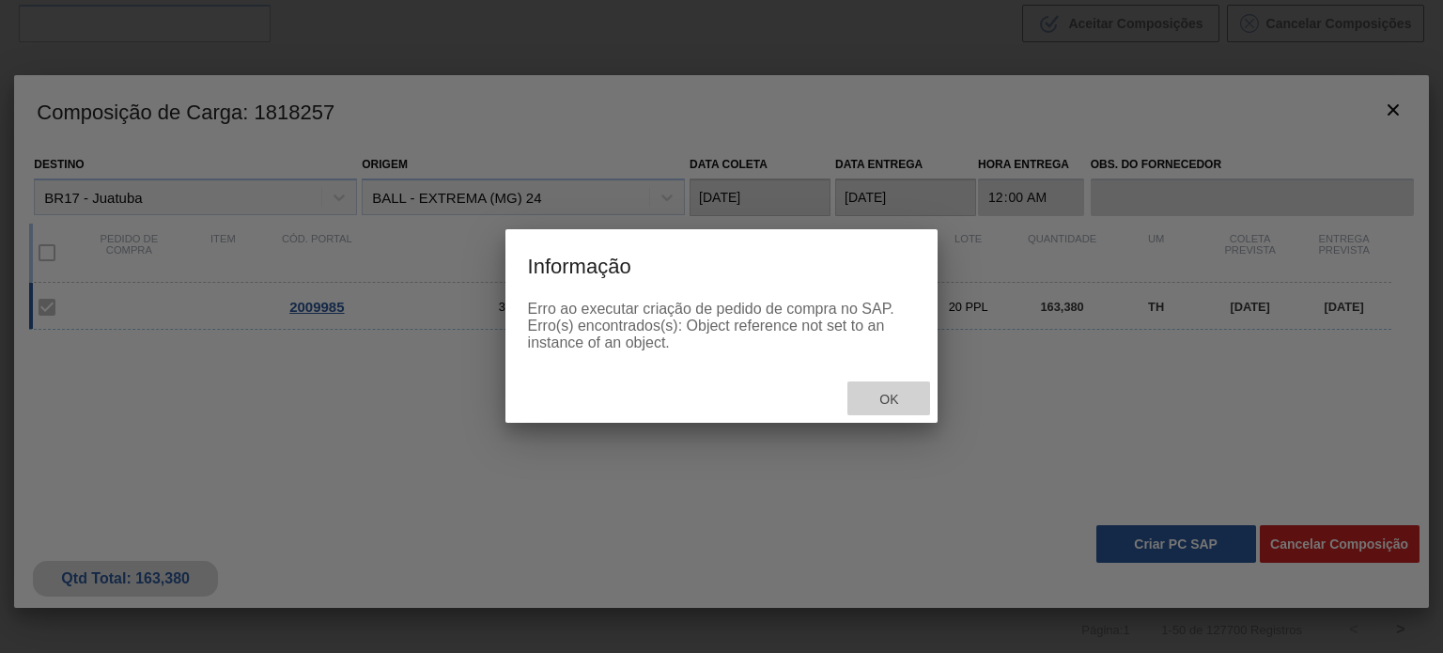
click at [892, 401] on span "Ok" at bounding box center [888, 399] width 49 height 15
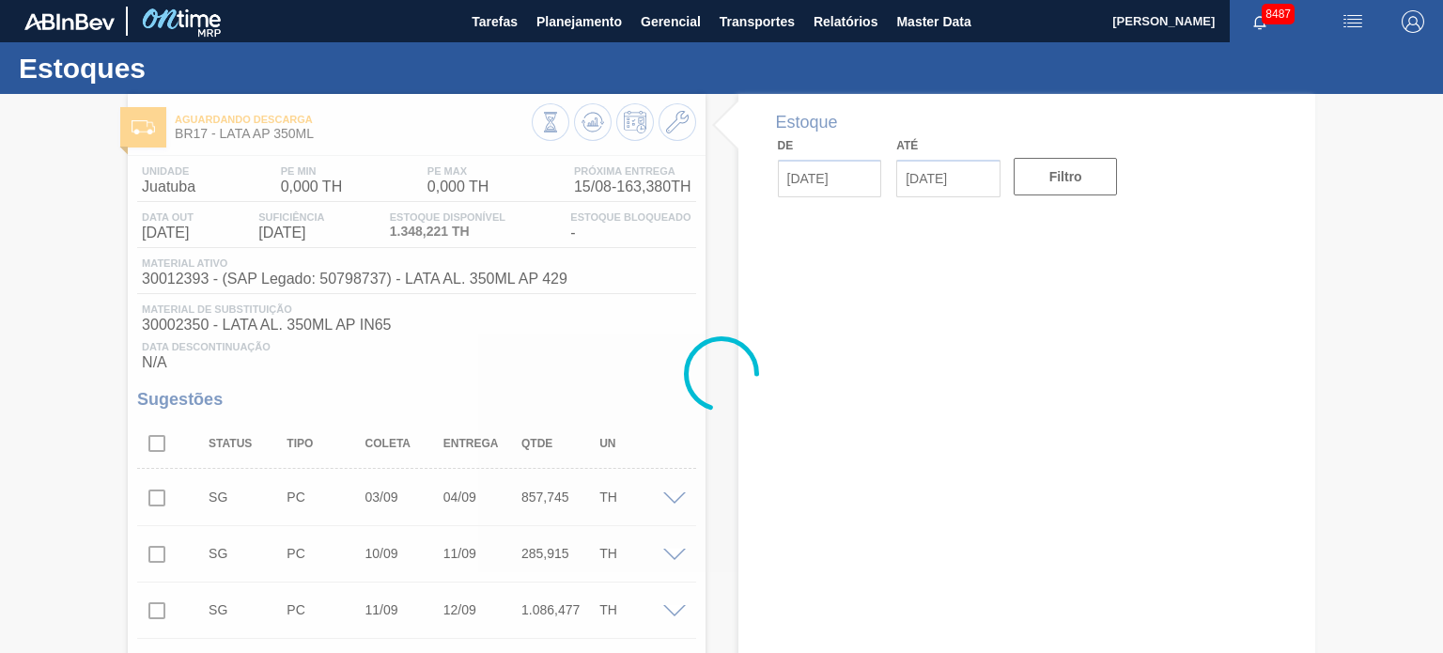
type input "[DATE]"
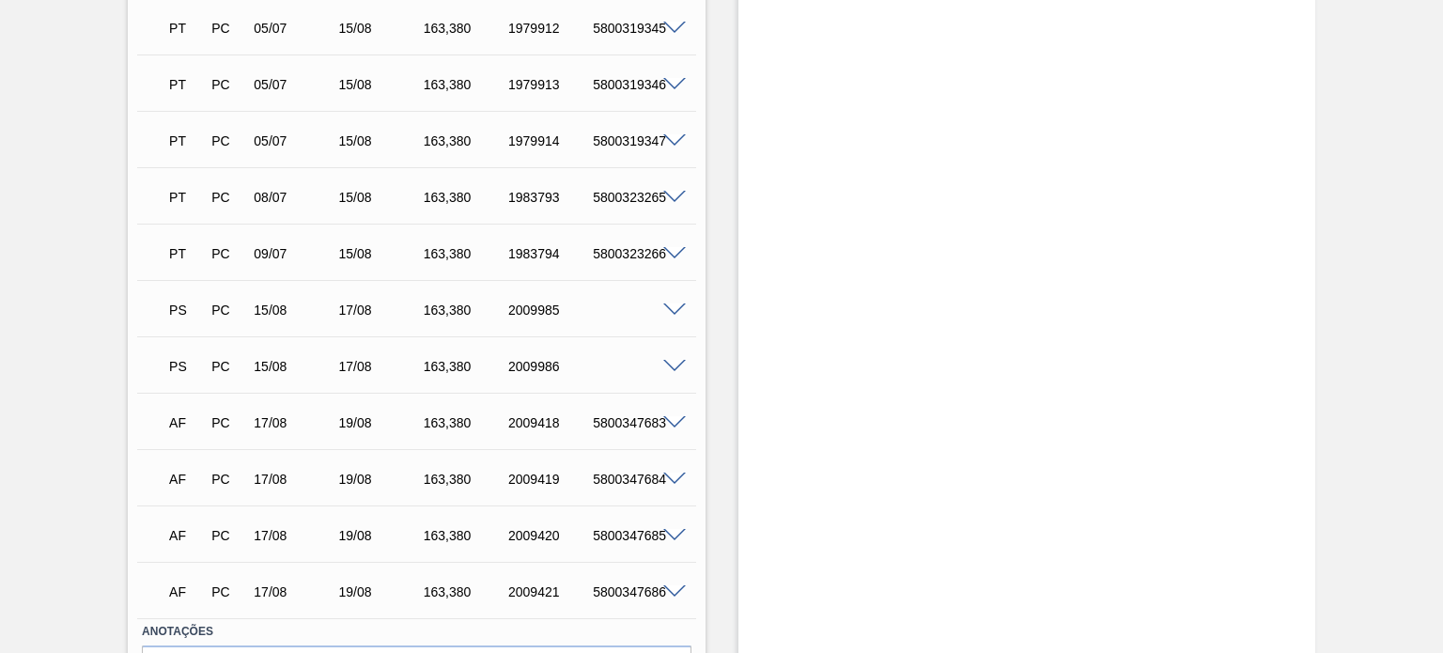
scroll to position [1784, 0]
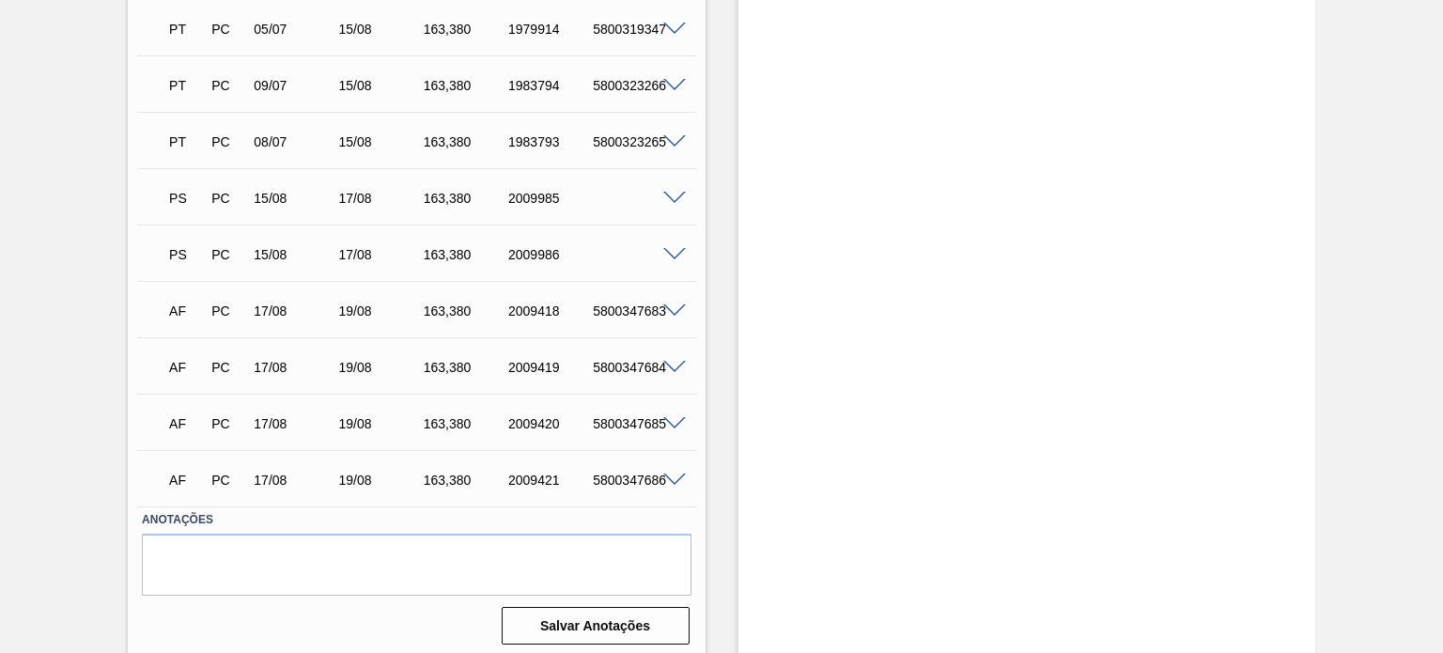
scroll to position [1900, 0]
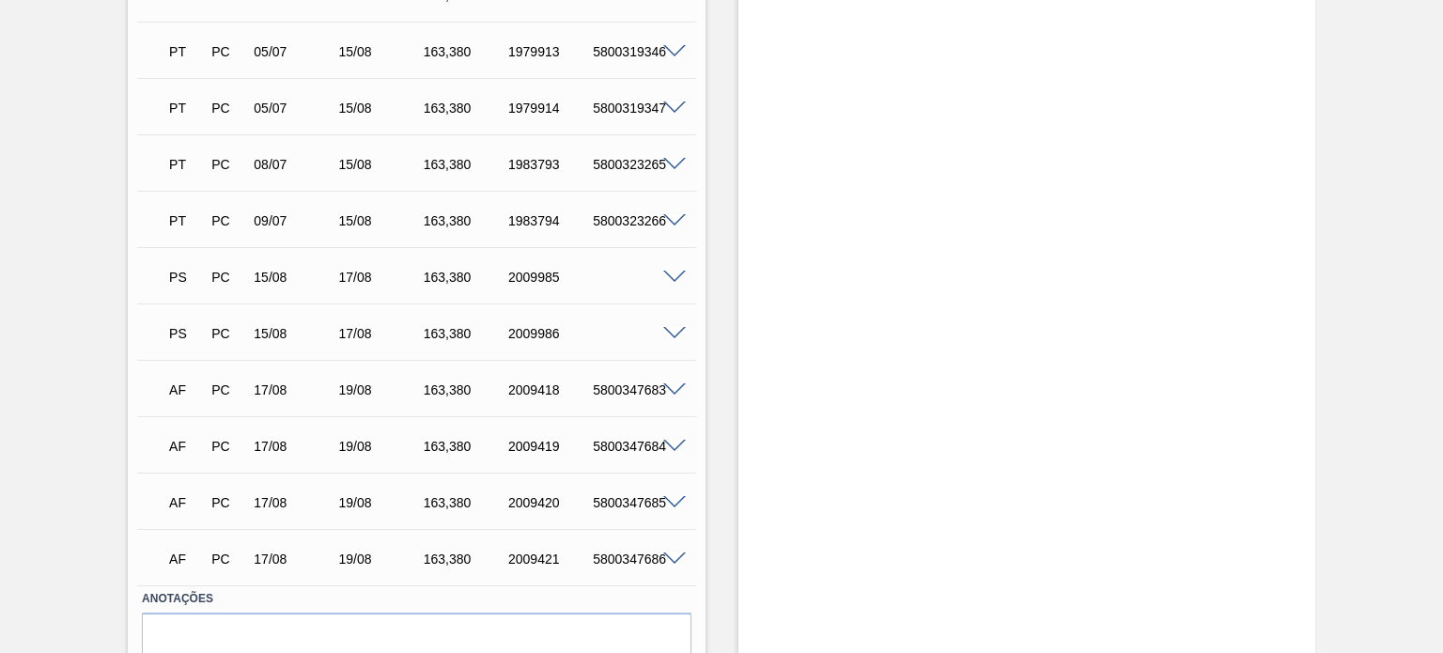
scroll to position [1900, 0]
